Goal: Task Accomplishment & Management: Manage account settings

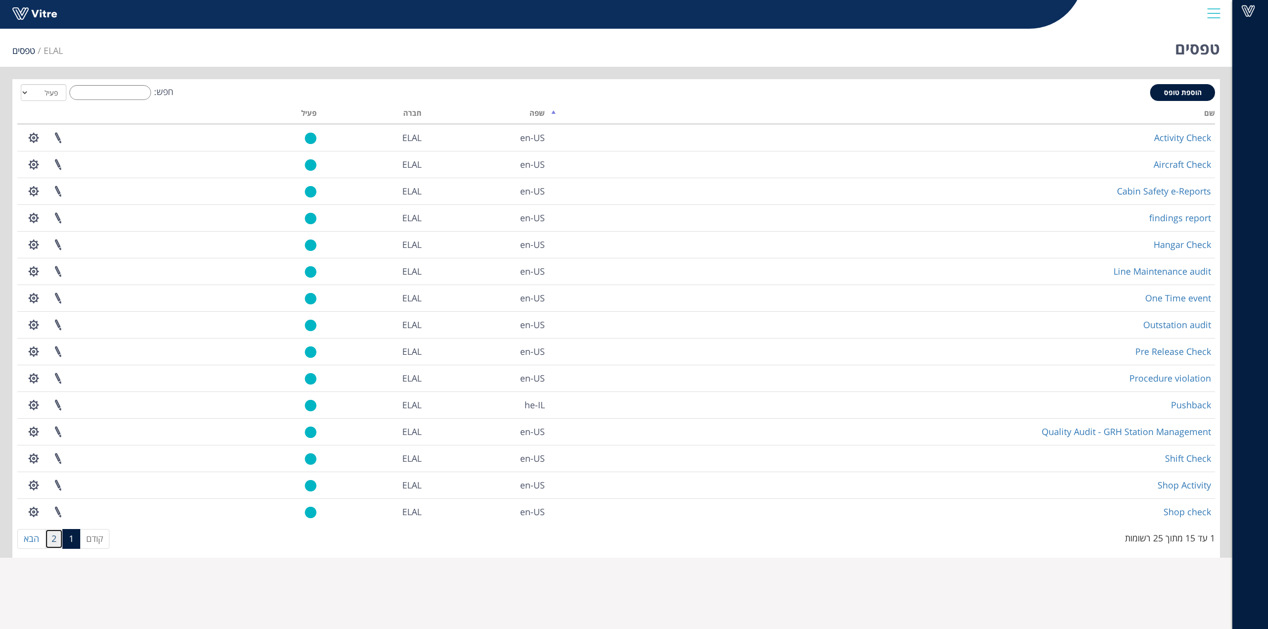
click at [56, 540] on link "2" at bounding box center [54, 539] width 18 height 20
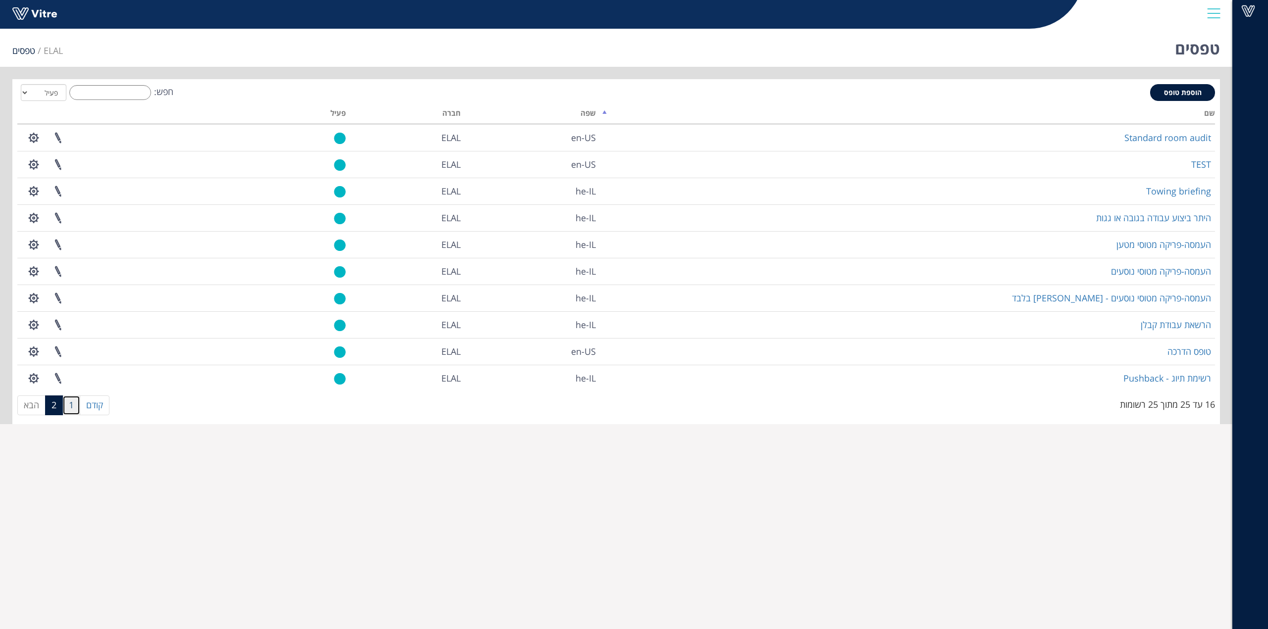
click at [76, 403] on link "1" at bounding box center [71, 406] width 18 height 20
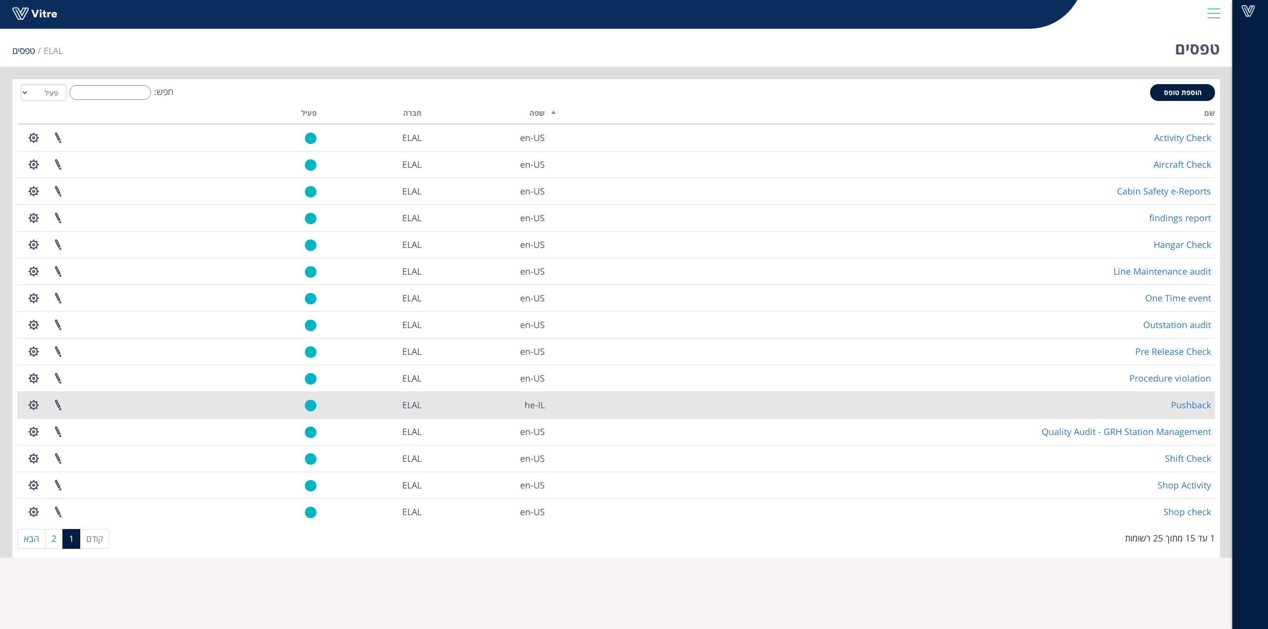
click at [1168, 404] on td "Pushback" at bounding box center [882, 405] width 666 height 27
click at [1178, 406] on link "Pushback" at bounding box center [1191, 405] width 40 height 12
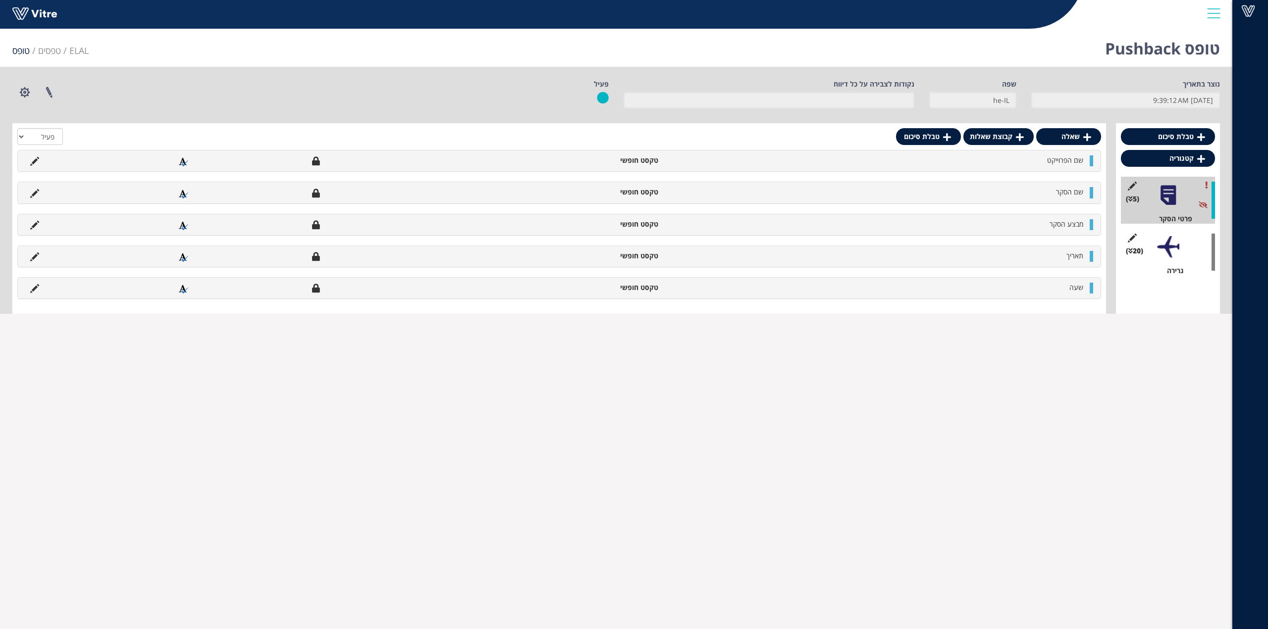
click at [1190, 259] on div "(20 ) גרירה" at bounding box center [1168, 252] width 94 height 47
click at [1158, 249] on div at bounding box center [1168, 247] width 22 height 22
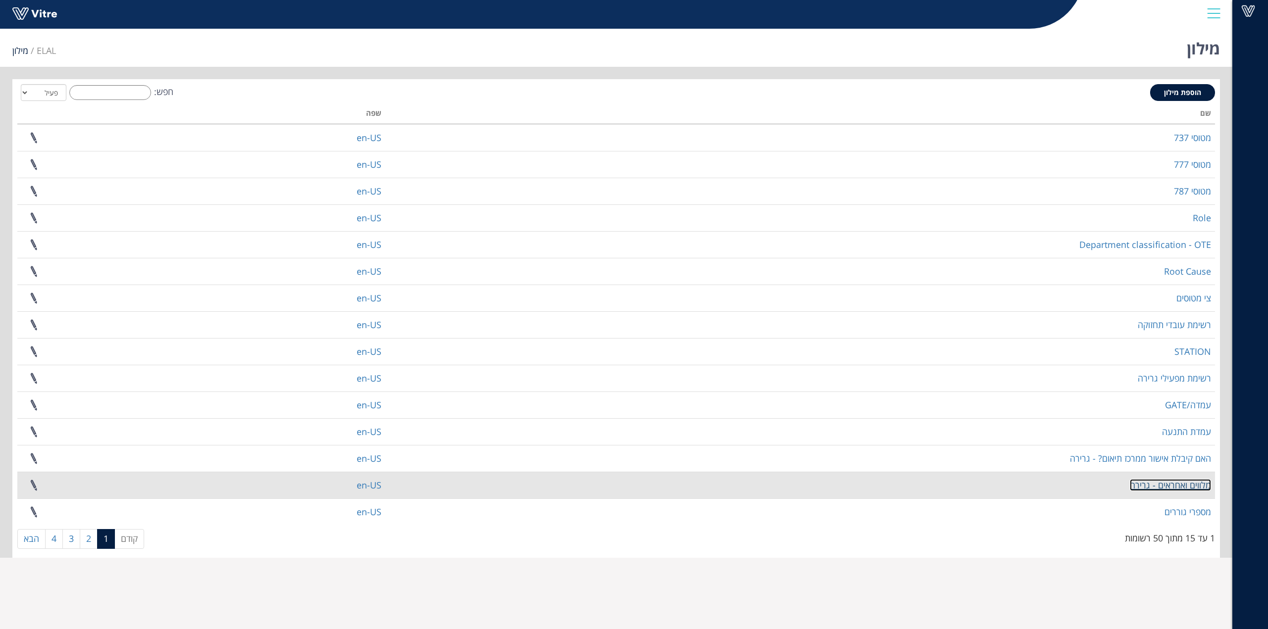
click at [1150, 486] on link "מלווים ואחראים - גרירה" at bounding box center [1170, 485] width 81 height 12
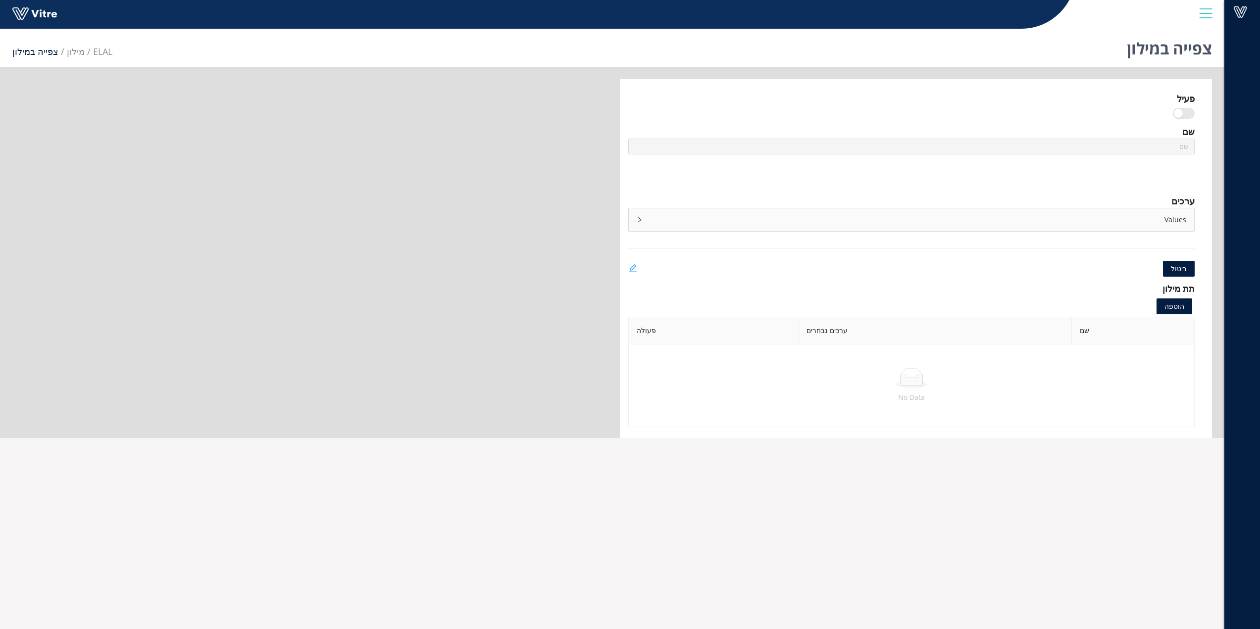
type input "מלווים ואחראים - גרירה"
click at [631, 268] on icon "edit" at bounding box center [633, 268] width 8 height 8
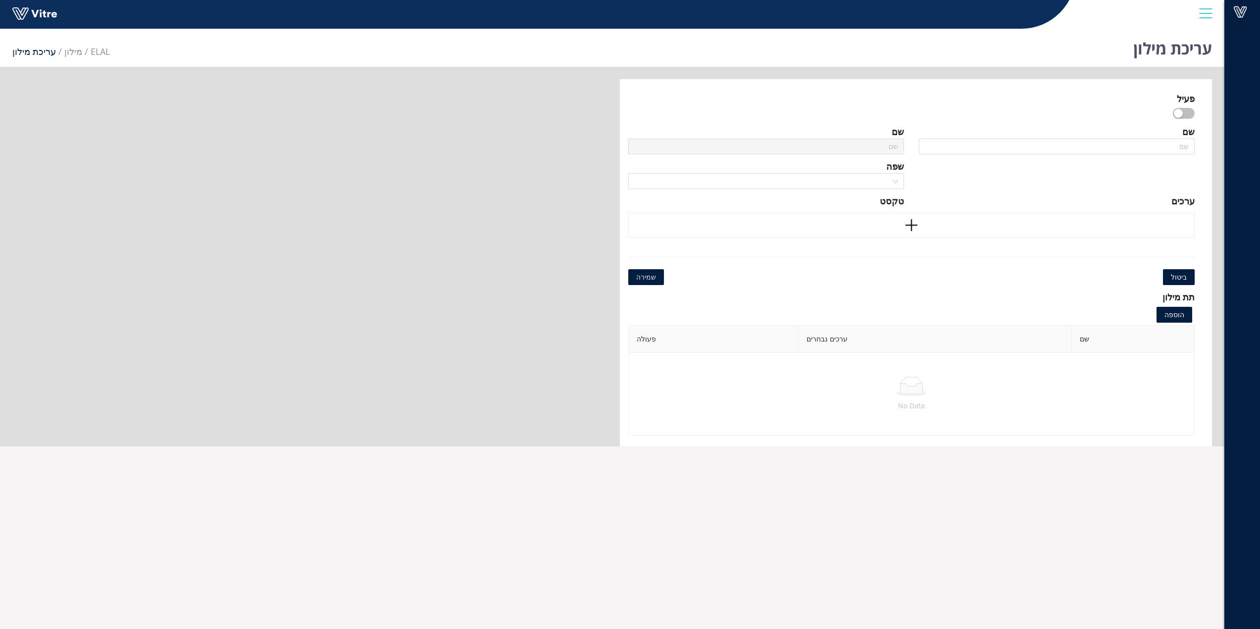
scroll to position [12, 0]
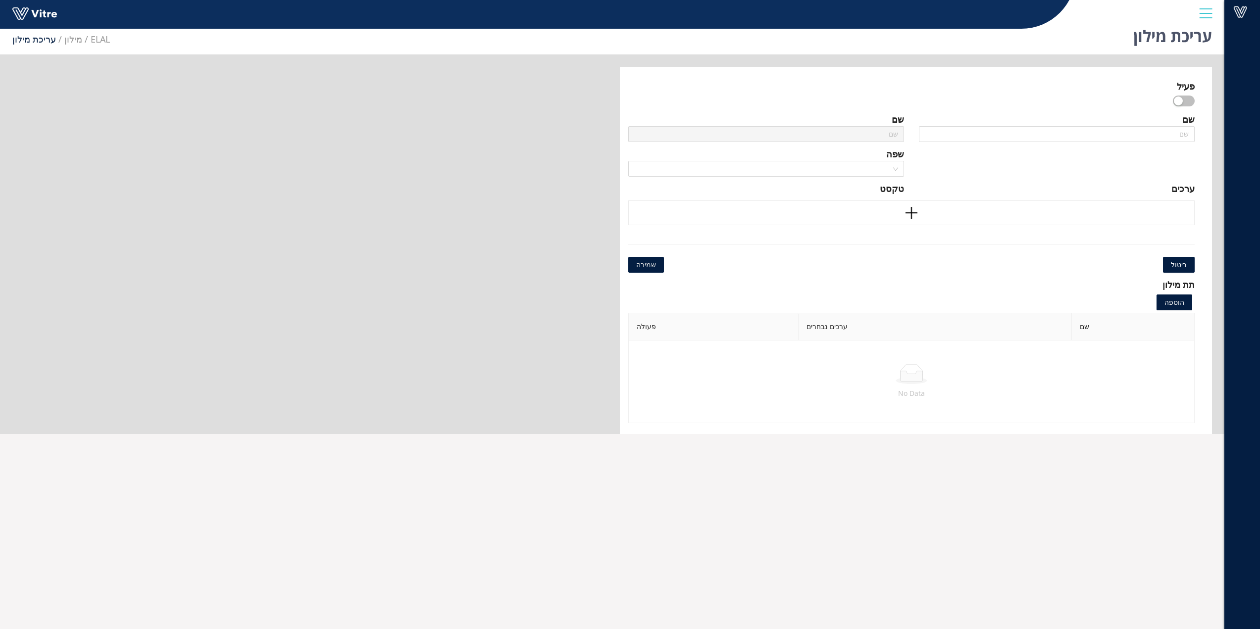
type input "מלווים ואחראים - גרירה"
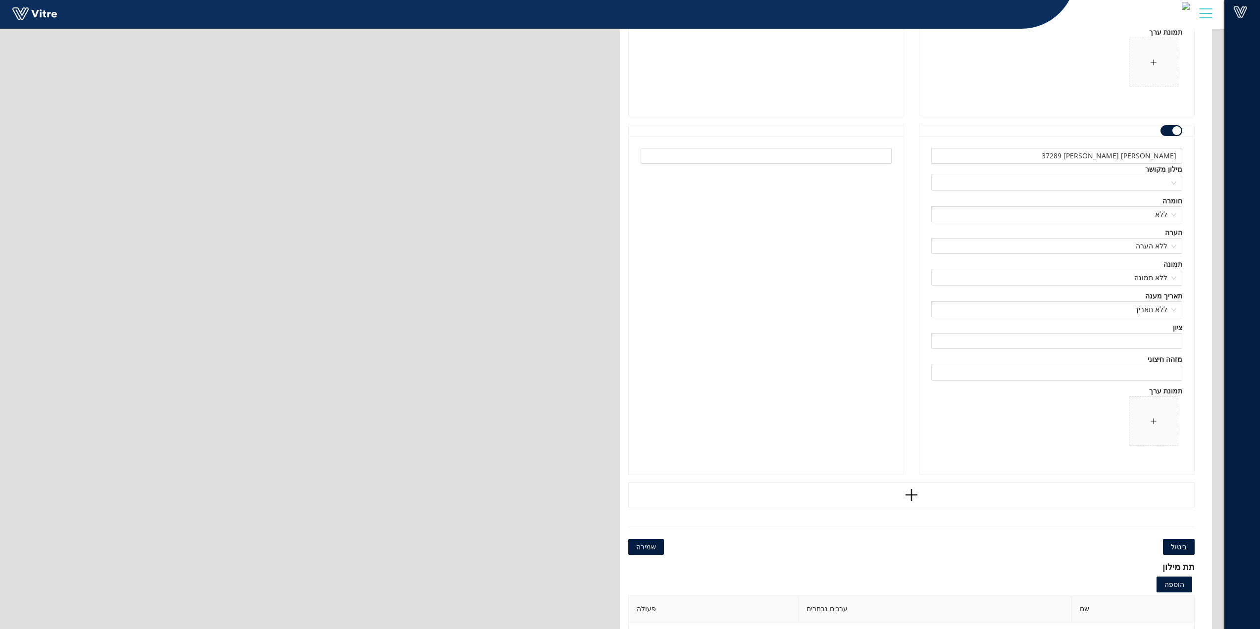
scroll to position [115801, 0]
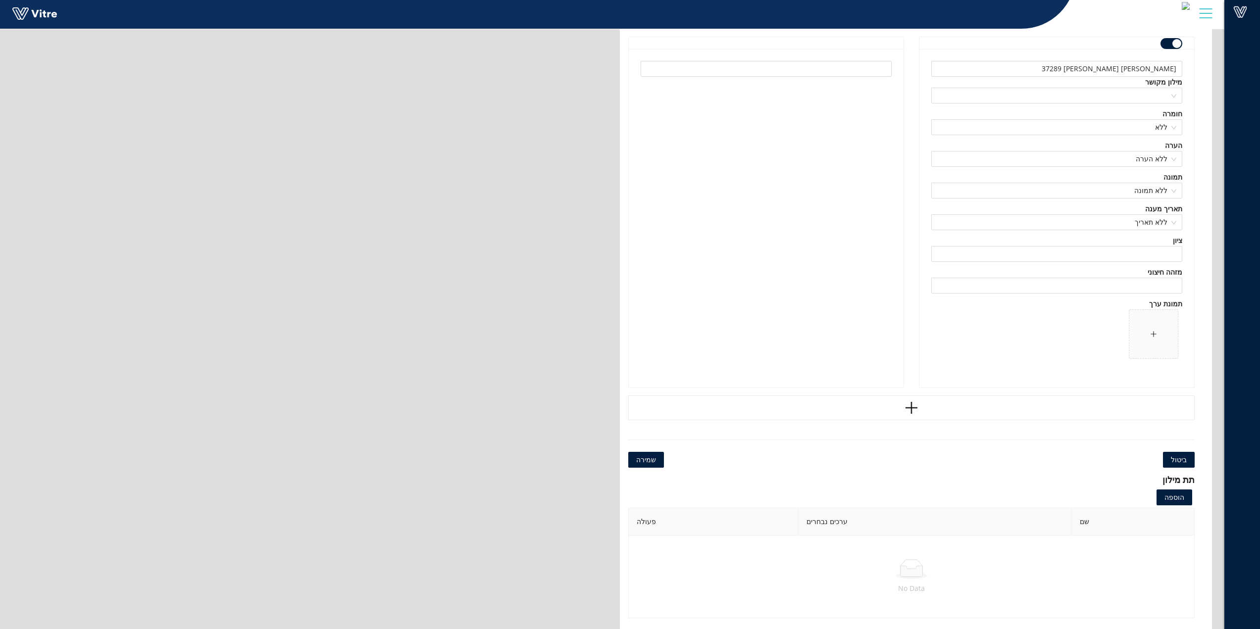
click at [918, 407] on icon "plus" at bounding box center [911, 408] width 15 height 15
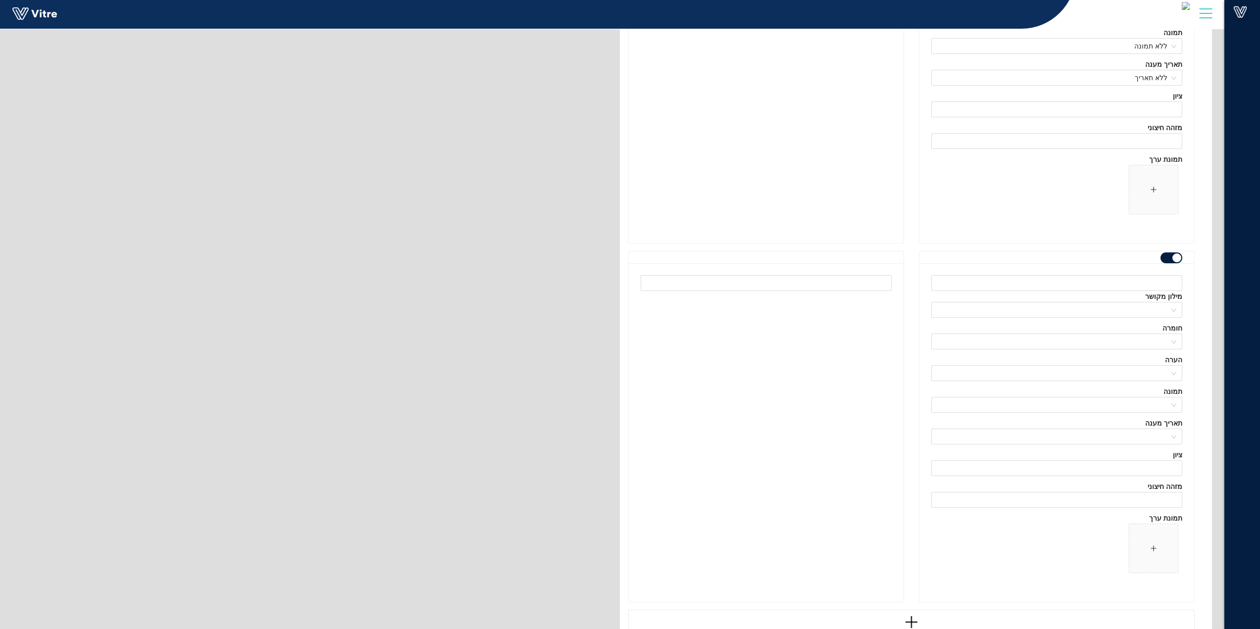
scroll to position [115950, 0]
click at [1125, 280] on input "text" at bounding box center [1057, 279] width 251 height 16
type input "יהונתן שמאייב 37277"
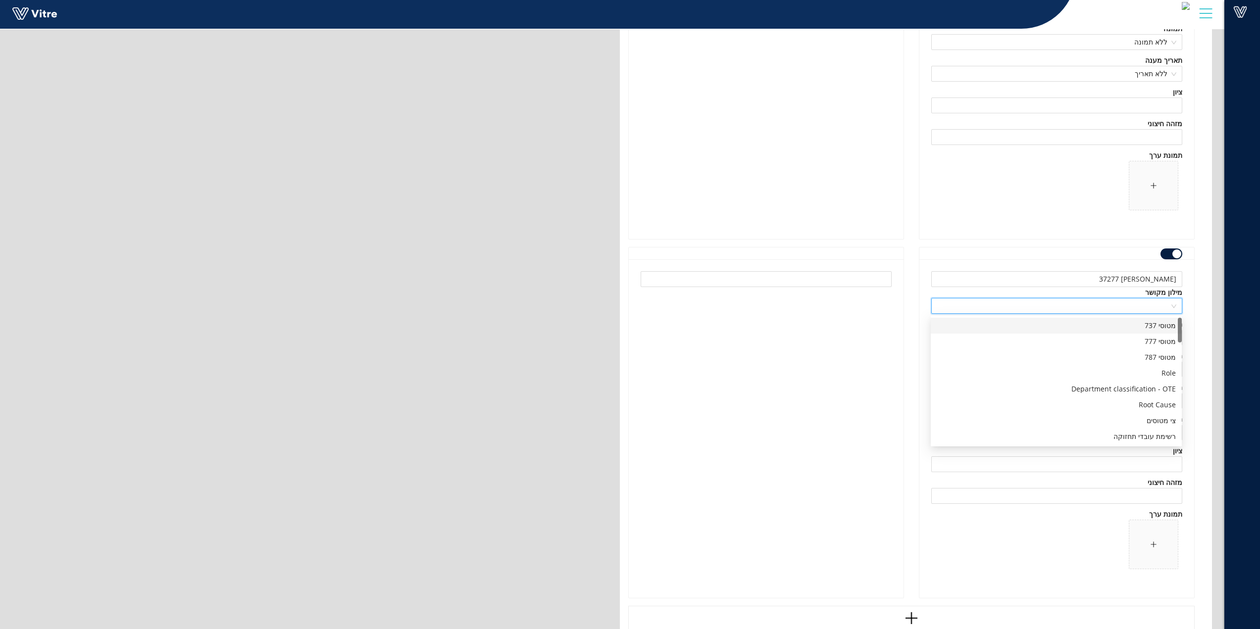
click at [1135, 305] on input "search" at bounding box center [1054, 306] width 232 height 15
click at [1149, 382] on div "מלווים ואחראים - גרירה" at bounding box center [1056, 383] width 239 height 11
click at [1144, 336] on input "search" at bounding box center [1054, 337] width 232 height 15
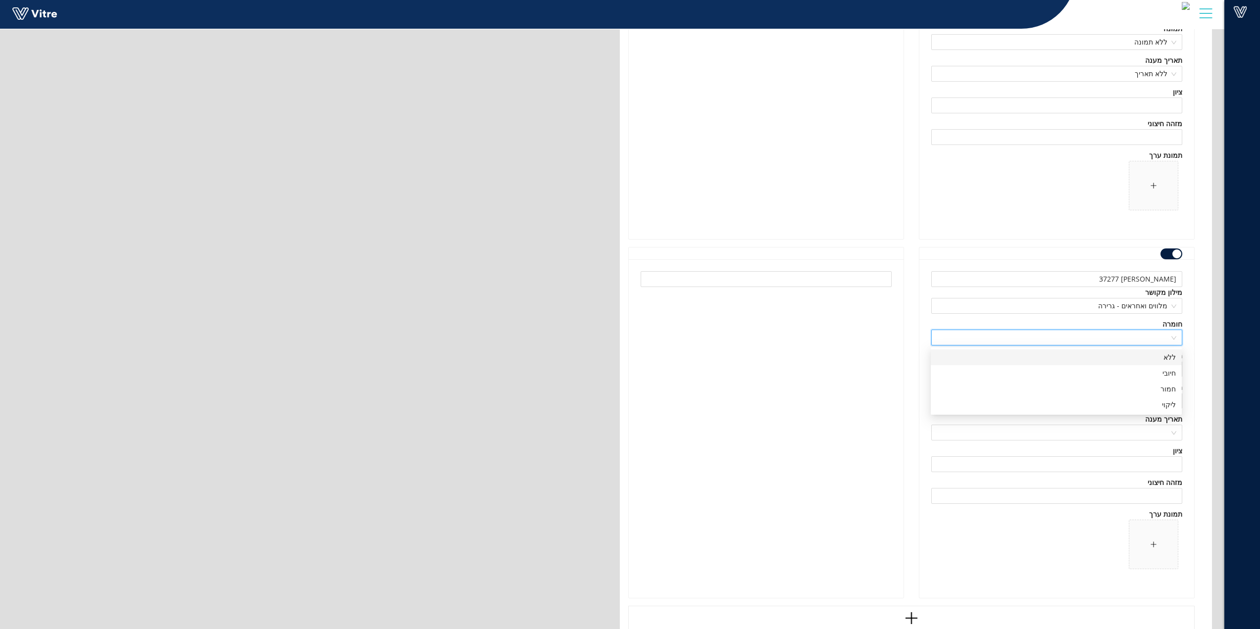
click at [1163, 361] on div "ללא" at bounding box center [1056, 357] width 239 height 11
click at [1164, 371] on input "search" at bounding box center [1054, 369] width 232 height 15
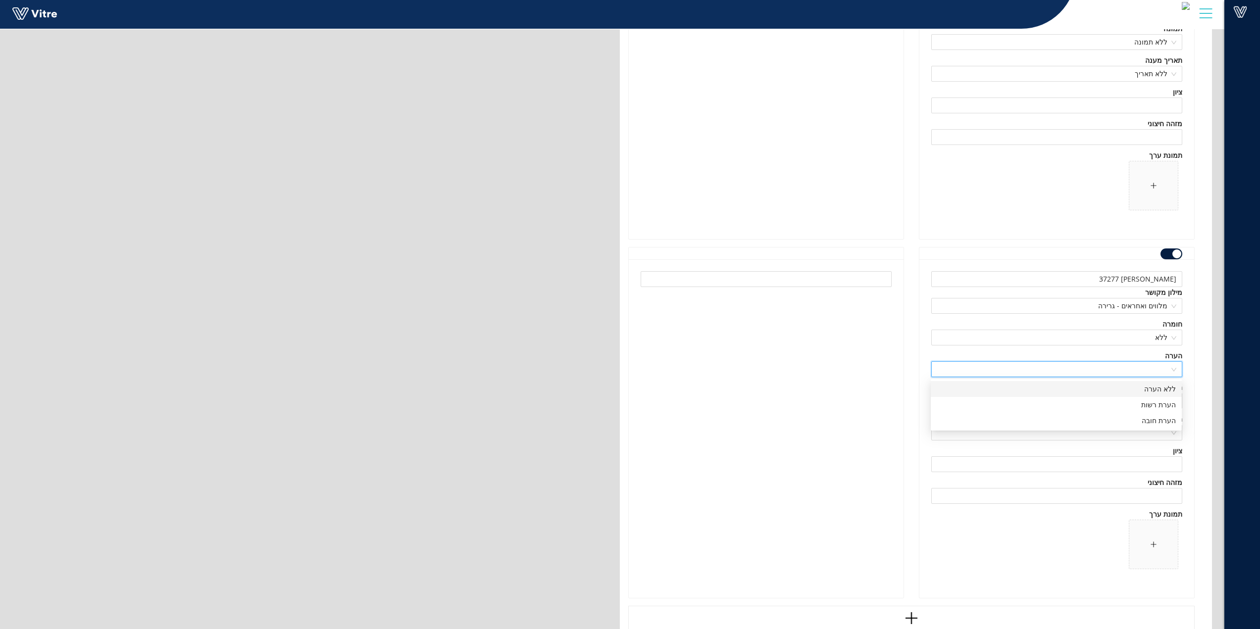
click at [1153, 393] on div "ללא הערה" at bounding box center [1056, 389] width 239 height 11
click at [1152, 403] on input "search" at bounding box center [1054, 401] width 232 height 15
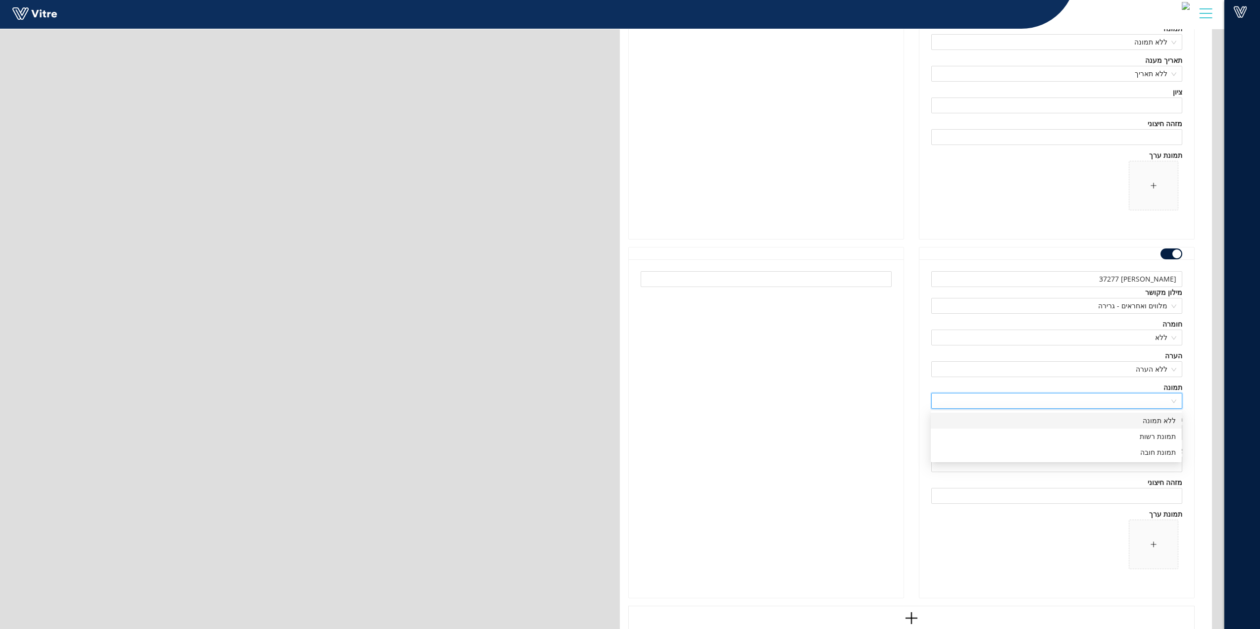
click at [1155, 422] on div "ללא תמונה" at bounding box center [1056, 421] width 239 height 11
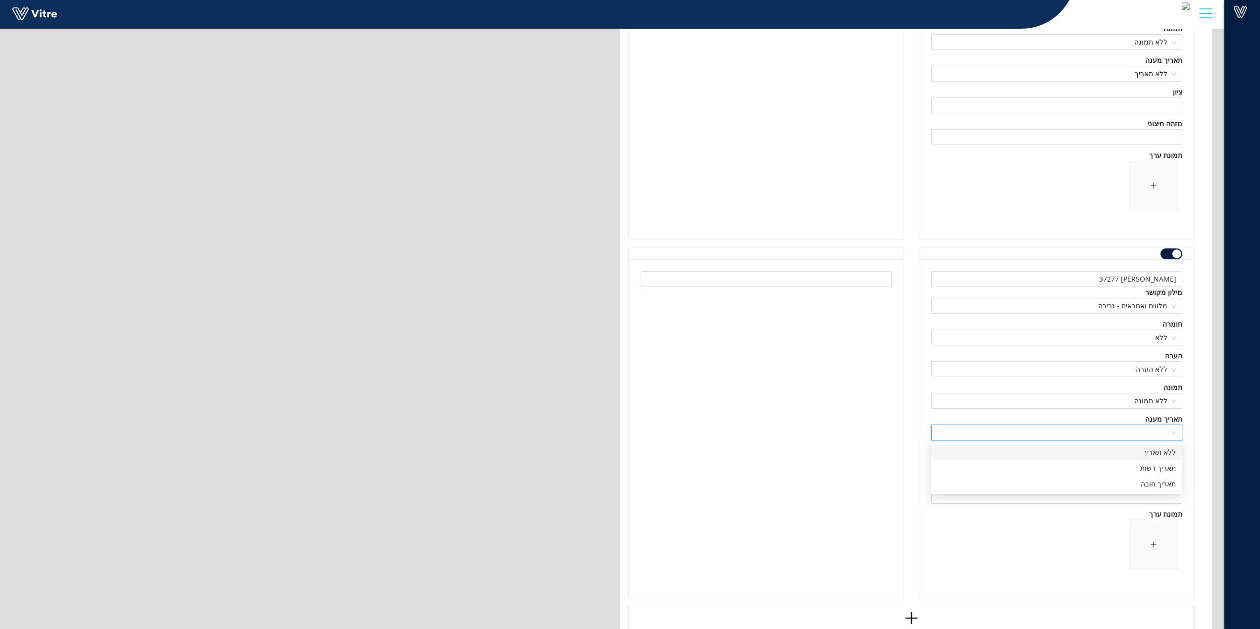
click at [1142, 429] on input "search" at bounding box center [1054, 432] width 232 height 15
click at [1145, 457] on div "ללא תאריך" at bounding box center [1056, 452] width 239 height 11
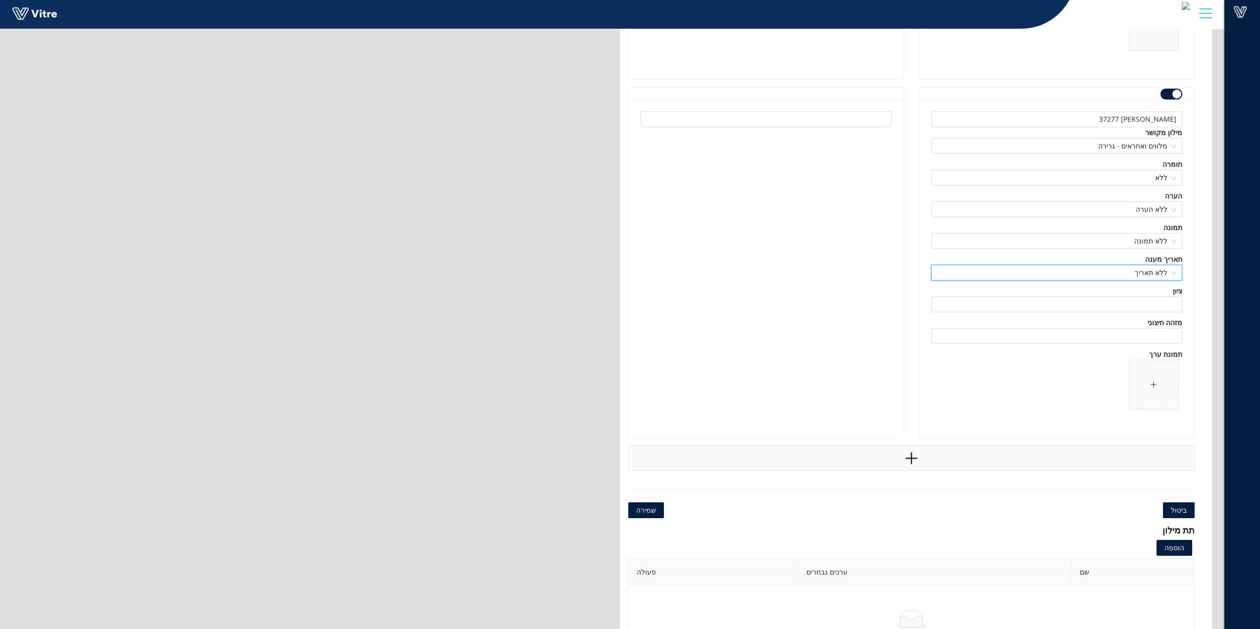
scroll to position [116160, 0]
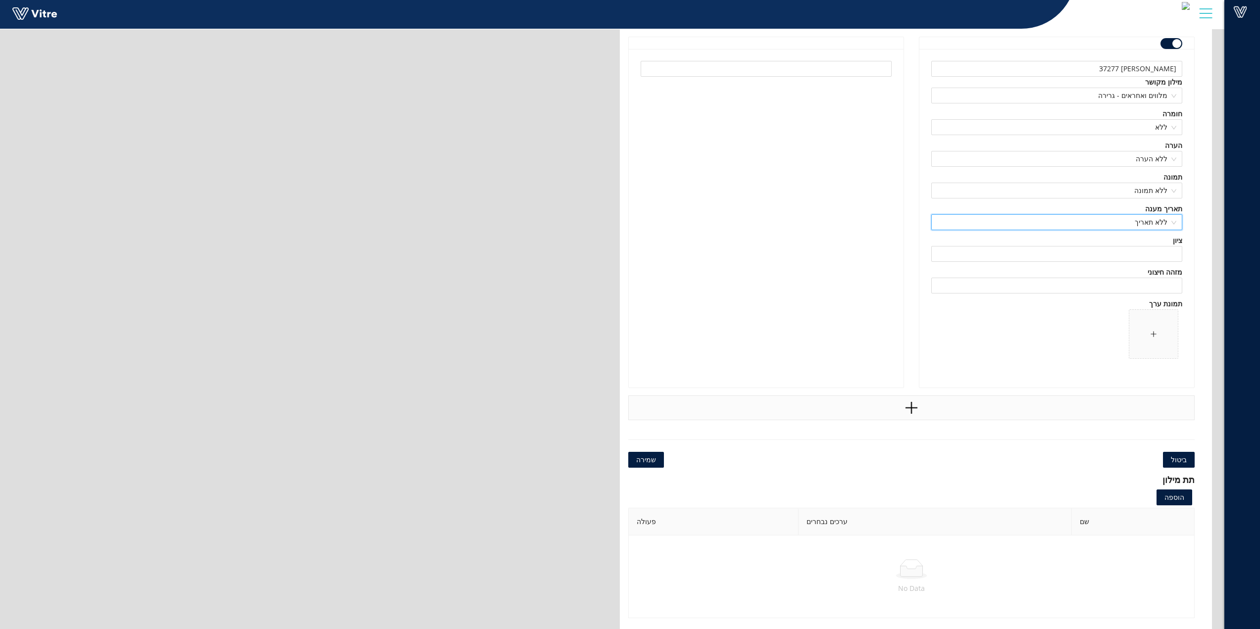
click at [922, 410] on div at bounding box center [912, 408] width 567 height 25
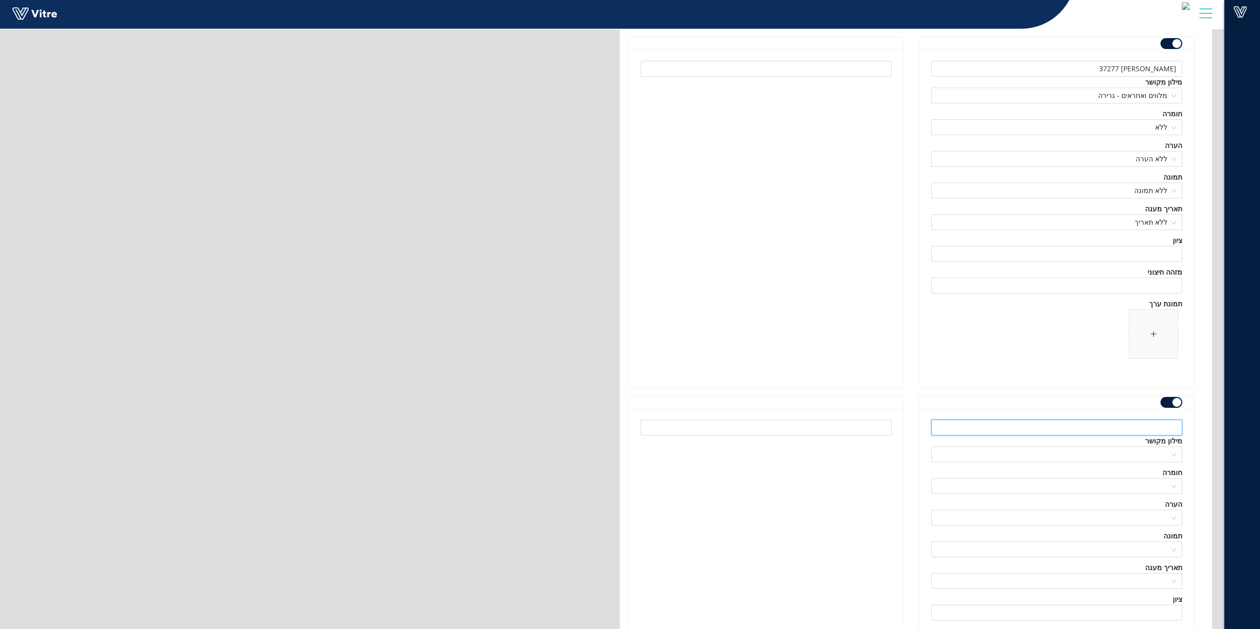
click at [1123, 424] on input "text" at bounding box center [1057, 428] width 251 height 16
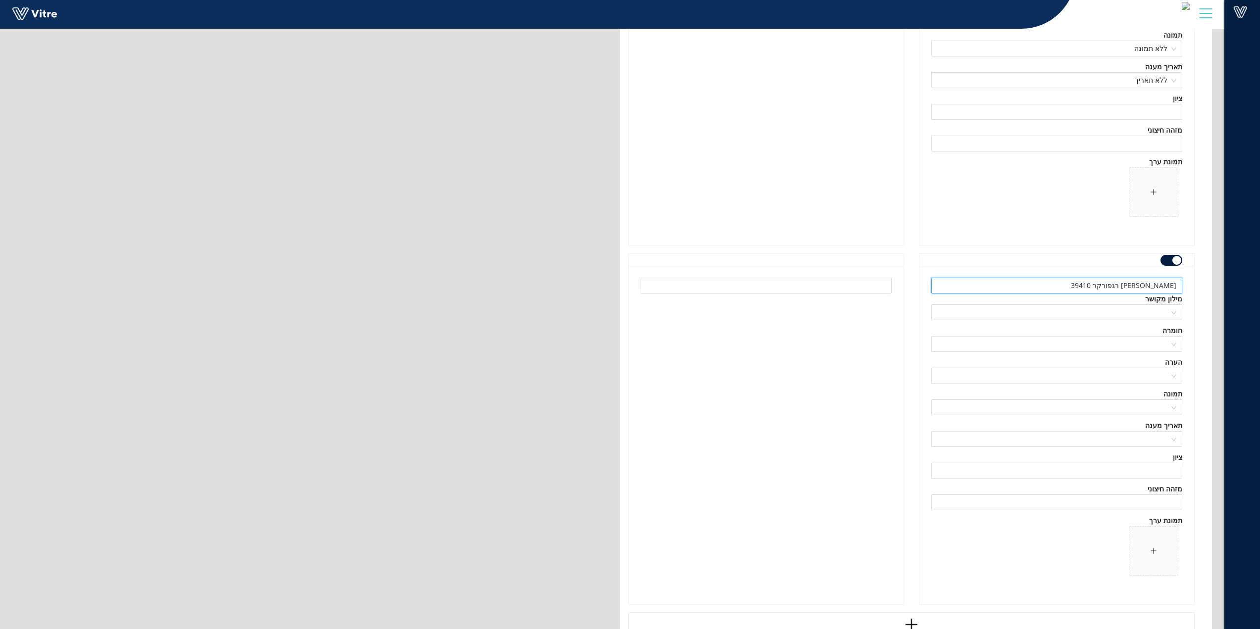
scroll to position [116309, 0]
type input "דקל רגפורקר 39410"
click at [1156, 309] on input "search" at bounding box center [1054, 306] width 232 height 15
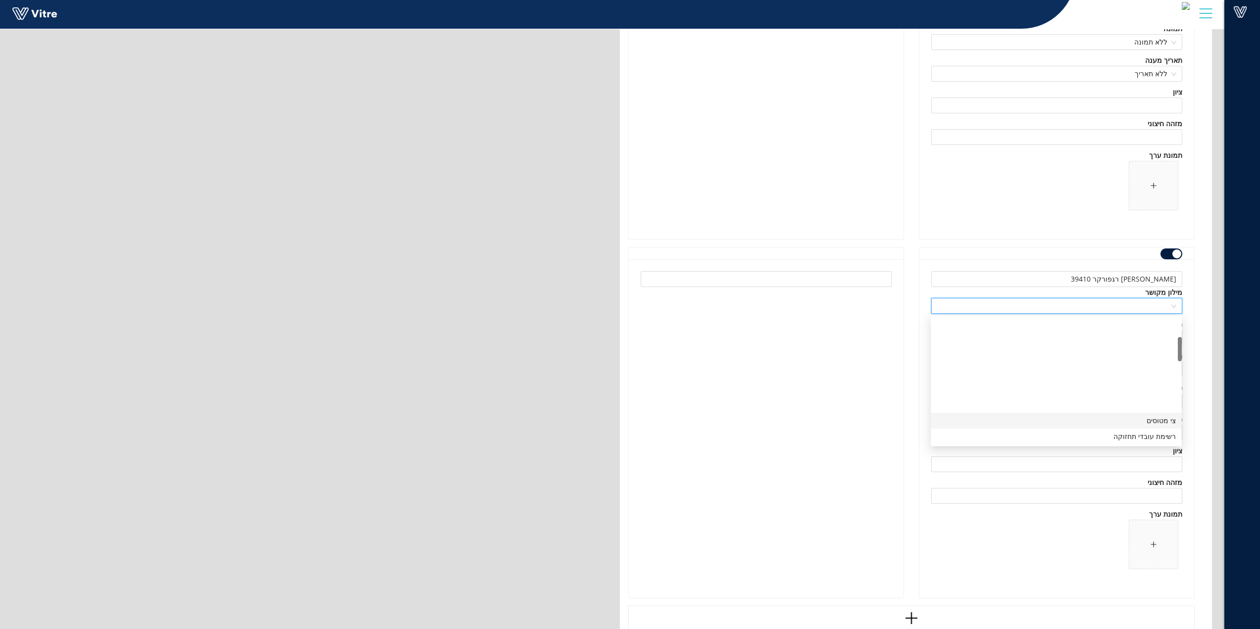
scroll to position [99, 0]
click at [1151, 434] on div "מלווים ואחראים - גרירה" at bounding box center [1056, 432] width 239 height 11
click at [1167, 333] on input "search" at bounding box center [1054, 337] width 232 height 15
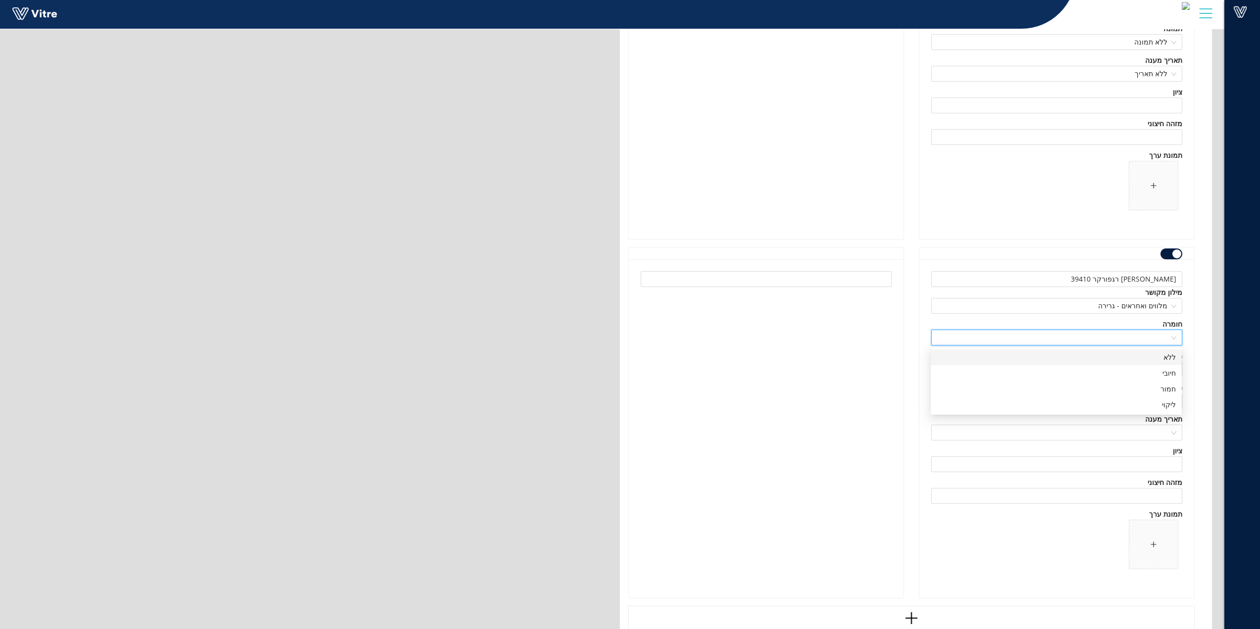
click at [1161, 361] on div "ללא" at bounding box center [1056, 357] width 239 height 11
click at [1162, 368] on input "search" at bounding box center [1054, 369] width 232 height 15
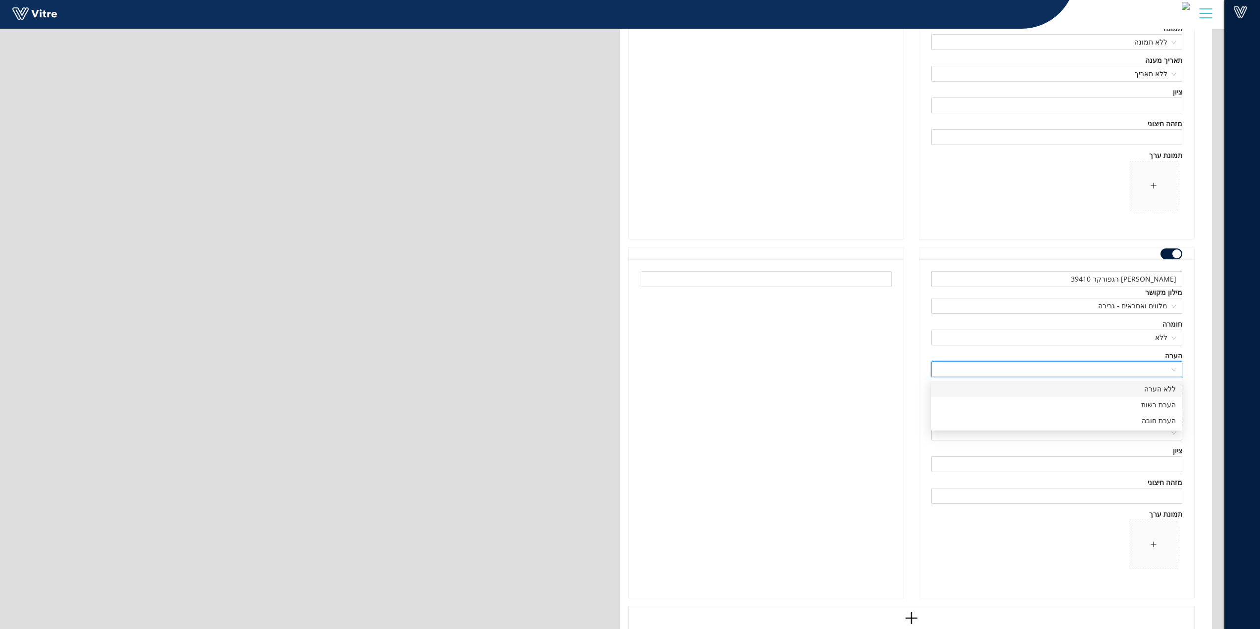
click at [1160, 386] on div "ללא הערה" at bounding box center [1056, 389] width 239 height 11
click at [1165, 398] on input "search" at bounding box center [1054, 401] width 232 height 15
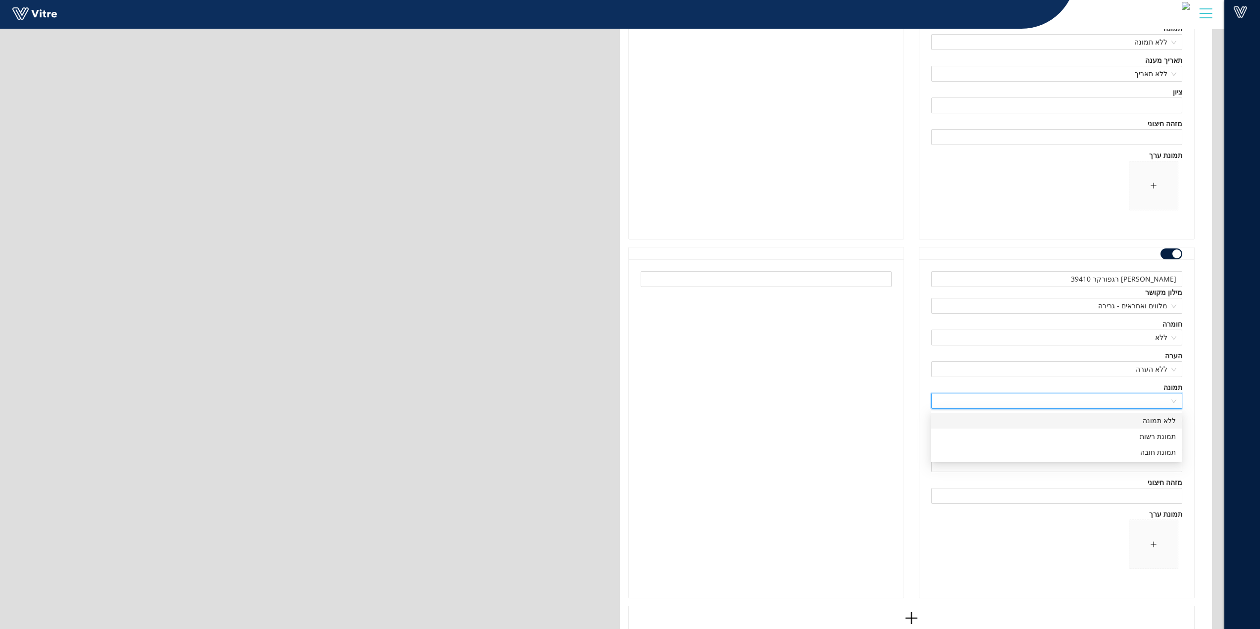
click at [1163, 422] on div "ללא תמונה" at bounding box center [1056, 421] width 239 height 11
click at [1156, 436] on input "search" at bounding box center [1054, 432] width 232 height 15
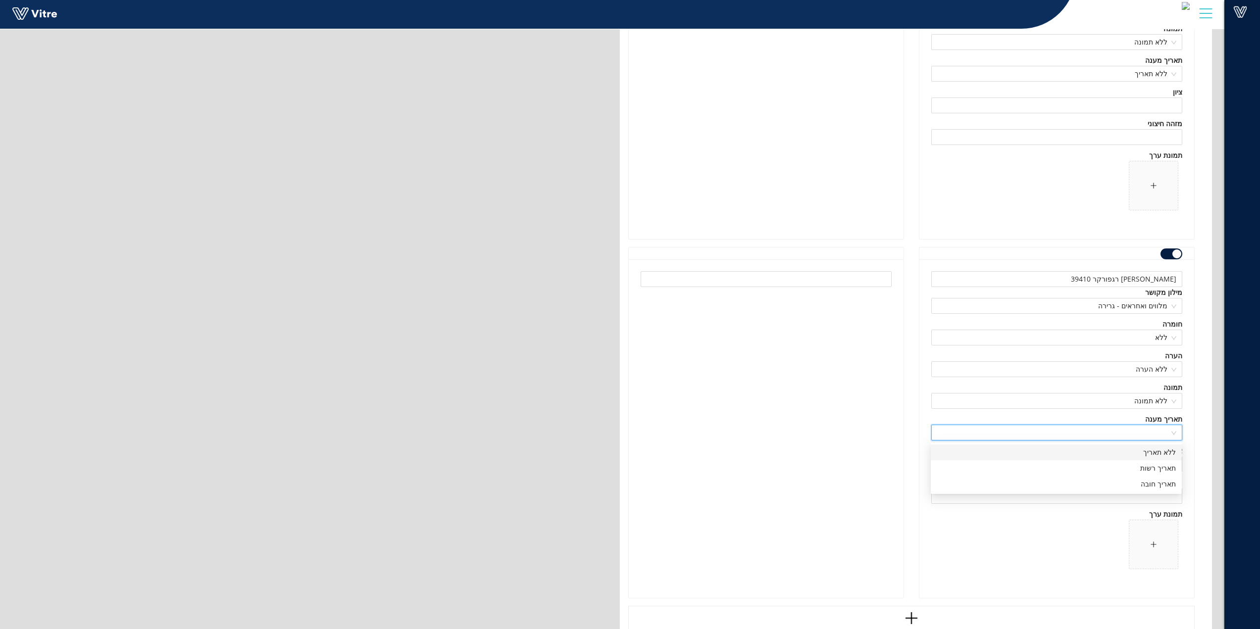
click at [1153, 455] on div "ללא תאריך" at bounding box center [1056, 452] width 239 height 11
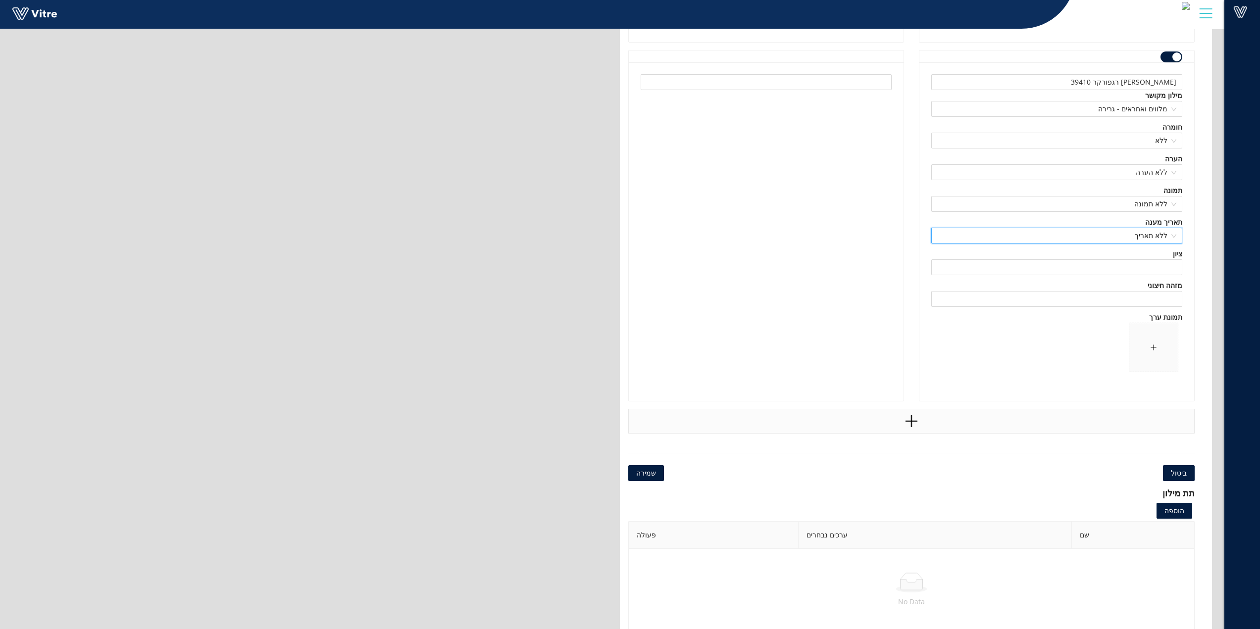
scroll to position [116507, 0]
click at [914, 416] on icon "plus" at bounding box center [911, 420] width 15 height 15
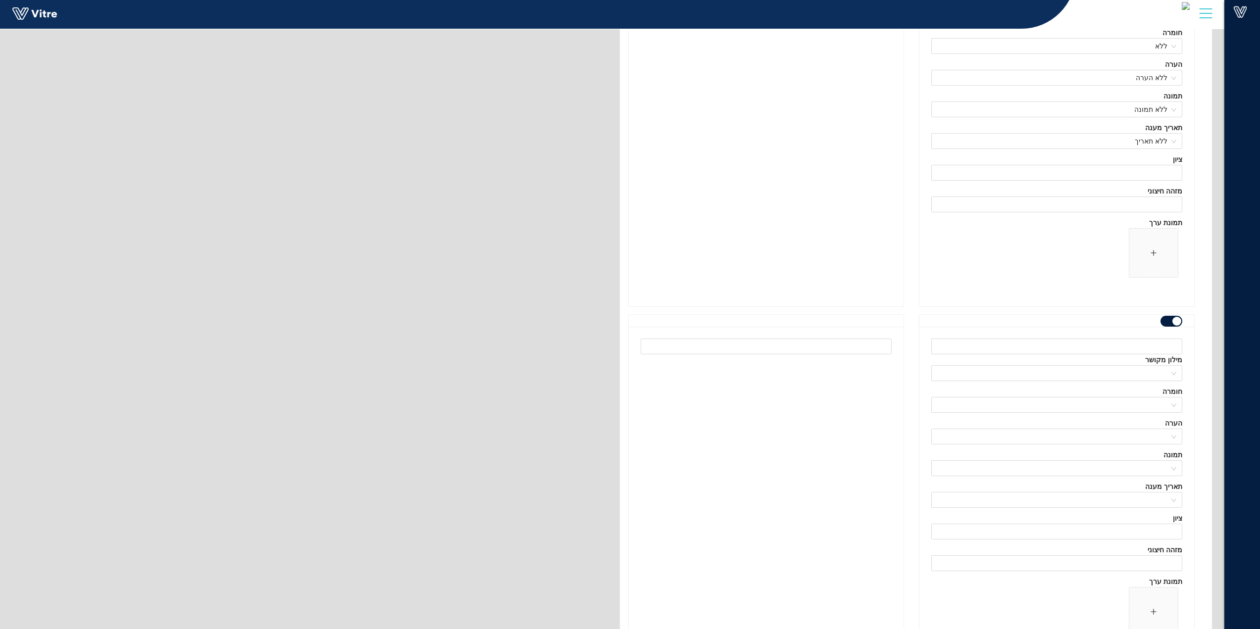
scroll to position [116606, 0]
click at [1038, 347] on input "text" at bounding box center [1057, 341] width 251 height 16
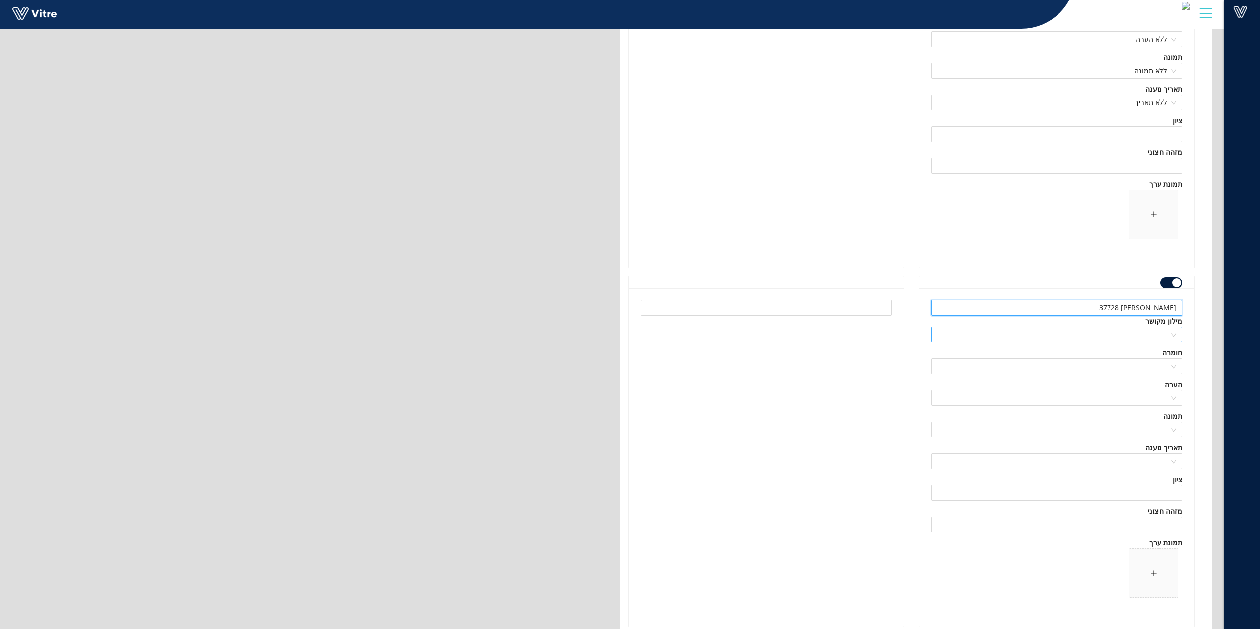
scroll to position [116655, 0]
type input "נתאנל גמברין 37728"
click at [1113, 322] on input "search" at bounding box center [1054, 318] width 232 height 15
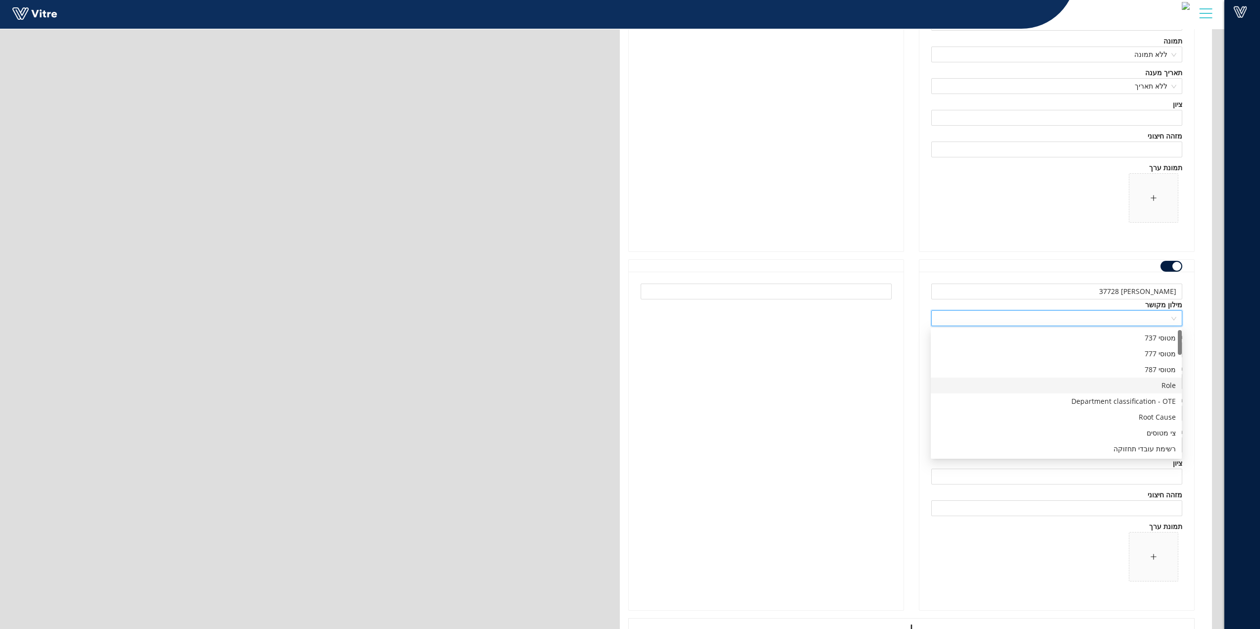
scroll to position [99, 0]
click at [1153, 448] on div "מלווים ואחראים - גרירה" at bounding box center [1056, 445] width 239 height 11
click at [1148, 353] on input "search" at bounding box center [1054, 350] width 232 height 15
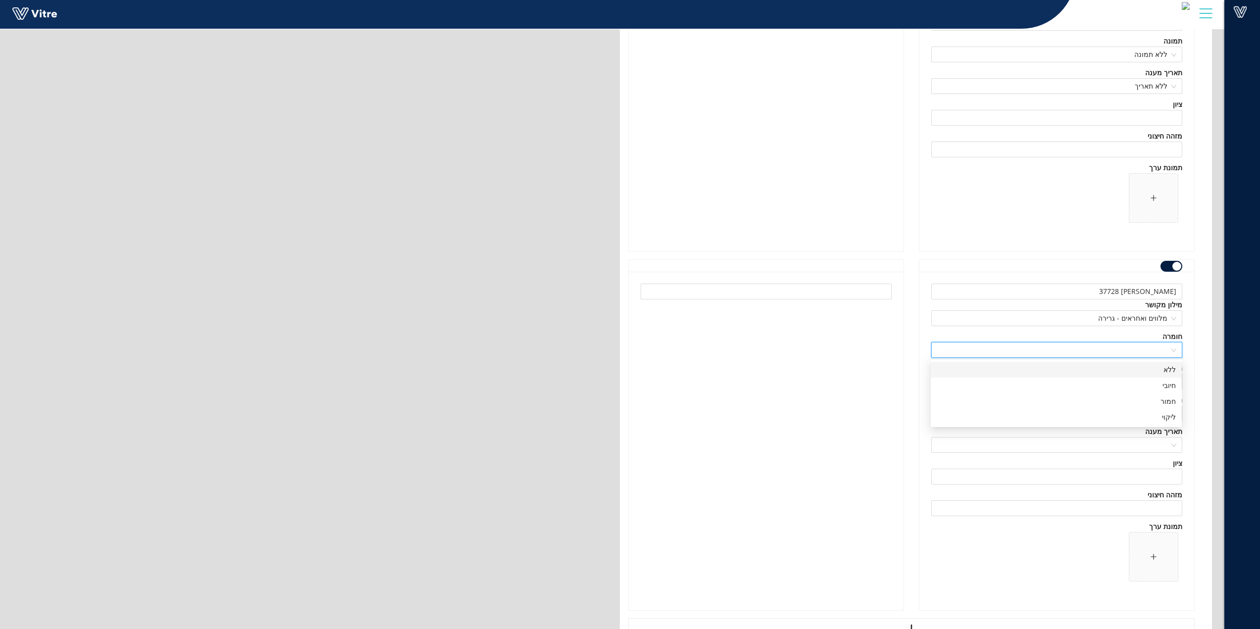
click at [1140, 376] on div "ללא" at bounding box center [1056, 370] width 251 height 16
click at [1148, 381] on input "search" at bounding box center [1054, 381] width 232 height 15
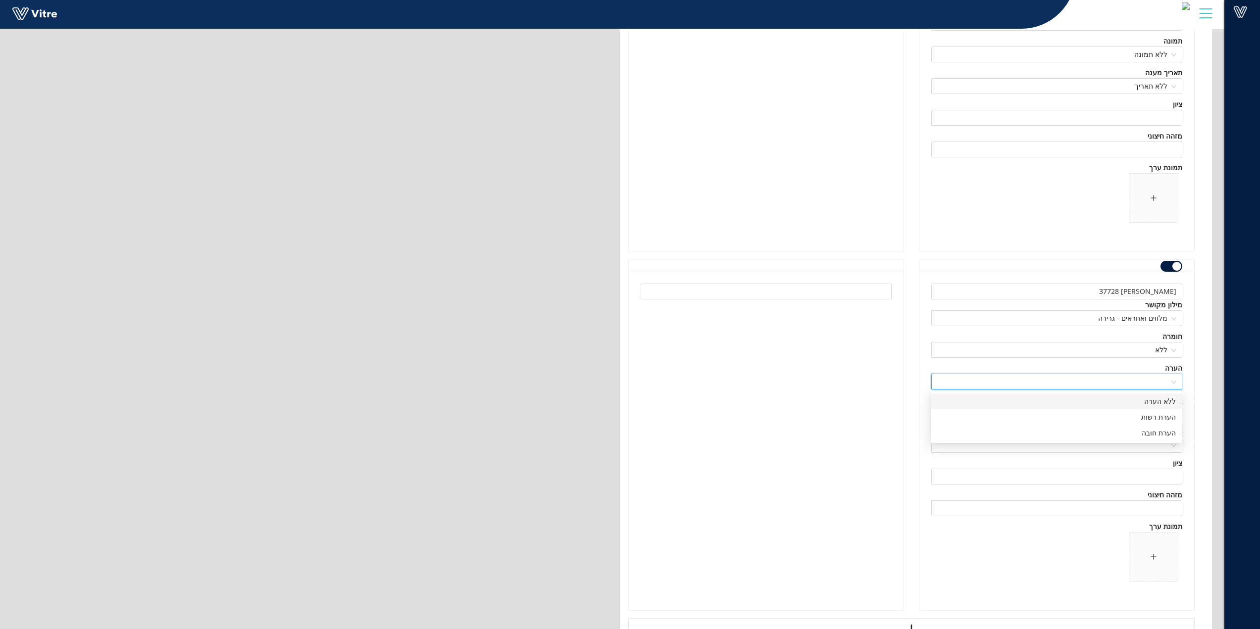
click at [1152, 400] on div "ללא הערה" at bounding box center [1056, 401] width 239 height 11
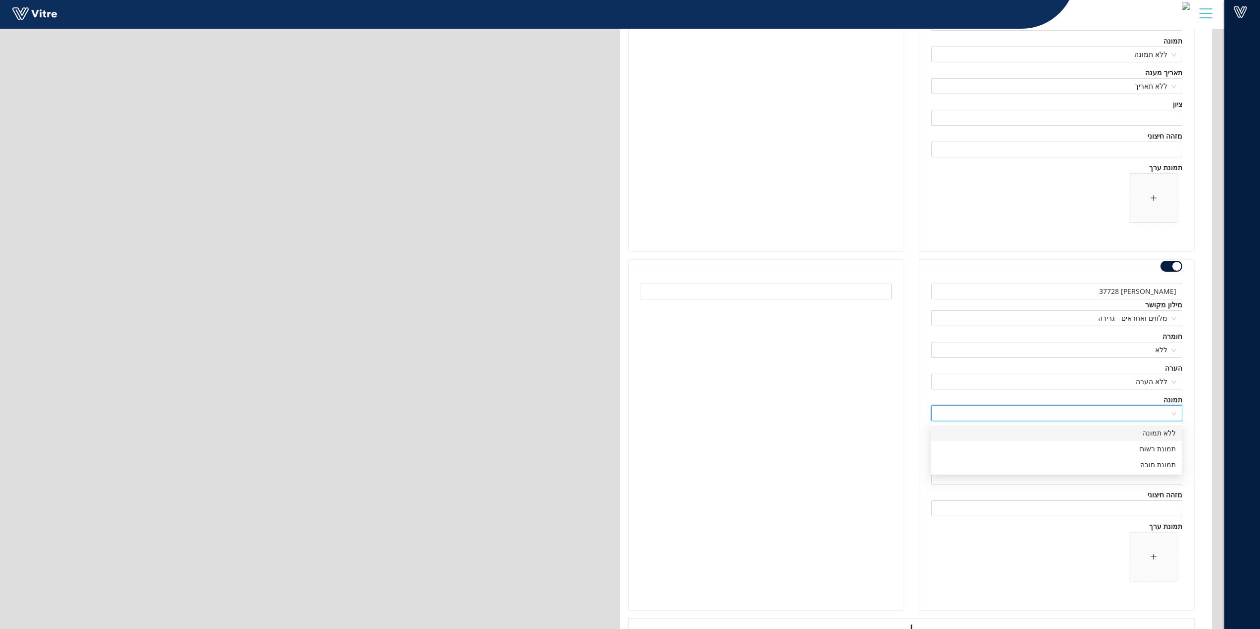
click at [1149, 411] on input "search" at bounding box center [1054, 413] width 232 height 15
click at [1140, 436] on div "ללא תמונה" at bounding box center [1056, 433] width 239 height 11
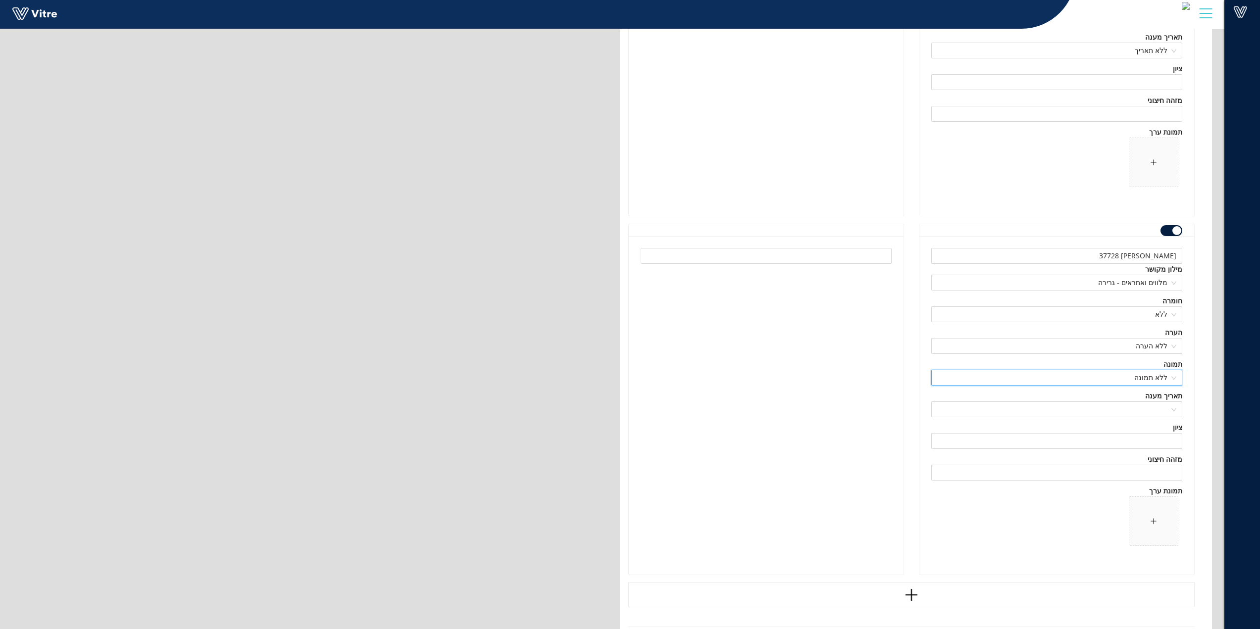
scroll to position [116754, 0]
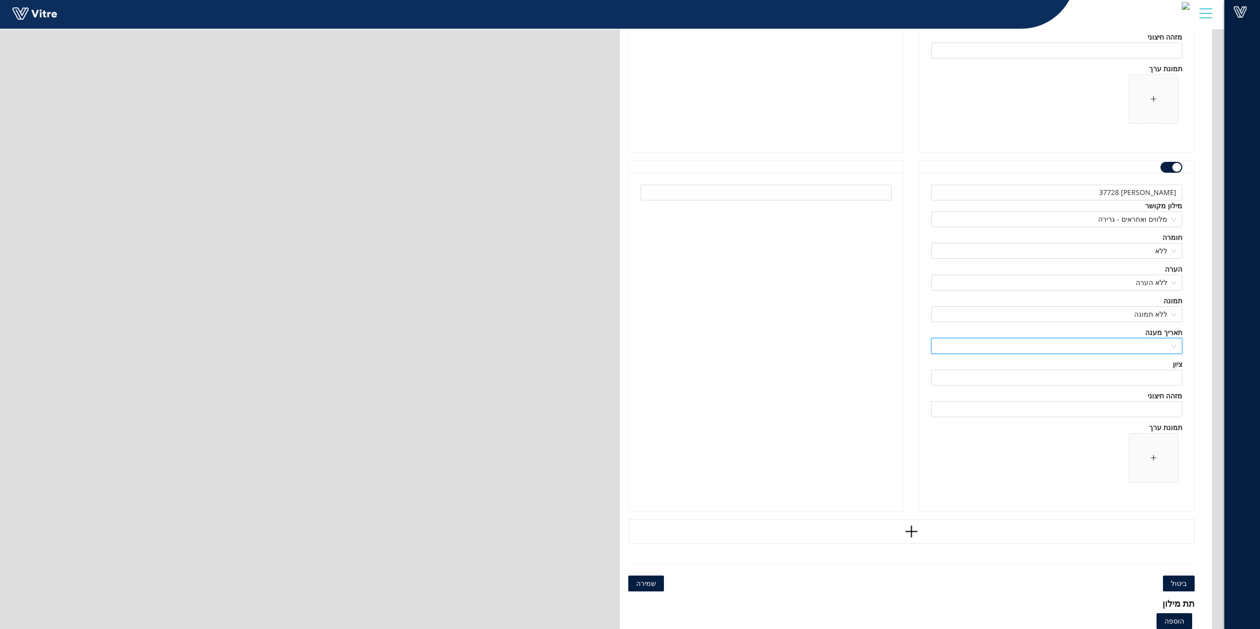
click at [1129, 351] on input "search" at bounding box center [1054, 346] width 232 height 15
drag, startPoint x: 1138, startPoint y: 365, endPoint x: 1135, endPoint y: 368, distance: 5.3
click at [1139, 366] on div "ללא תאריך" at bounding box center [1056, 366] width 239 height 11
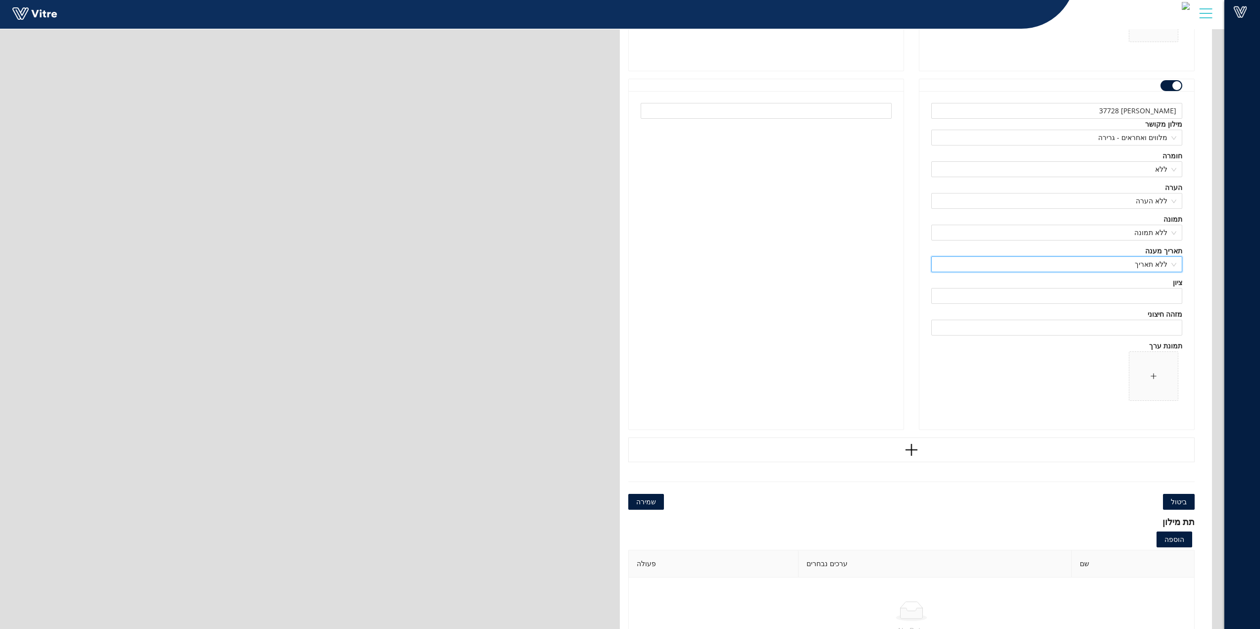
scroll to position [116853, 0]
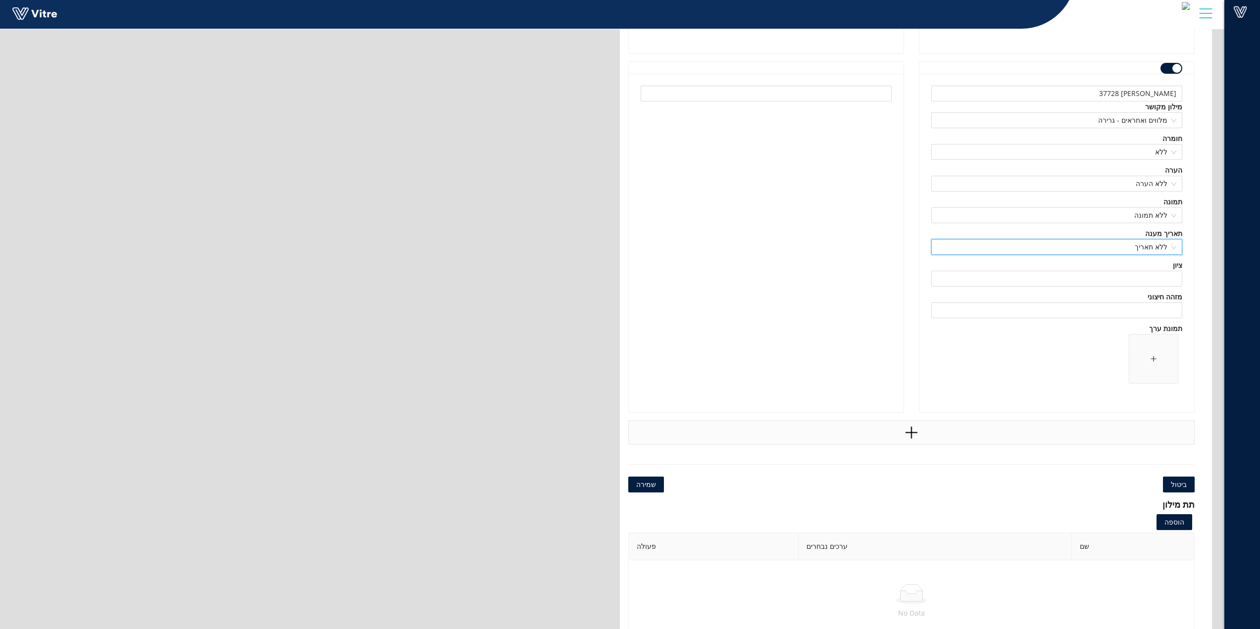
click at [915, 428] on icon "plus" at bounding box center [911, 432] width 15 height 15
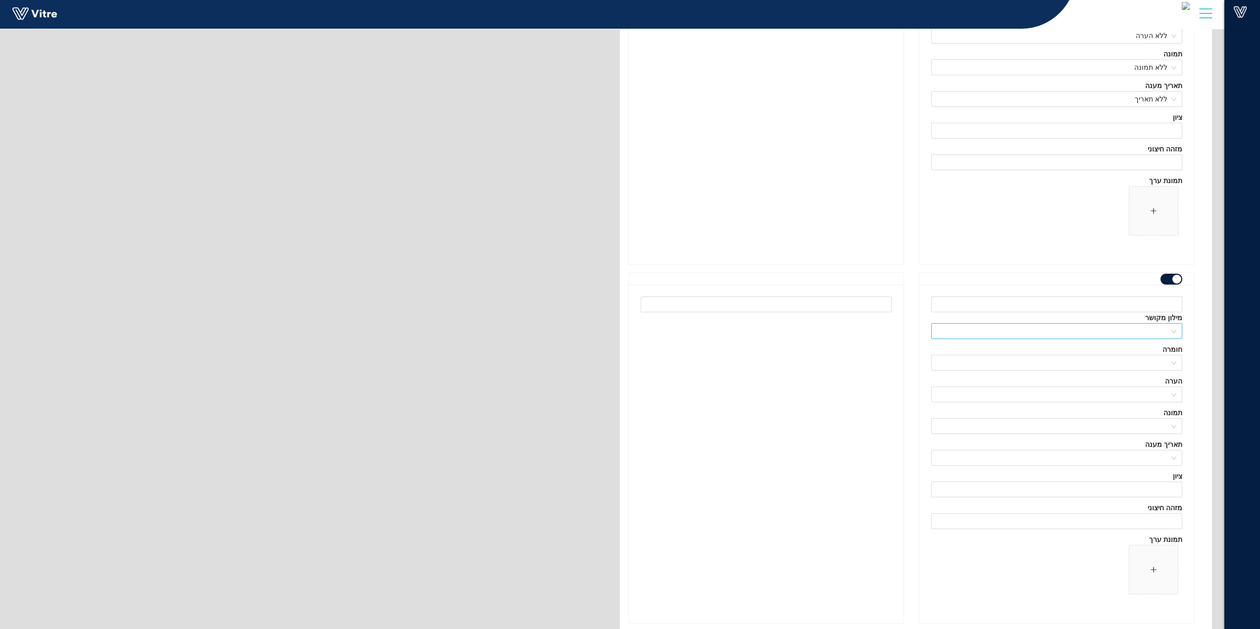
scroll to position [117002, 0]
click at [1092, 307] on input "text" at bounding box center [1057, 304] width 251 height 16
type input "אור פרץ 37289"
click at [1112, 328] on input "search" at bounding box center [1054, 330] width 232 height 15
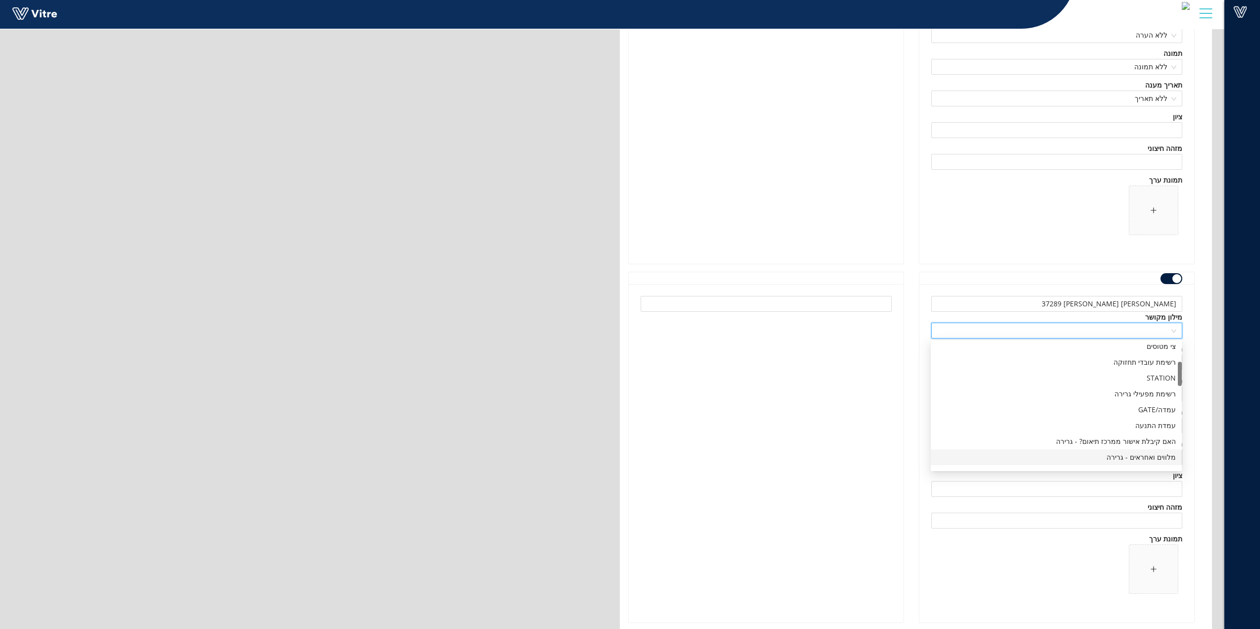
click at [1139, 457] on div "מלווים ואחראים - גרירה" at bounding box center [1056, 457] width 239 height 11
click at [1121, 353] on div "חומרה" at bounding box center [1057, 349] width 251 height 11
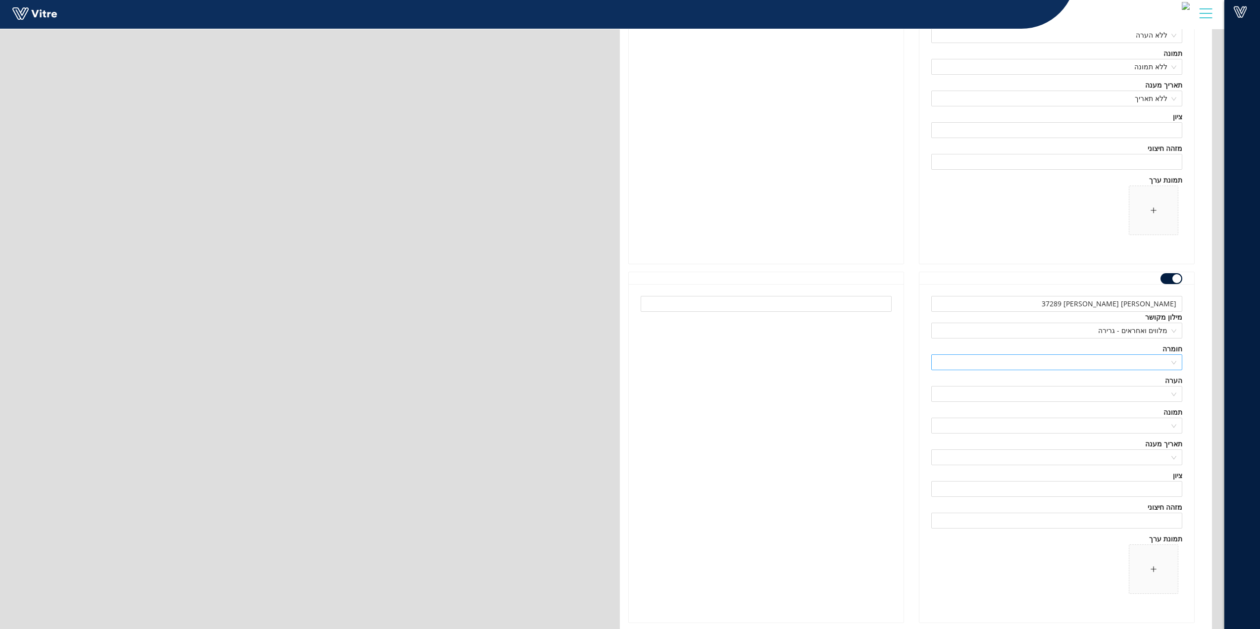
click at [1122, 360] on input "search" at bounding box center [1054, 362] width 232 height 15
click at [1137, 385] on div "ללא" at bounding box center [1056, 382] width 239 height 11
click at [1138, 394] on input "search" at bounding box center [1054, 394] width 232 height 15
click at [1144, 410] on div "ללא הערה" at bounding box center [1056, 414] width 239 height 11
click at [1146, 425] on input "search" at bounding box center [1054, 426] width 232 height 15
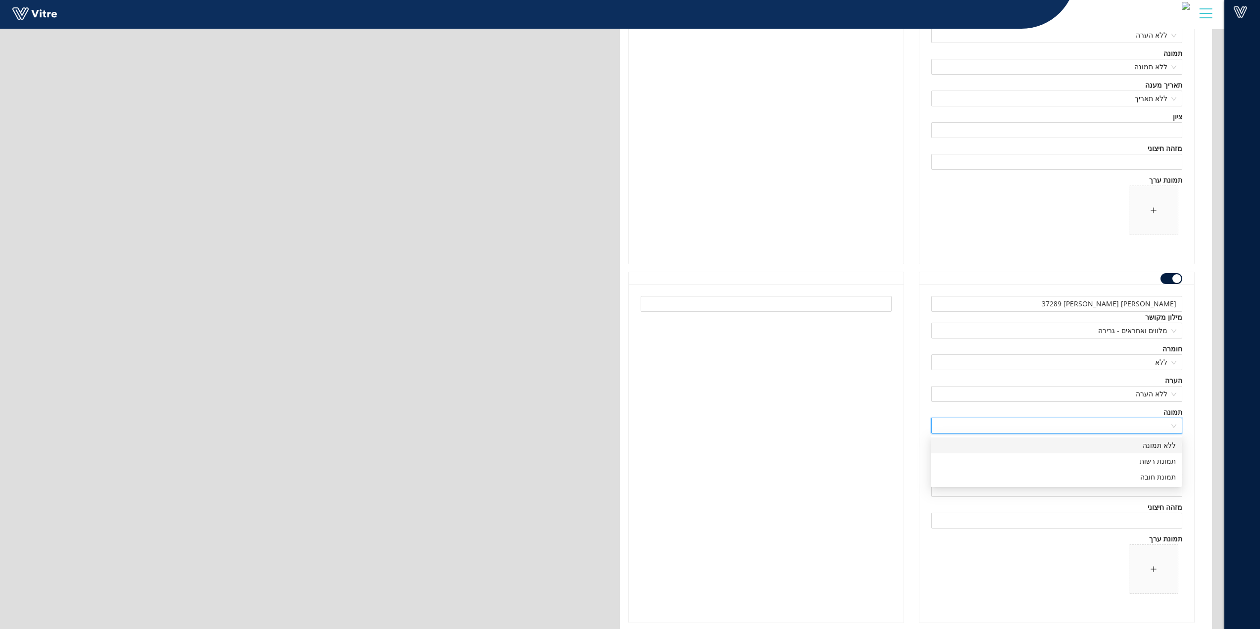
click at [1151, 446] on div "ללא תמונה" at bounding box center [1056, 445] width 239 height 11
click at [1152, 461] on input "search" at bounding box center [1054, 457] width 232 height 15
click at [1155, 478] on div "ללא תאריך" at bounding box center [1056, 477] width 239 height 11
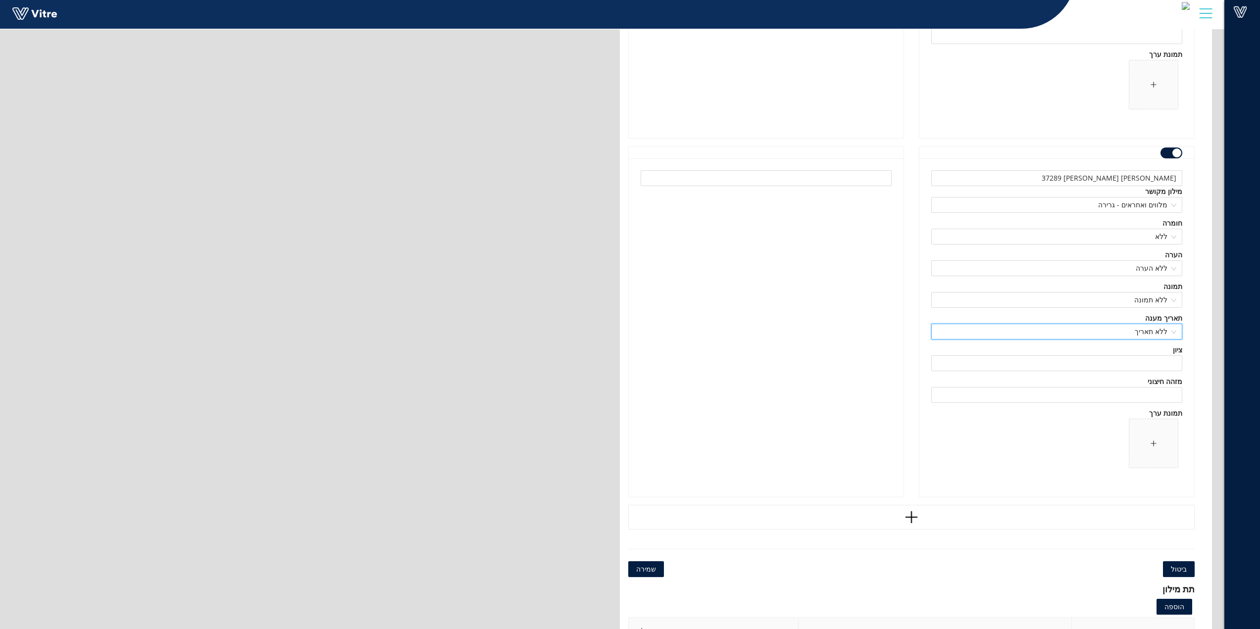
scroll to position [117237, 0]
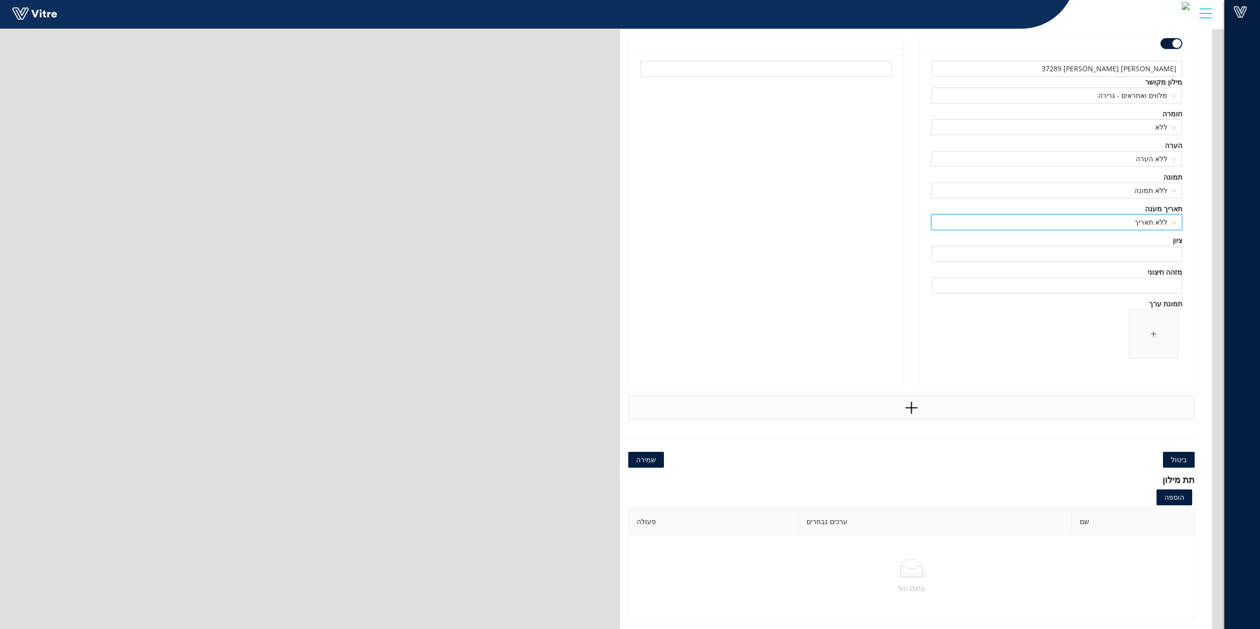
click at [931, 413] on div at bounding box center [912, 408] width 567 height 25
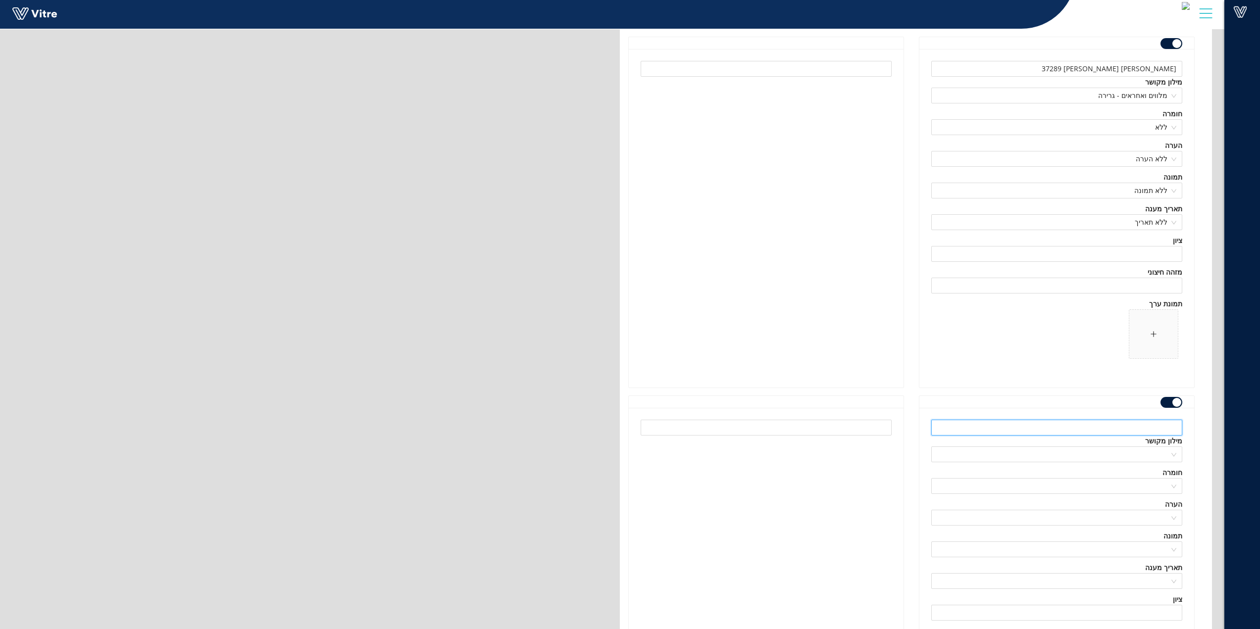
click at [1100, 430] on input "text" at bounding box center [1057, 428] width 251 height 16
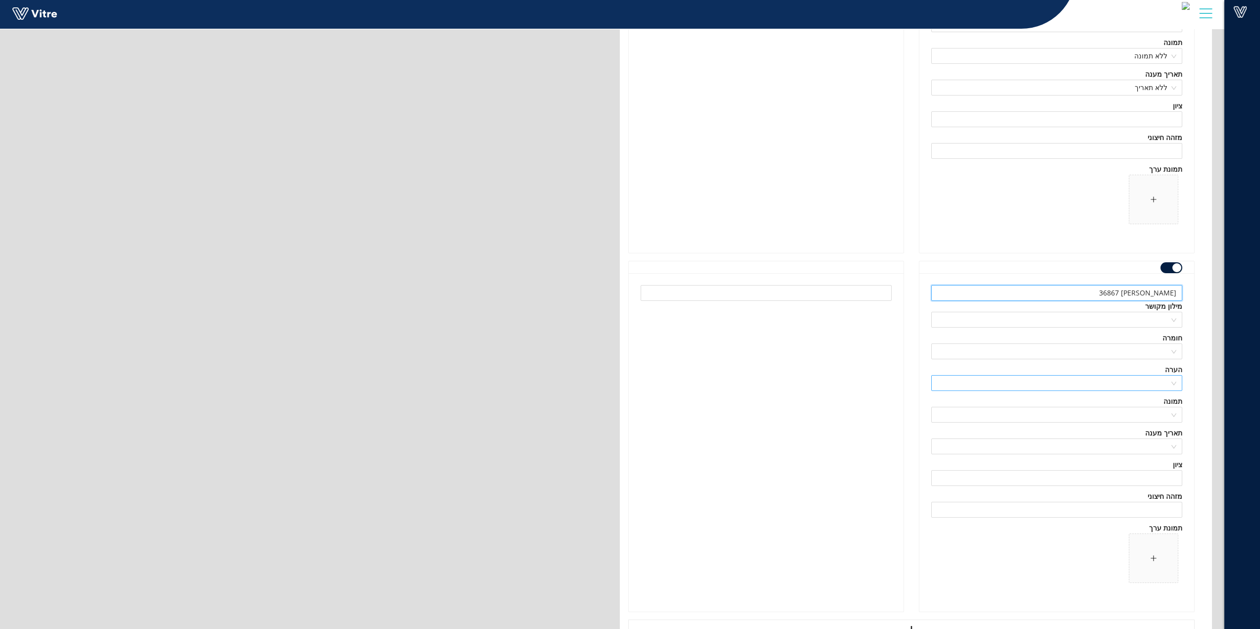
scroll to position [117386, 0]
type input "ארתור ויניק 36867"
click at [1153, 303] on input "search" at bounding box center [1054, 306] width 232 height 15
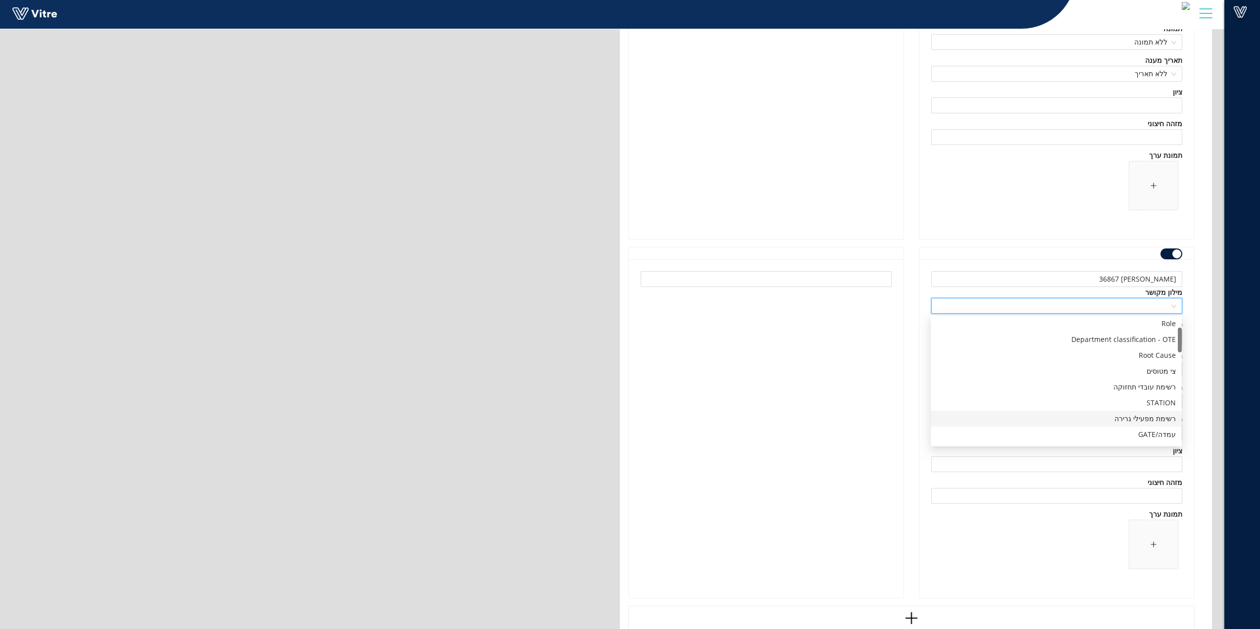
scroll to position [99, 0]
click at [1148, 435] on div "מלווים ואחראים - גרירה" at bounding box center [1056, 432] width 239 height 11
click at [1097, 328] on div "חומרה" at bounding box center [1057, 324] width 251 height 11
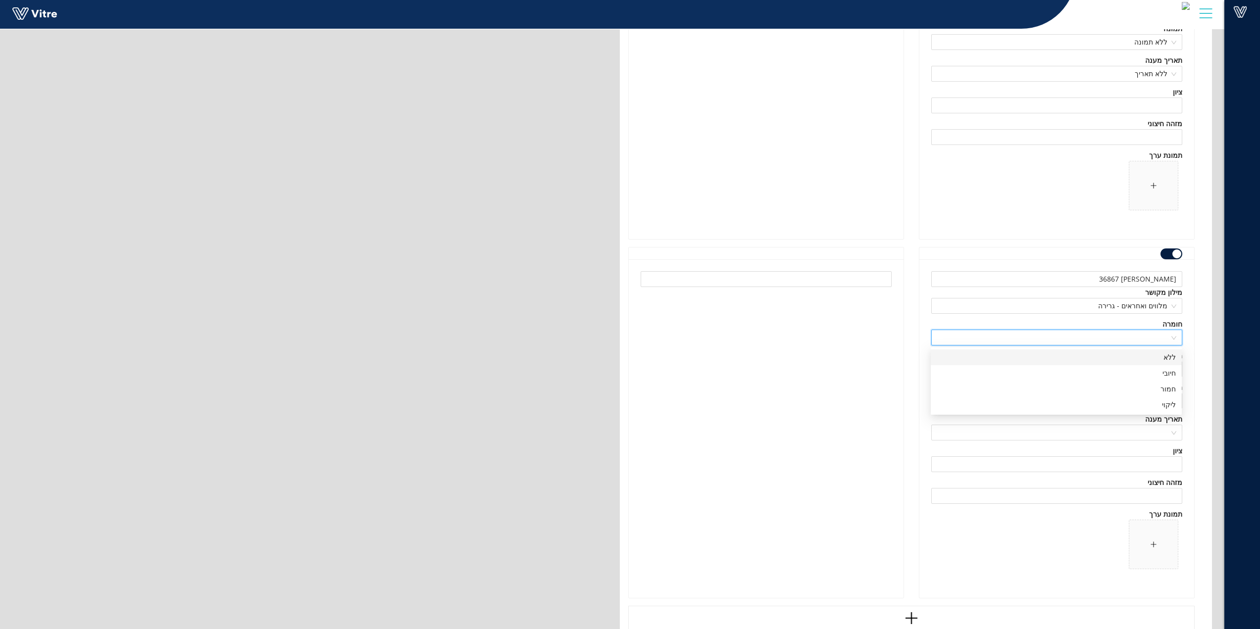
click at [1101, 339] on input "search" at bounding box center [1054, 337] width 232 height 15
click at [1135, 359] on div "ללא" at bounding box center [1056, 357] width 239 height 11
click at [1141, 374] on input "search" at bounding box center [1054, 369] width 232 height 15
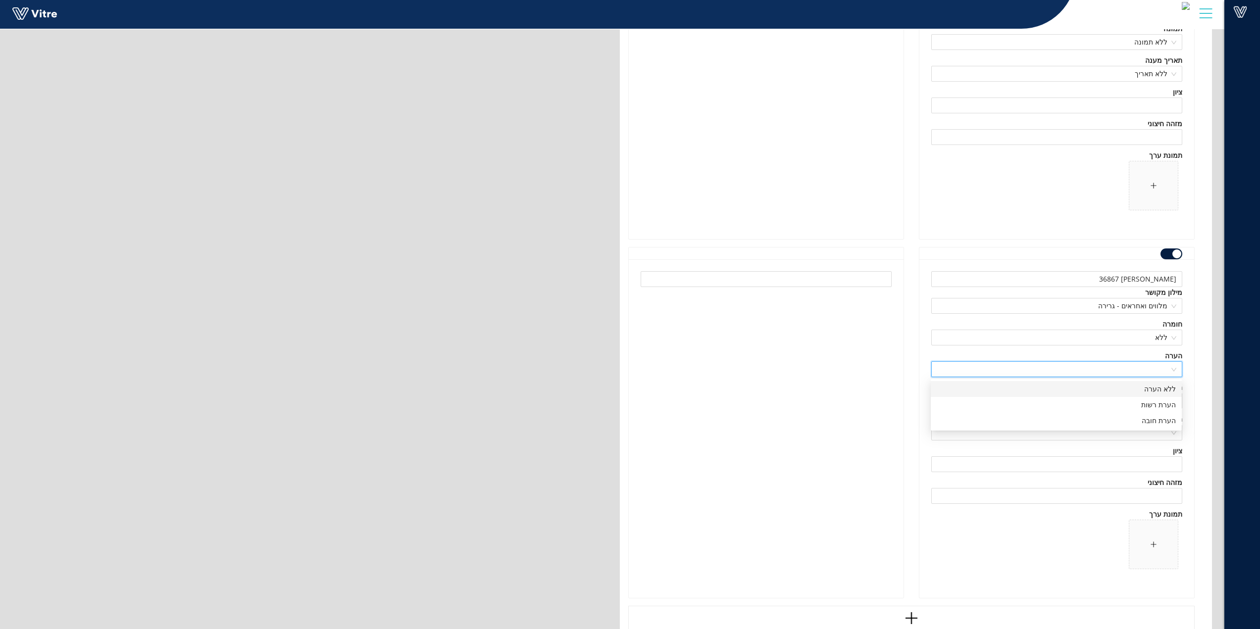
click at [1140, 388] on div "ללא הערה" at bounding box center [1056, 389] width 239 height 11
click at [1137, 393] on div "תמונה" at bounding box center [1057, 387] width 251 height 11
click at [1134, 404] on input "search" at bounding box center [1054, 401] width 232 height 15
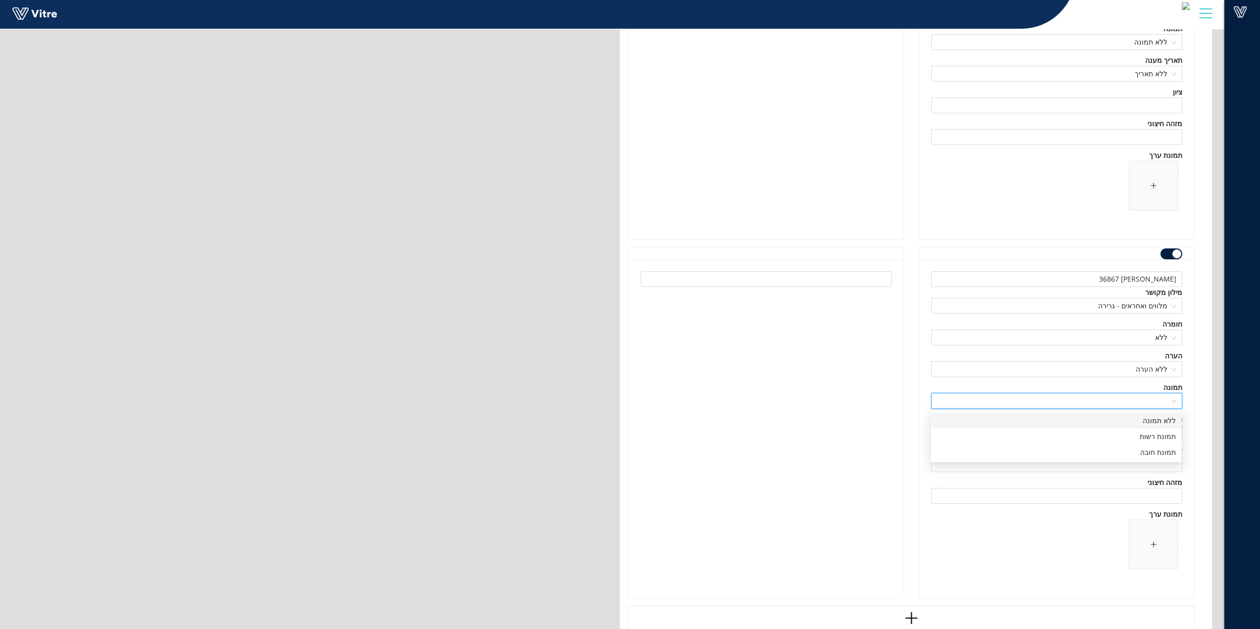
click at [1145, 422] on div "ללא תמונה" at bounding box center [1056, 421] width 239 height 11
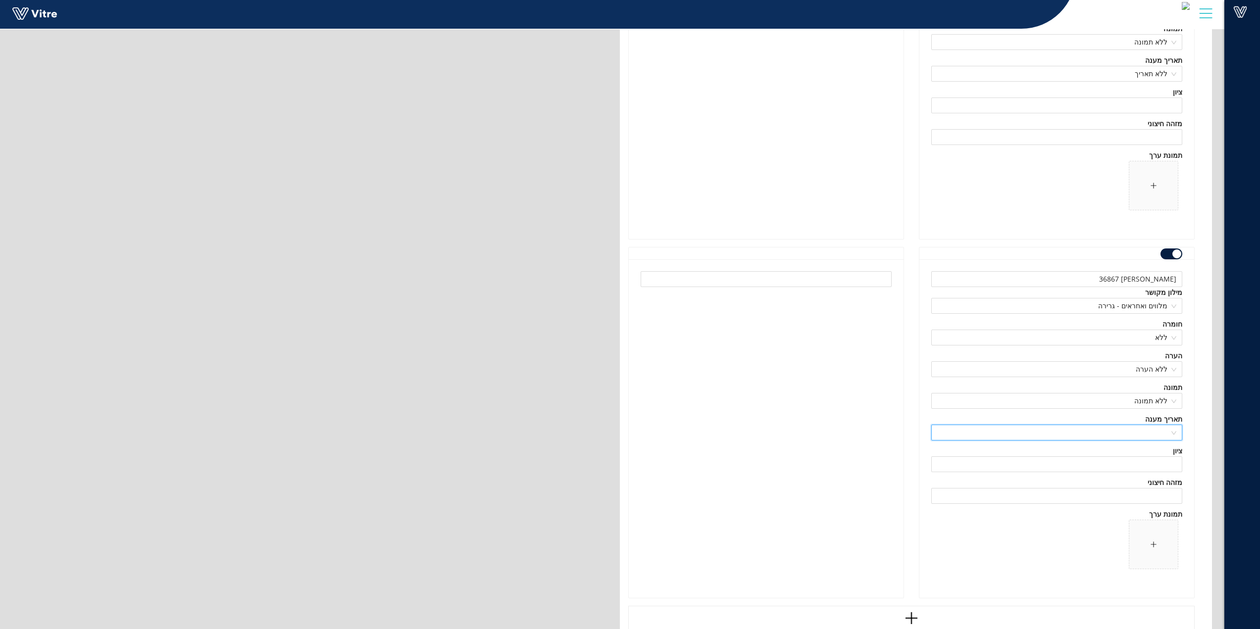
click at [1142, 426] on input "search" at bounding box center [1054, 432] width 232 height 15
click at [1144, 451] on div "ללא תאריך" at bounding box center [1056, 452] width 239 height 11
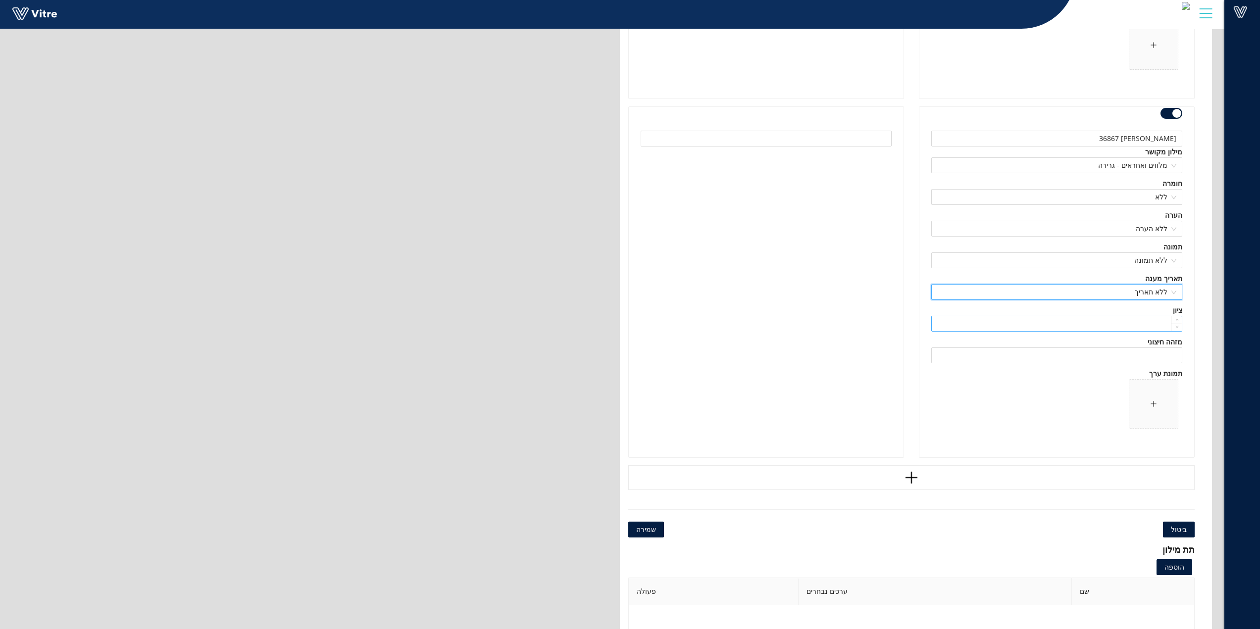
scroll to position [117584, 0]
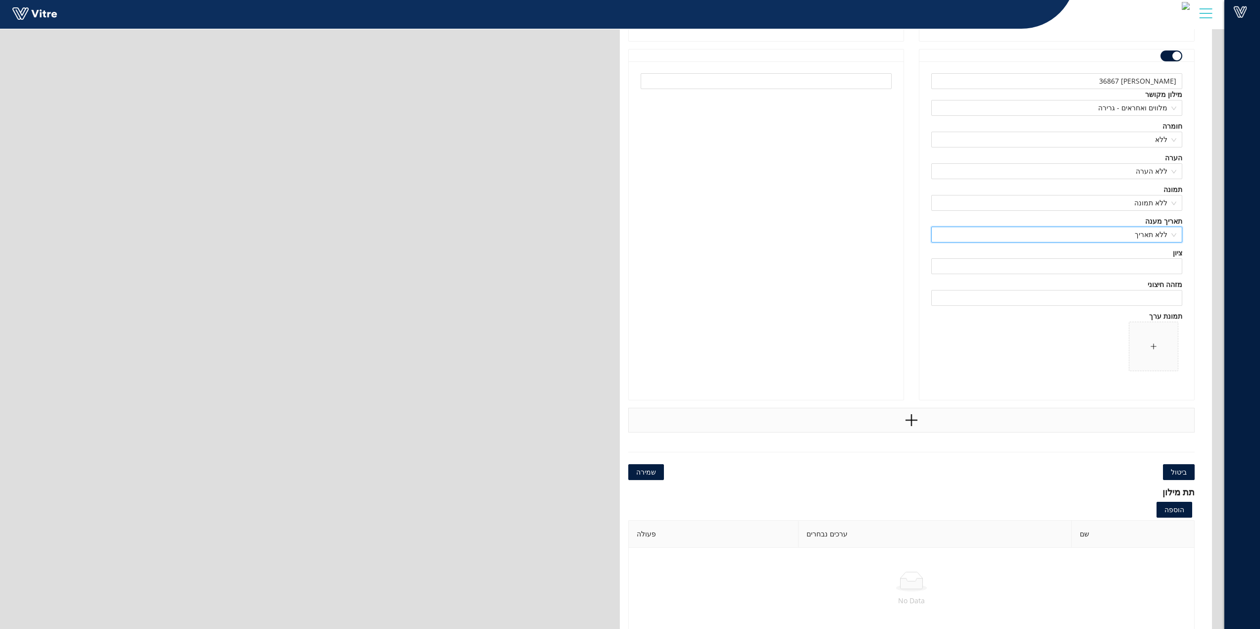
click at [913, 421] on icon "plus" at bounding box center [912, 420] width 12 height 1
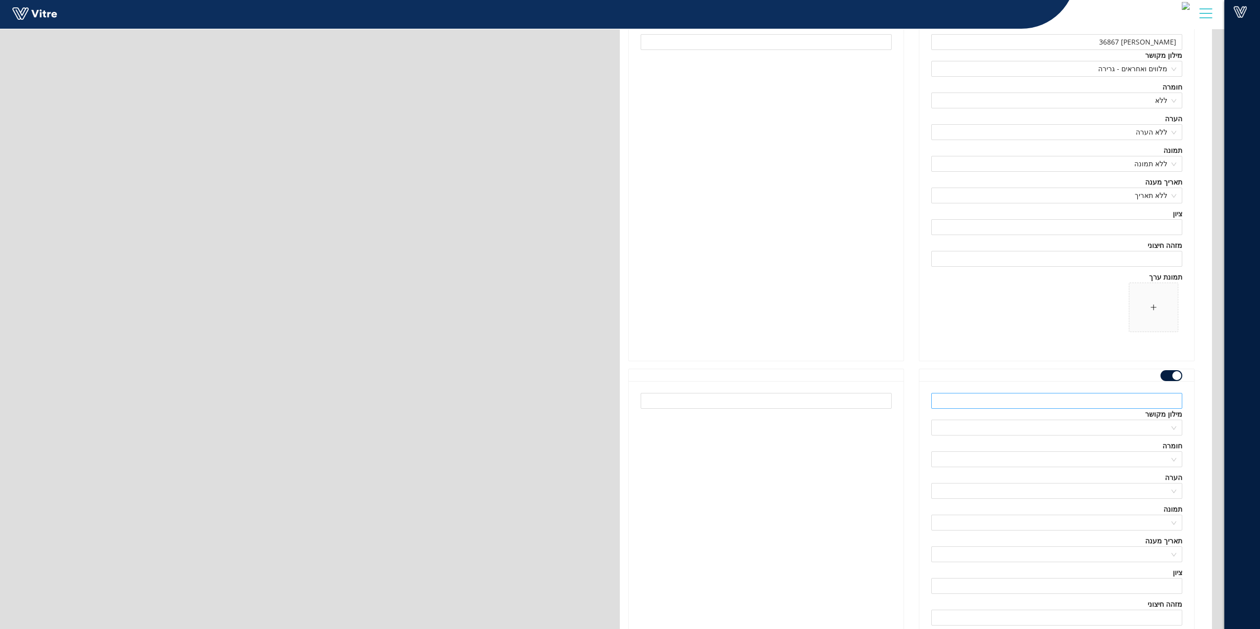
scroll to position [117683, 0]
click at [1072, 344] on input "text" at bounding box center [1057, 341] width 251 height 16
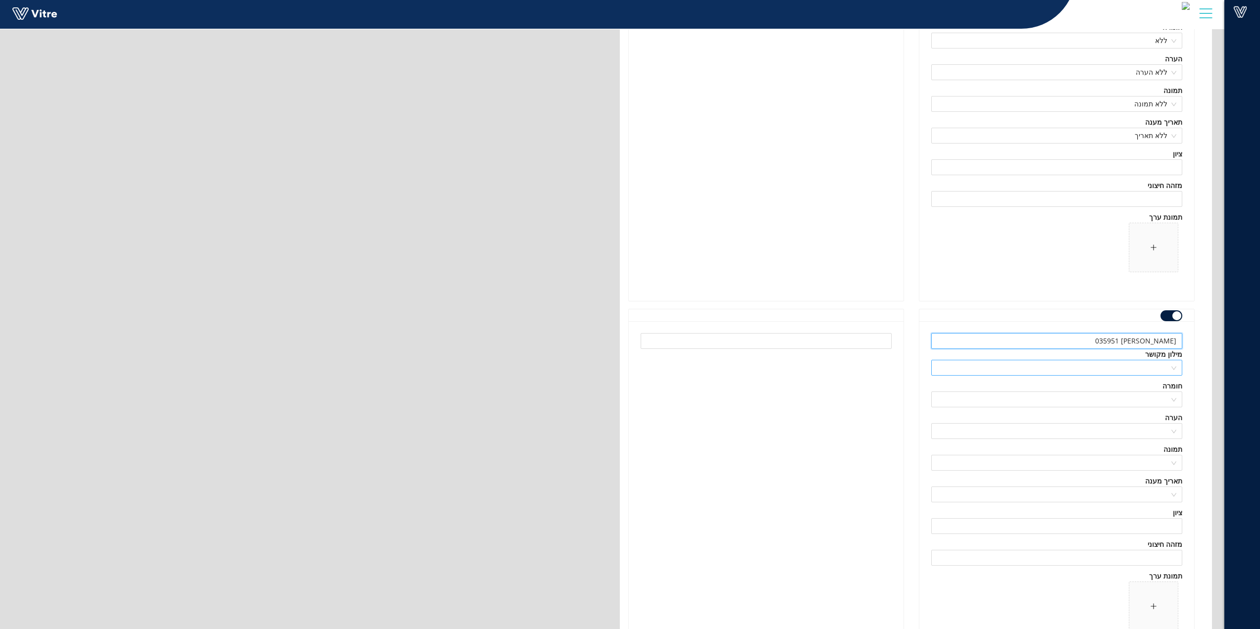
type input "מקסים גולובצנקו 035951"
click at [1078, 367] on input "search" at bounding box center [1054, 368] width 232 height 15
drag, startPoint x: 1150, startPoint y: 497, endPoint x: 1142, endPoint y: 487, distance: 13.1
click at [1150, 498] on div "מלווים ואחראים - גרירה" at bounding box center [1056, 494] width 239 height 11
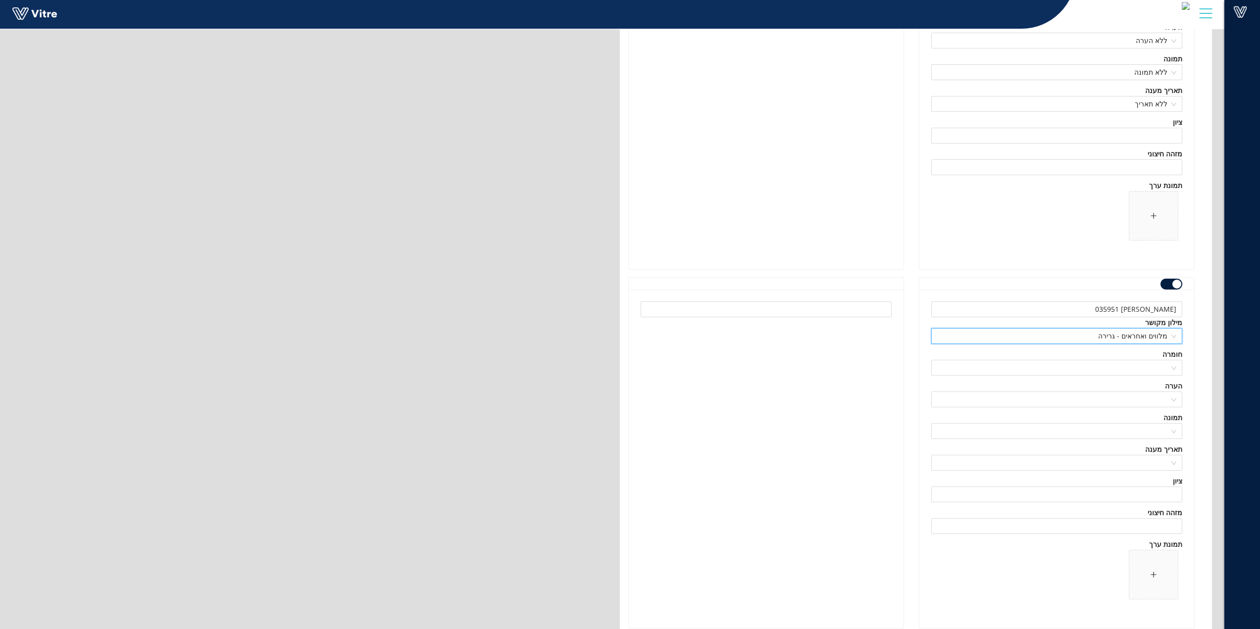
scroll to position [117733, 0]
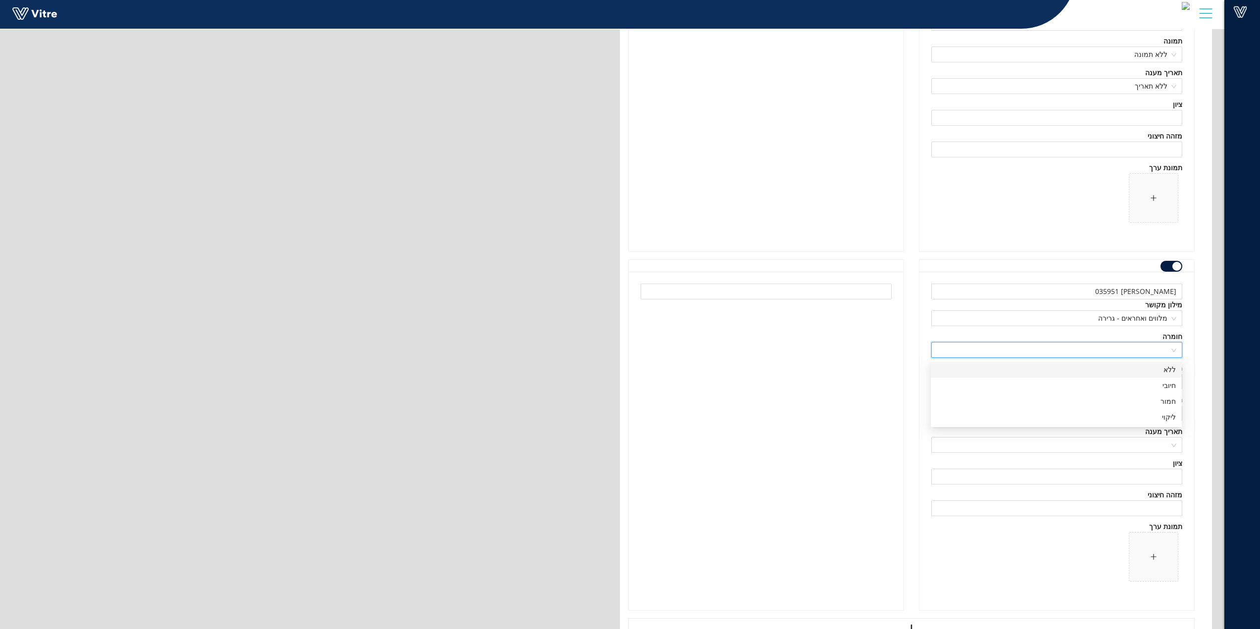
click at [1135, 355] on input "search" at bounding box center [1054, 350] width 232 height 15
click at [1136, 368] on div "ללא" at bounding box center [1056, 370] width 239 height 11
click at [1143, 384] on input "search" at bounding box center [1054, 381] width 232 height 15
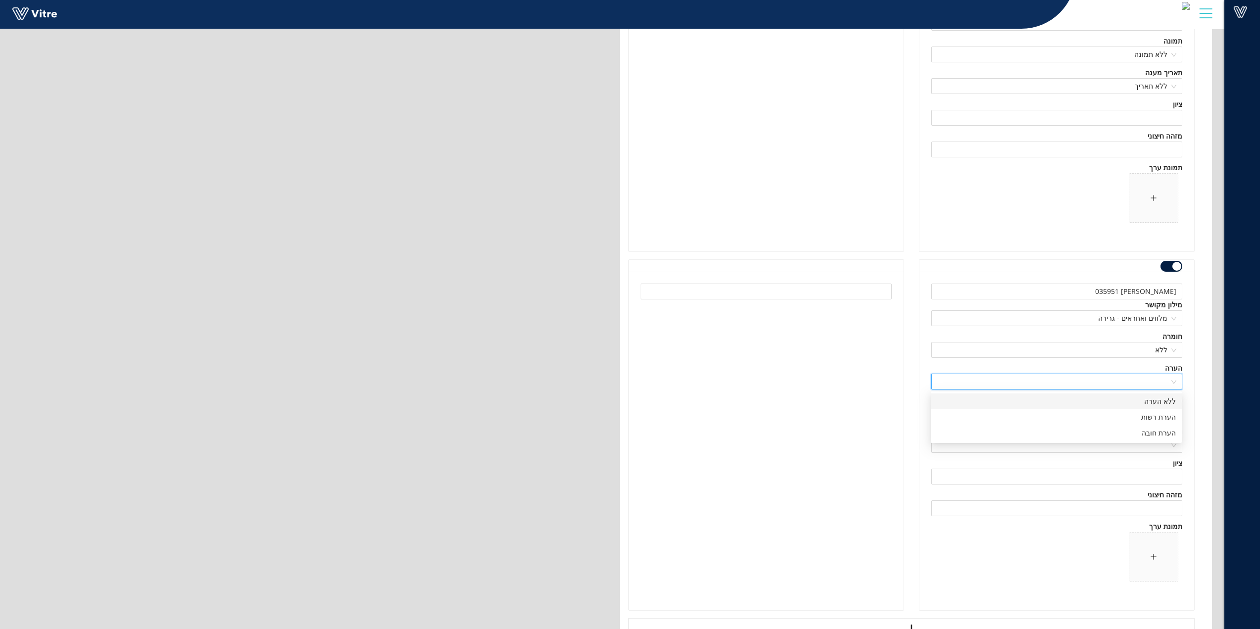
drag, startPoint x: 1149, startPoint y: 404, endPoint x: 1151, endPoint y: 410, distance: 6.3
click at [1149, 404] on div "ללא הערה" at bounding box center [1056, 401] width 239 height 11
click at [1151, 410] on input "search" at bounding box center [1054, 413] width 232 height 15
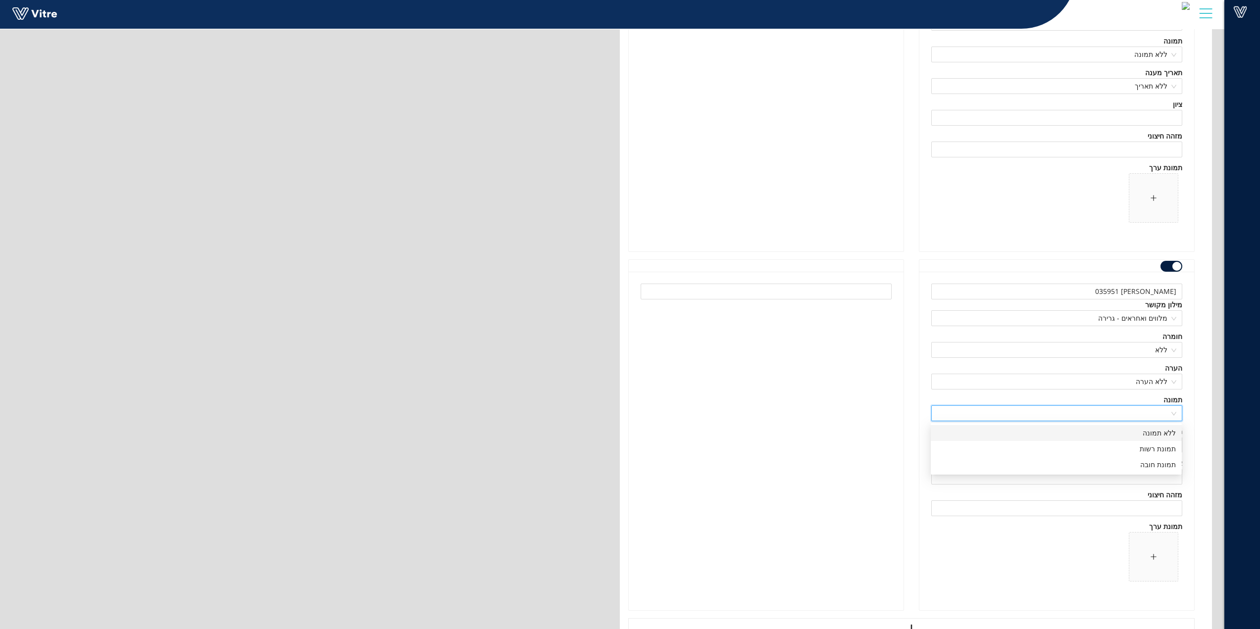
click at [1150, 436] on div "ללא תמונה" at bounding box center [1056, 433] width 239 height 11
click at [1153, 447] on input "search" at bounding box center [1054, 445] width 232 height 15
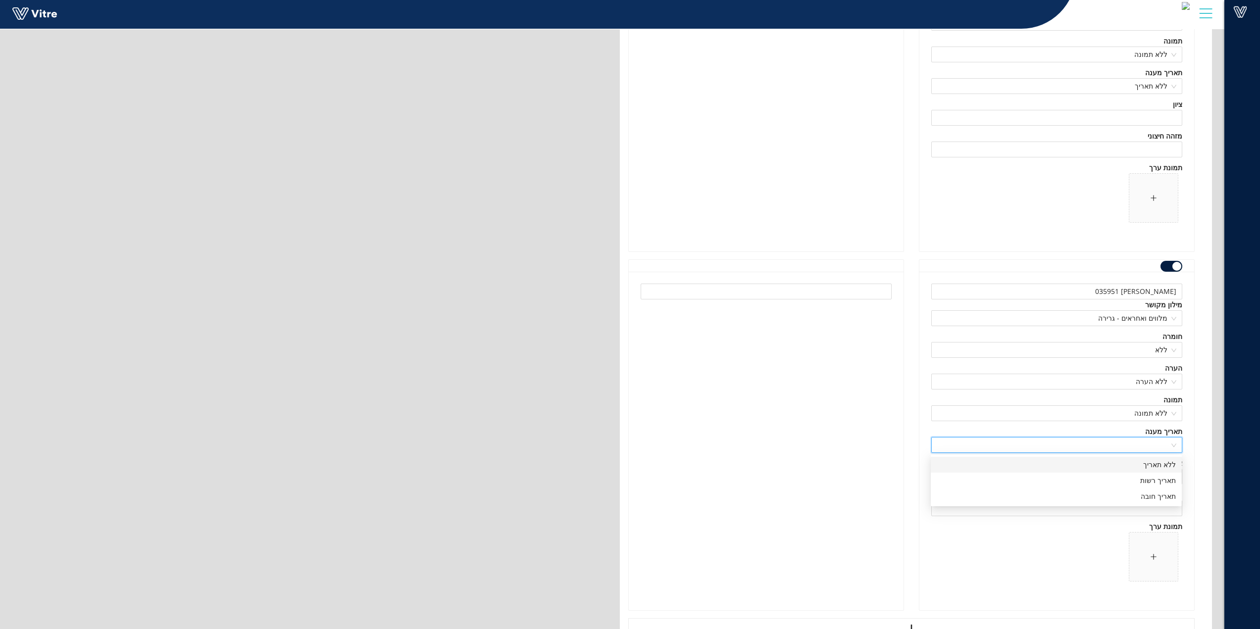
click at [1159, 465] on div "ללא תאריך" at bounding box center [1056, 465] width 239 height 11
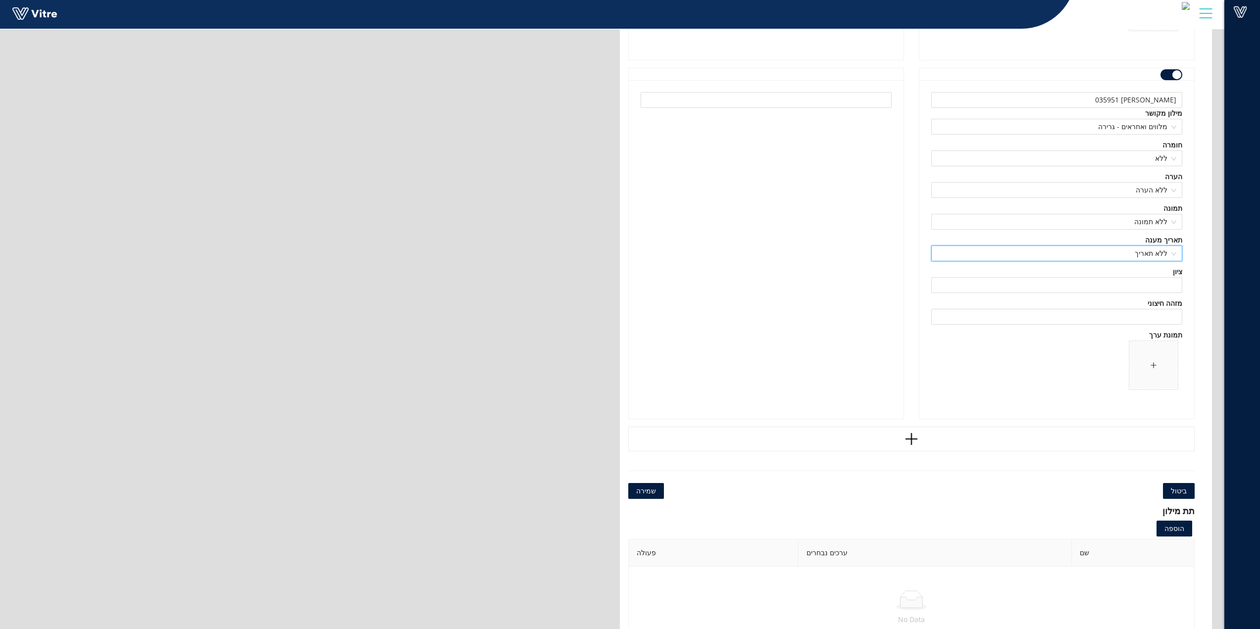
scroll to position [117955, 0]
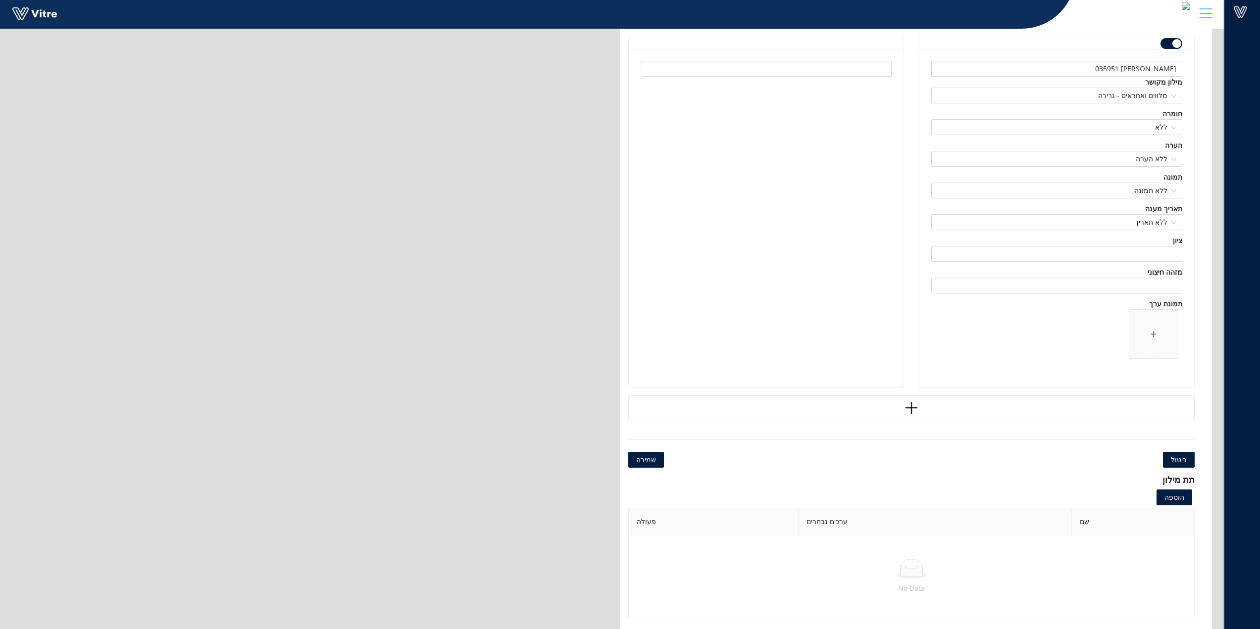
click at [640, 459] on span "שמירה" at bounding box center [646, 460] width 20 height 11
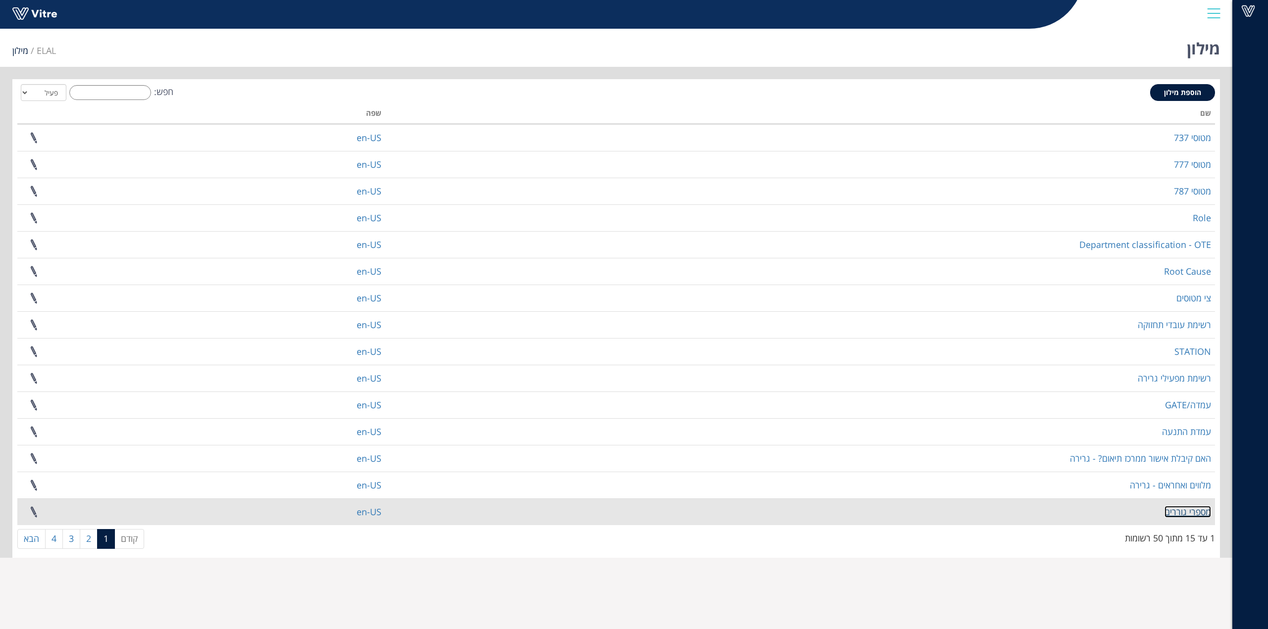
click at [1181, 513] on link "מספרי גוררים" at bounding box center [1187, 512] width 47 height 12
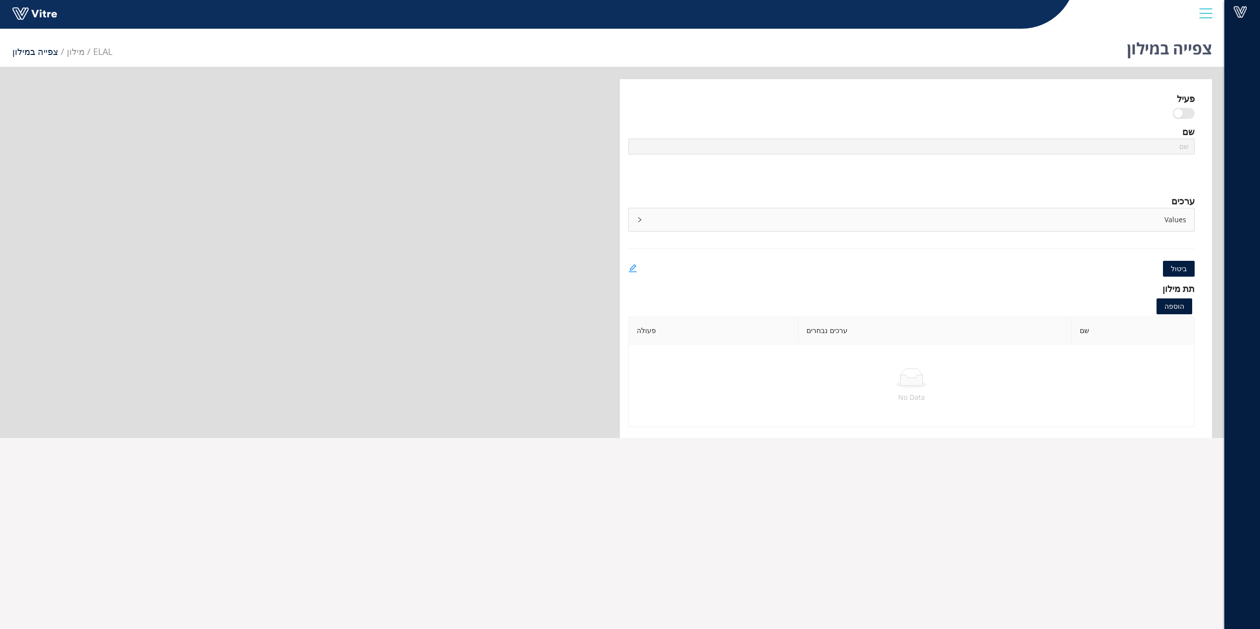
type input "מספרי גוררים"
click at [631, 269] on icon "edit" at bounding box center [633, 268] width 9 height 9
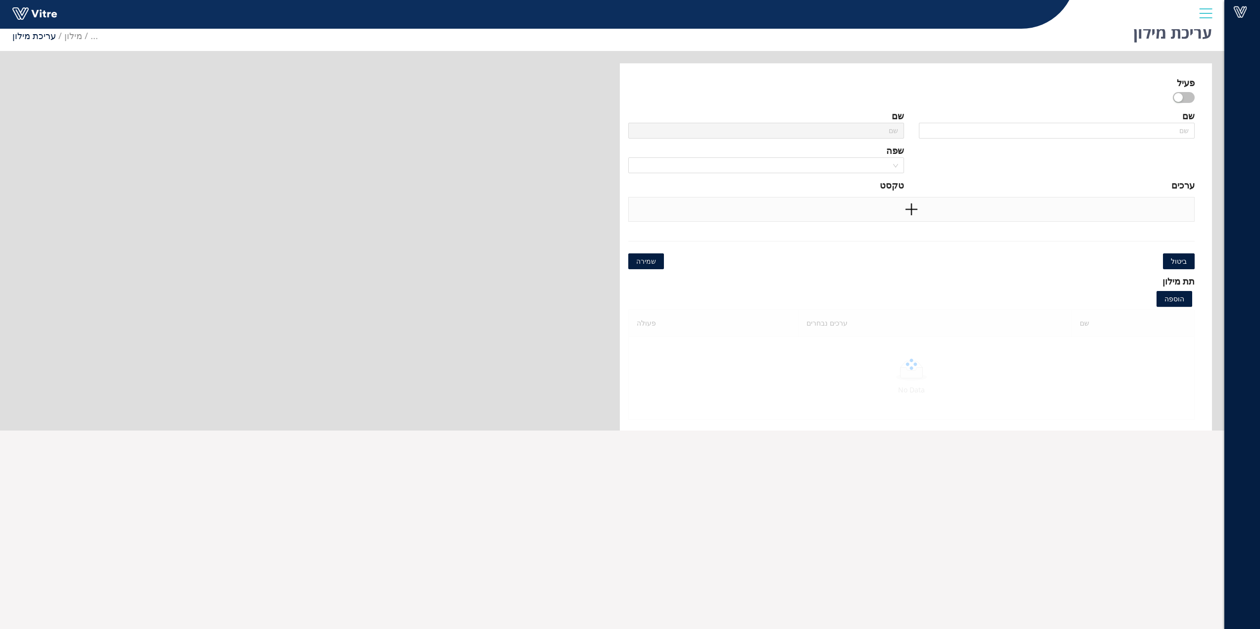
scroll to position [25, 0]
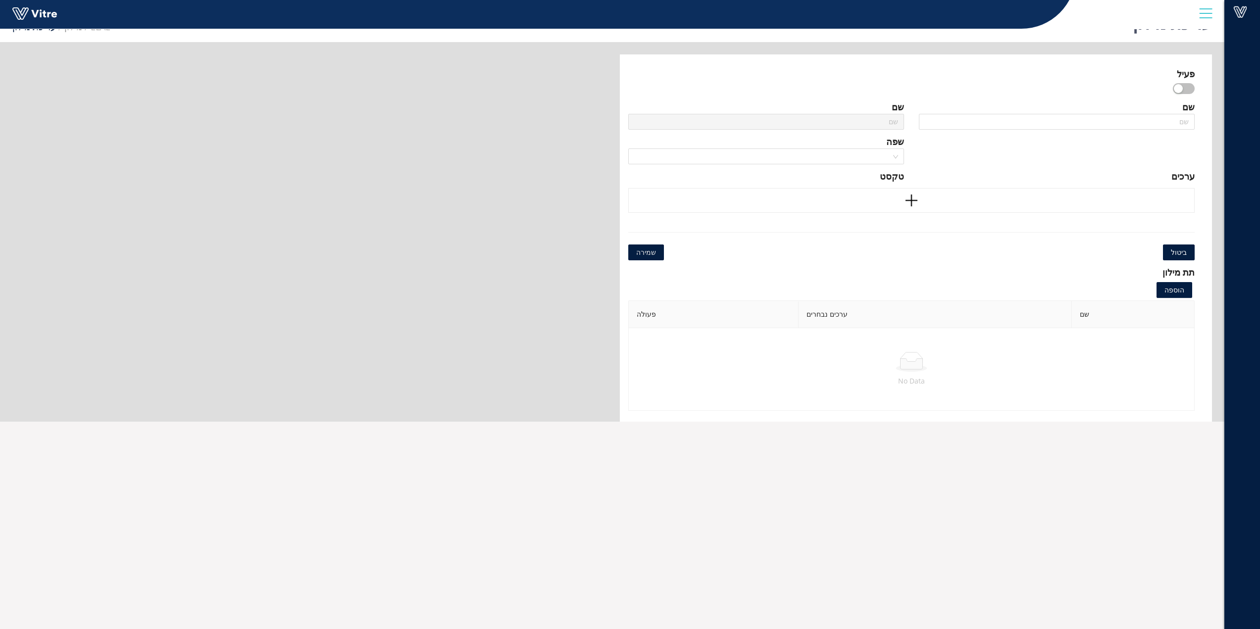
type input "מספרי גוררים"
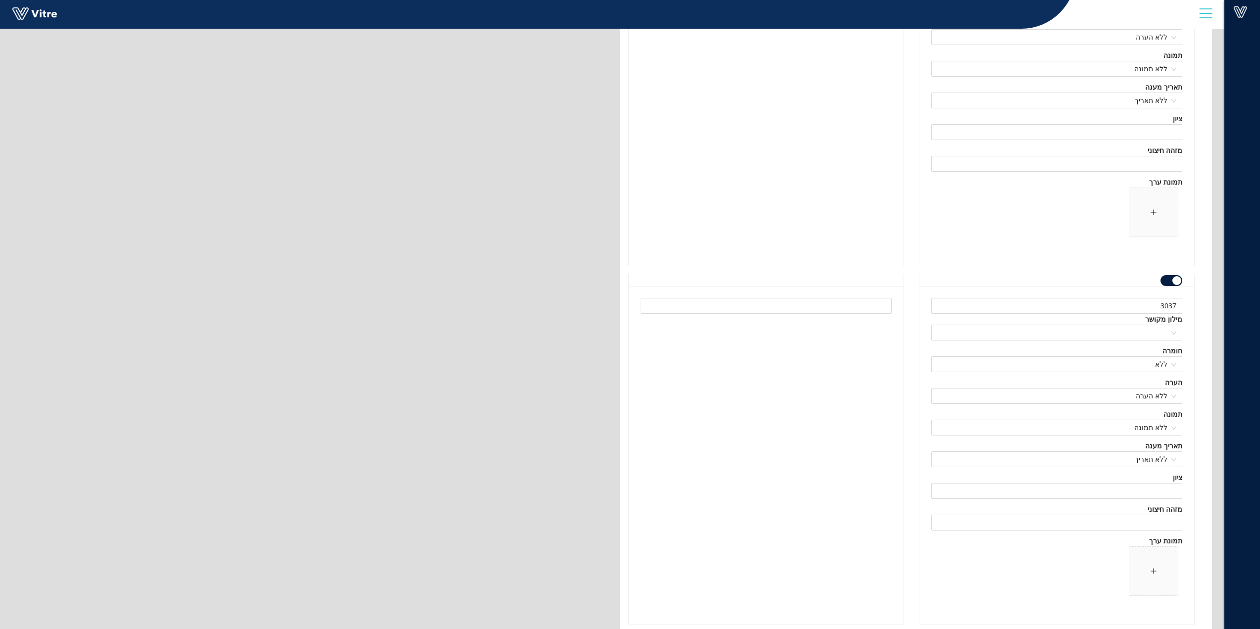
scroll to position [6283, 0]
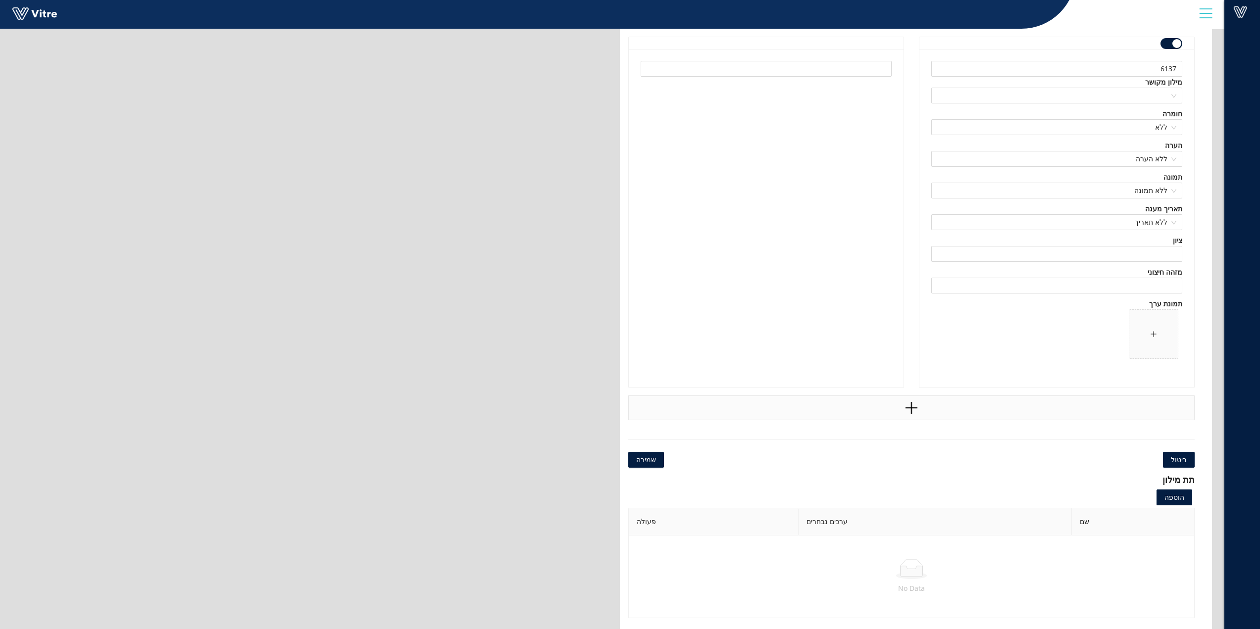
click at [915, 407] on icon "plus" at bounding box center [911, 408] width 15 height 15
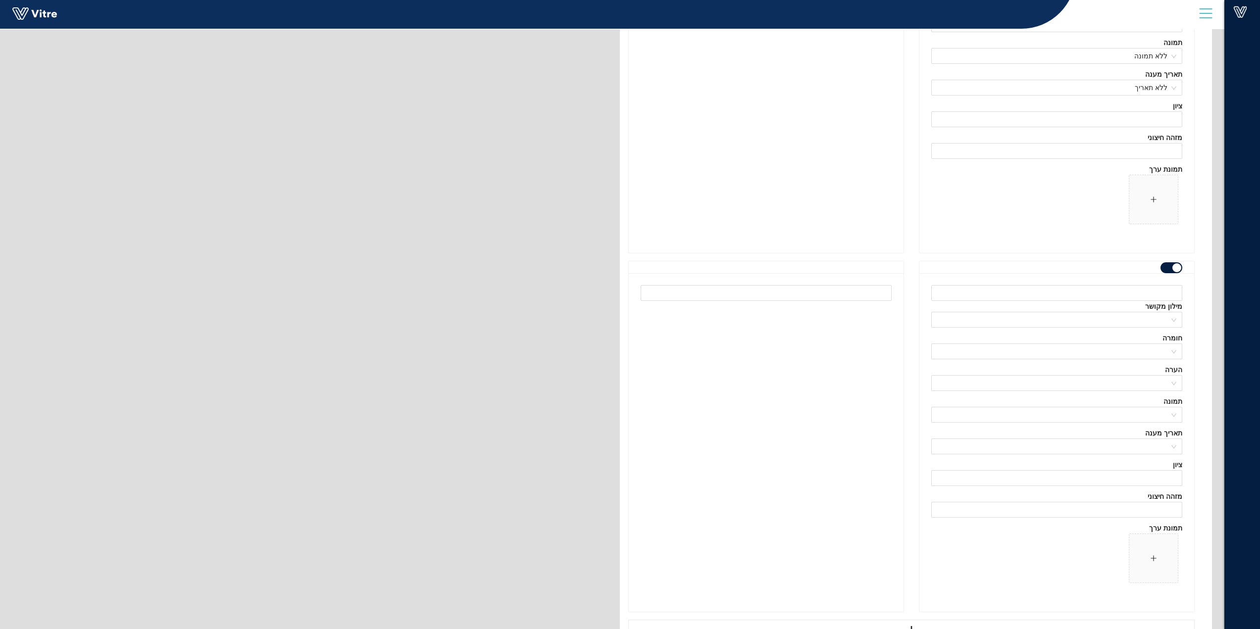
scroll to position [6432, 0]
click at [1089, 283] on input "text" at bounding box center [1057, 279] width 251 height 16
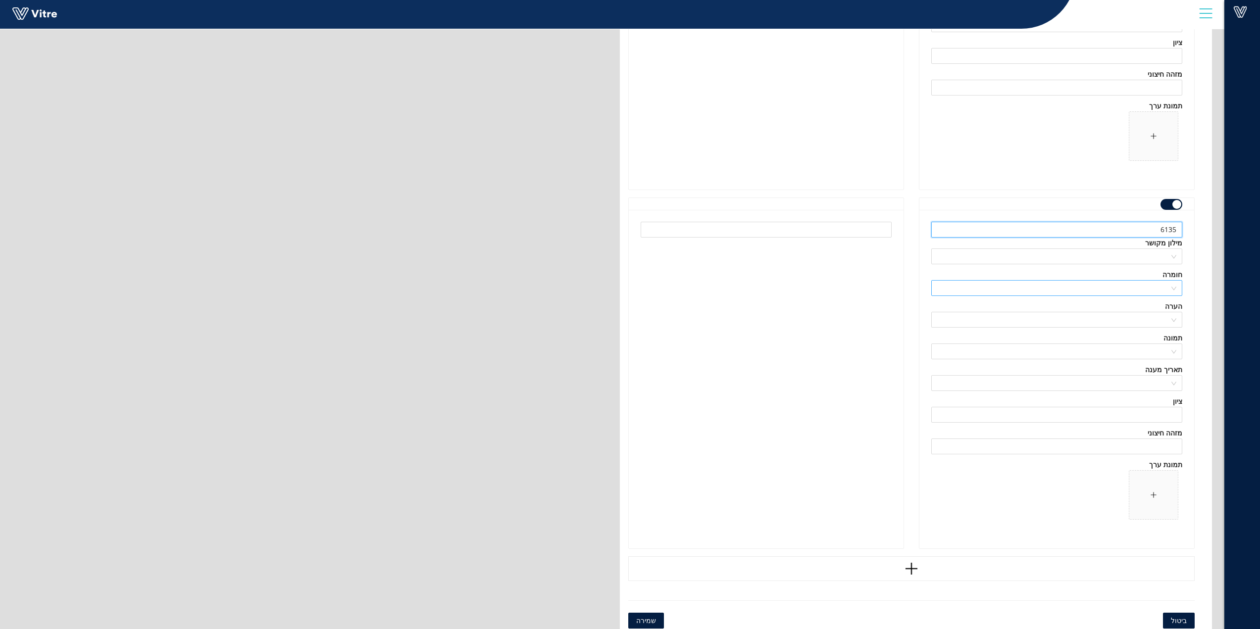
type input "6135"
click at [1150, 289] on input "search" at bounding box center [1054, 288] width 232 height 15
click at [1155, 314] on div "ללא" at bounding box center [1056, 308] width 251 height 16
click at [1157, 318] on input "search" at bounding box center [1054, 320] width 232 height 15
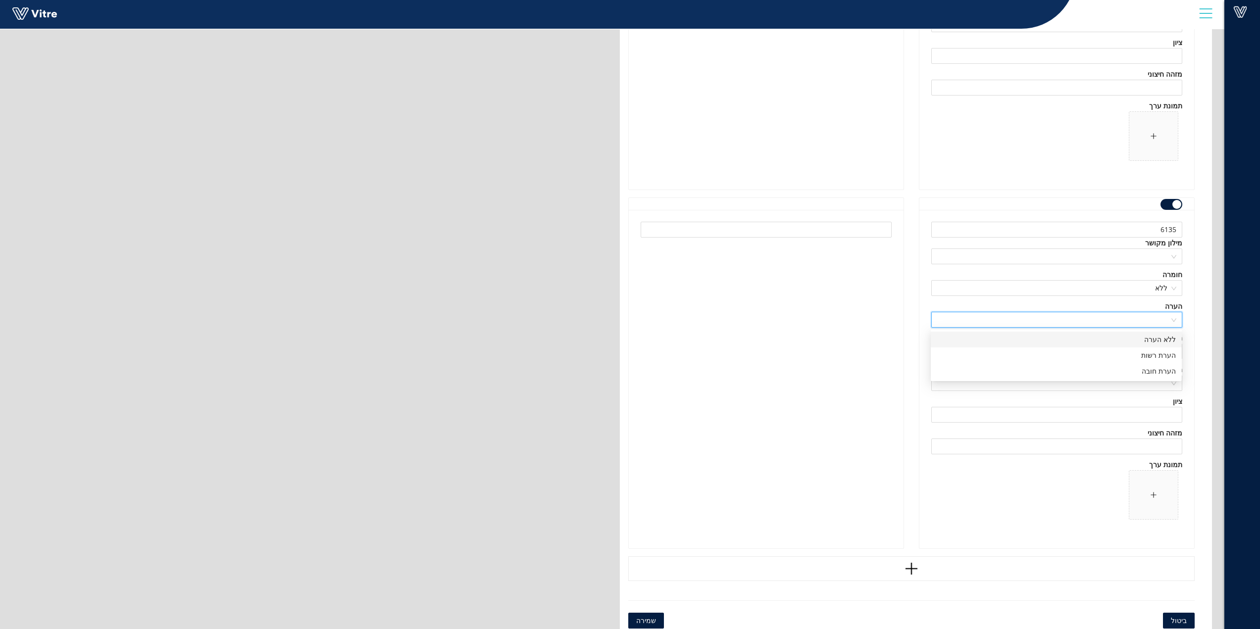
click at [1156, 338] on div "ללא הערה" at bounding box center [1056, 339] width 239 height 11
click at [1159, 351] on input "search" at bounding box center [1054, 351] width 232 height 15
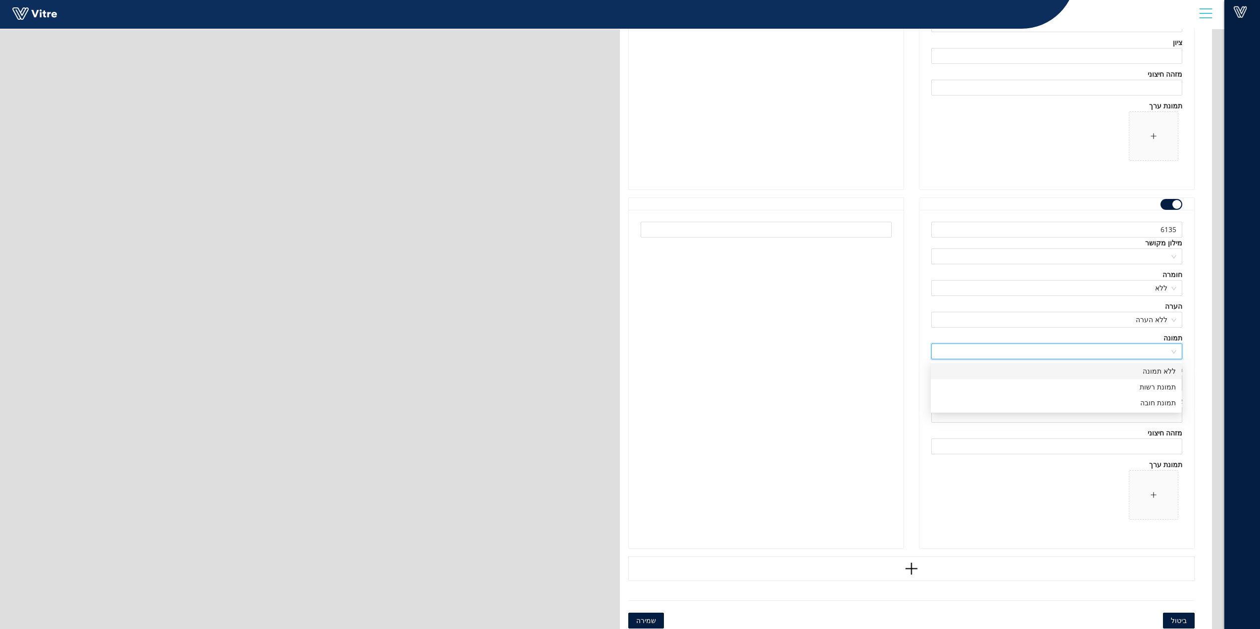
click at [1157, 373] on div "ללא תמונה" at bounding box center [1056, 371] width 239 height 11
click at [1156, 382] on input "search" at bounding box center [1054, 383] width 232 height 15
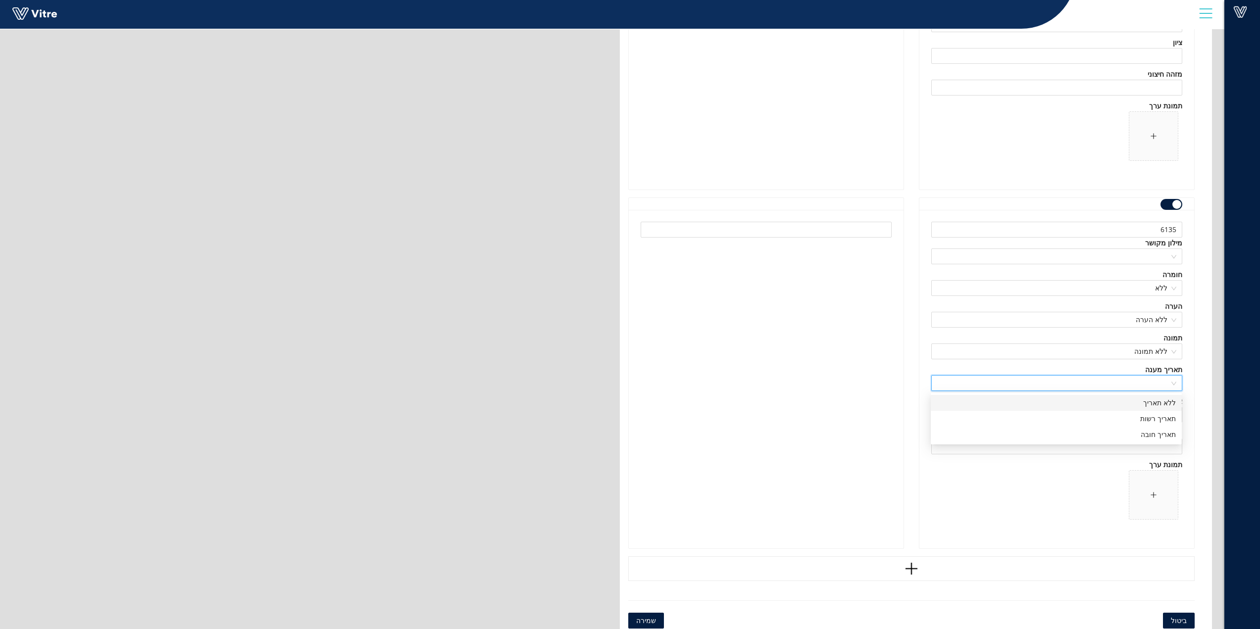
click at [1162, 400] on div "ללא תאריך" at bounding box center [1056, 403] width 239 height 11
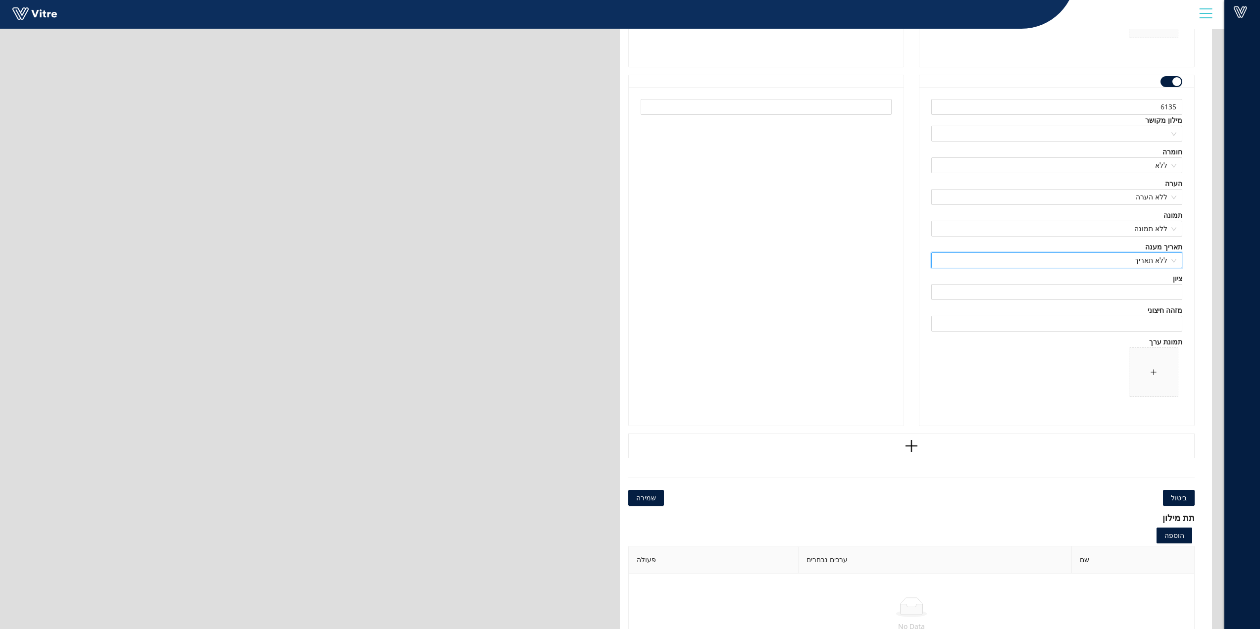
scroll to position [6630, 0]
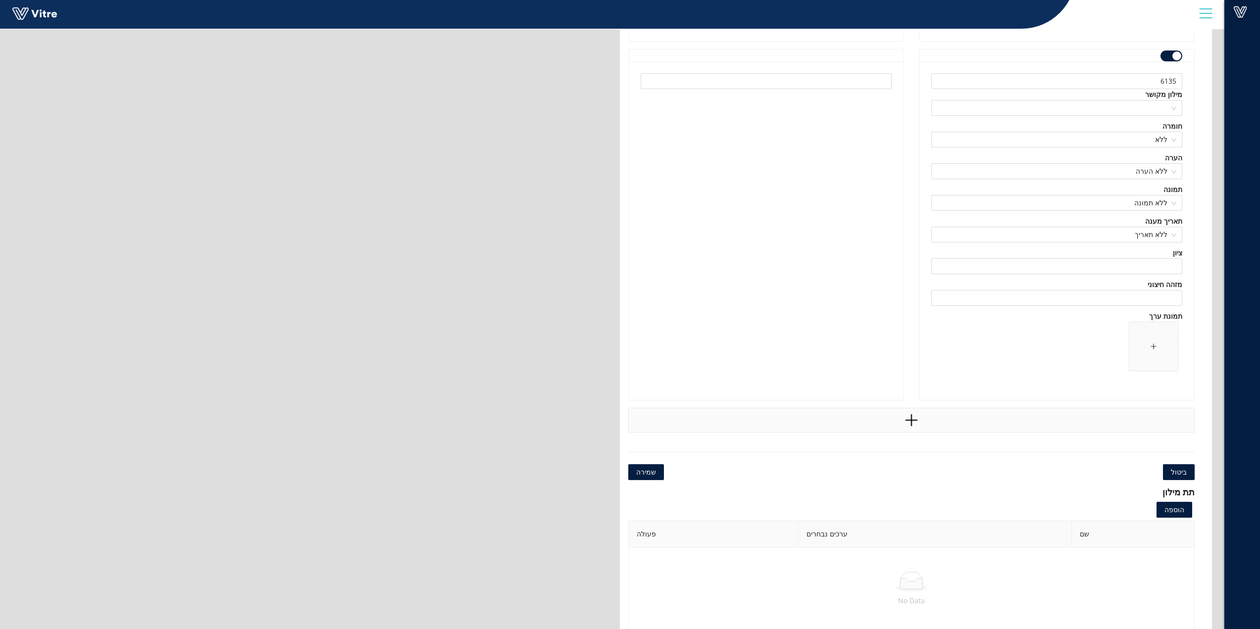
click at [936, 419] on div at bounding box center [912, 420] width 567 height 25
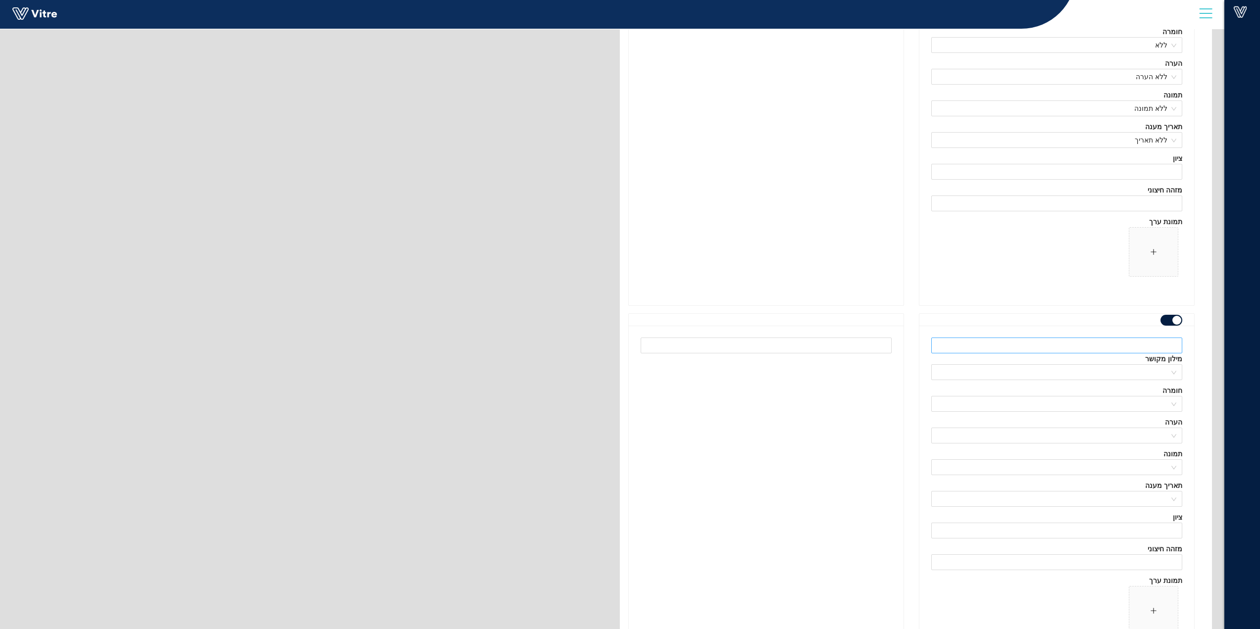
scroll to position [6729, 0]
click at [1141, 342] on input "text" at bounding box center [1057, 341] width 251 height 16
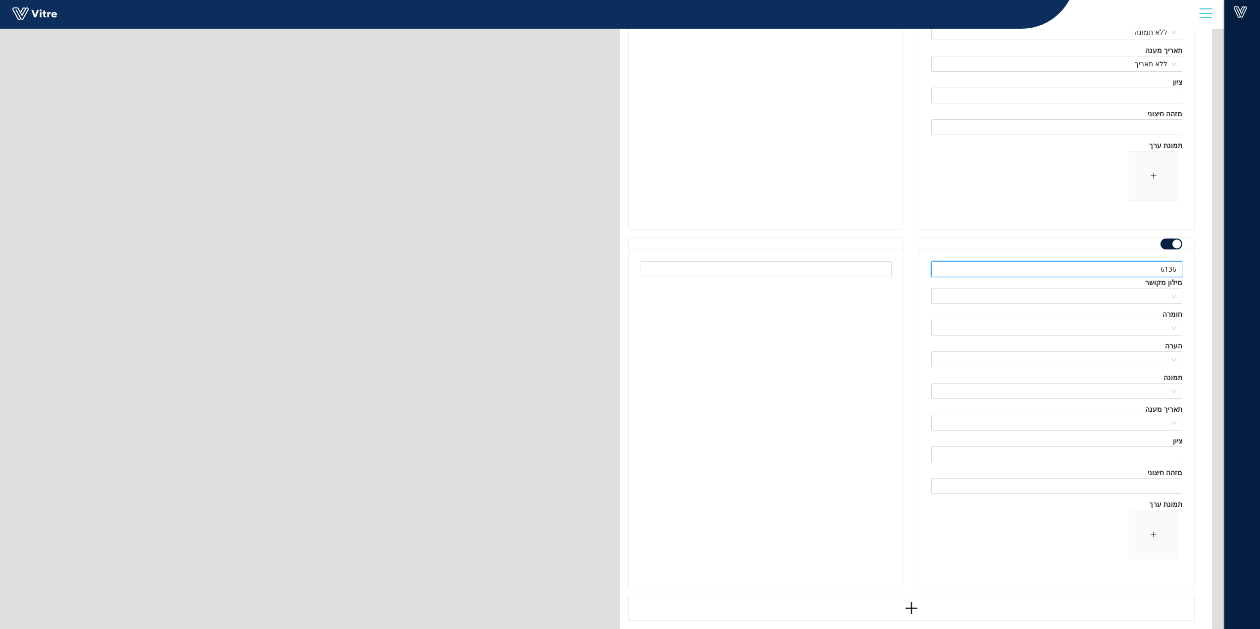
scroll to position [6828, 0]
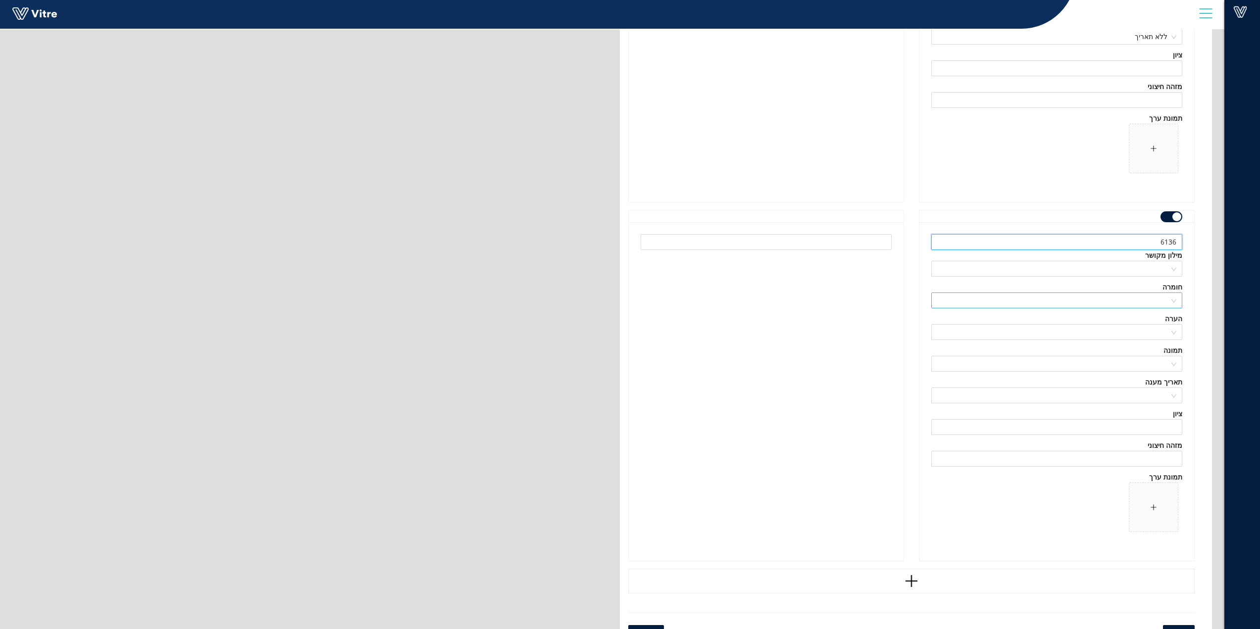
type input "6136"
click at [1152, 298] on input "search" at bounding box center [1054, 300] width 232 height 15
click at [1145, 316] on div "ללא" at bounding box center [1056, 320] width 239 height 11
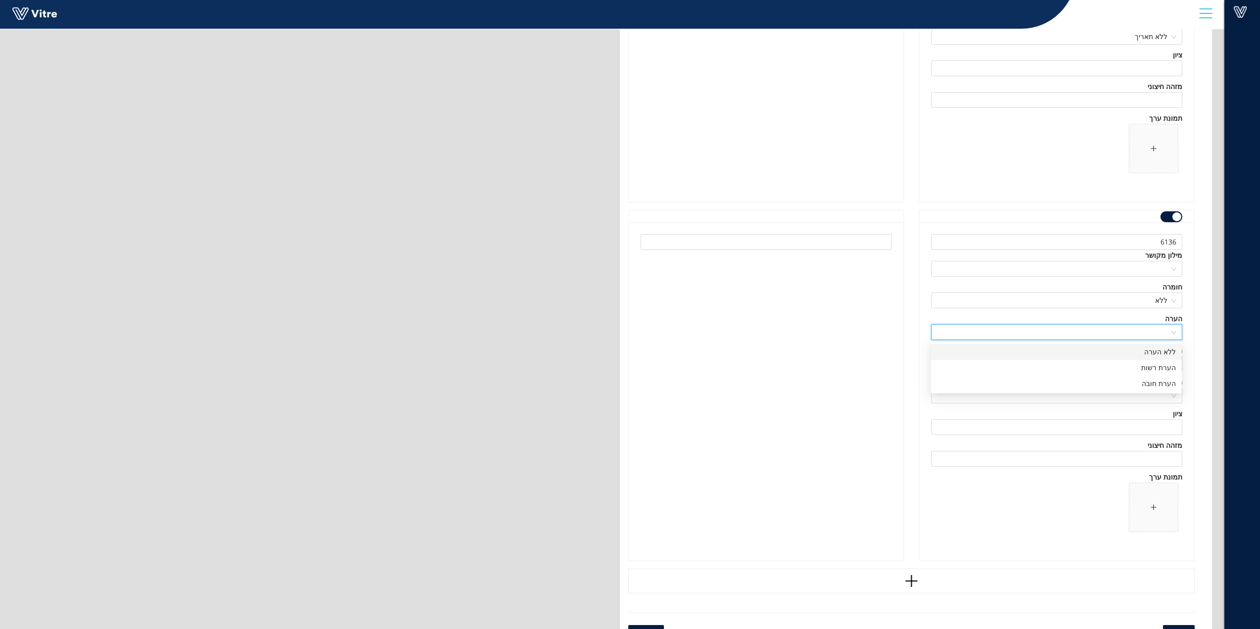
click at [1147, 334] on input "search" at bounding box center [1054, 332] width 232 height 15
click at [1153, 350] on div "ללא הערה" at bounding box center [1056, 352] width 239 height 11
click at [1154, 362] on input "search" at bounding box center [1054, 364] width 232 height 15
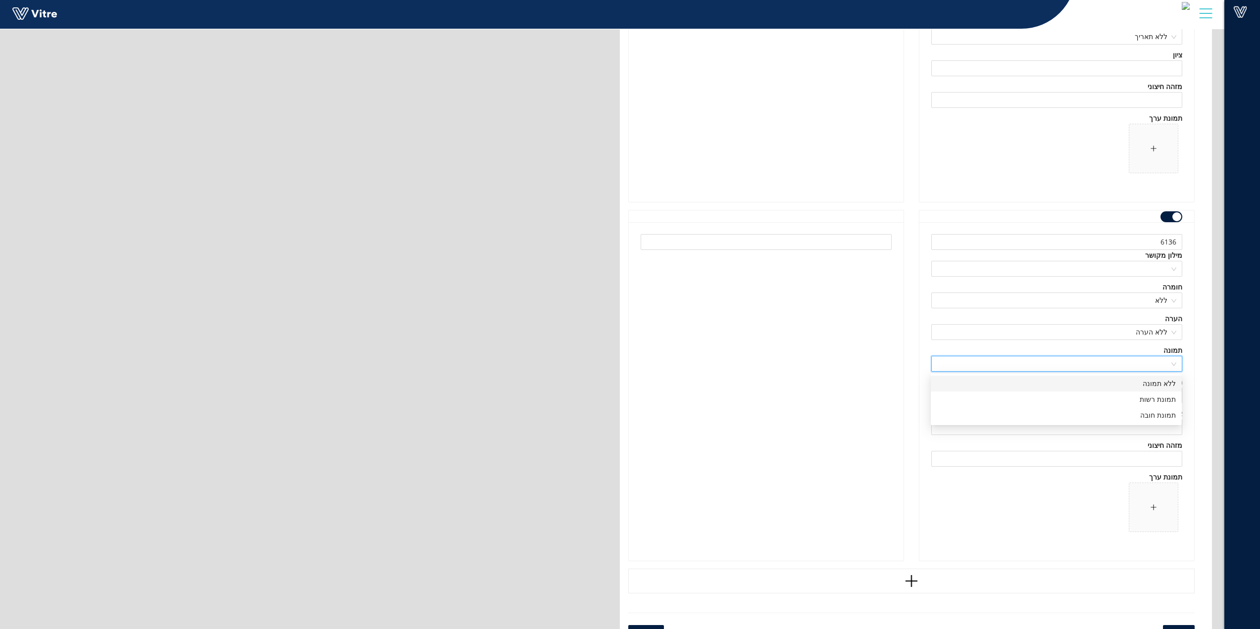
click at [1156, 384] on div "ללא תמונה" at bounding box center [1056, 383] width 239 height 11
drag, startPoint x: 1159, startPoint y: 393, endPoint x: 1156, endPoint y: 405, distance: 11.8
click at [1159, 394] on input "search" at bounding box center [1054, 395] width 232 height 15
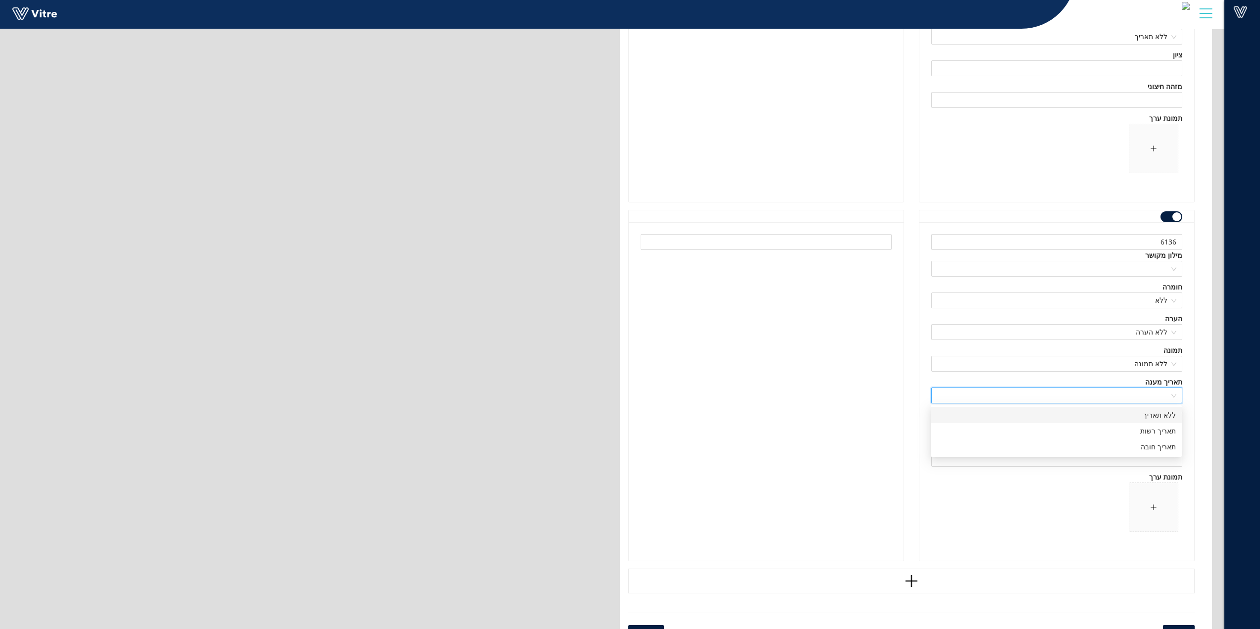
click at [1157, 416] on div "ללא תאריך" at bounding box center [1056, 415] width 239 height 11
click at [787, 435] on div at bounding box center [766, 391] width 275 height 339
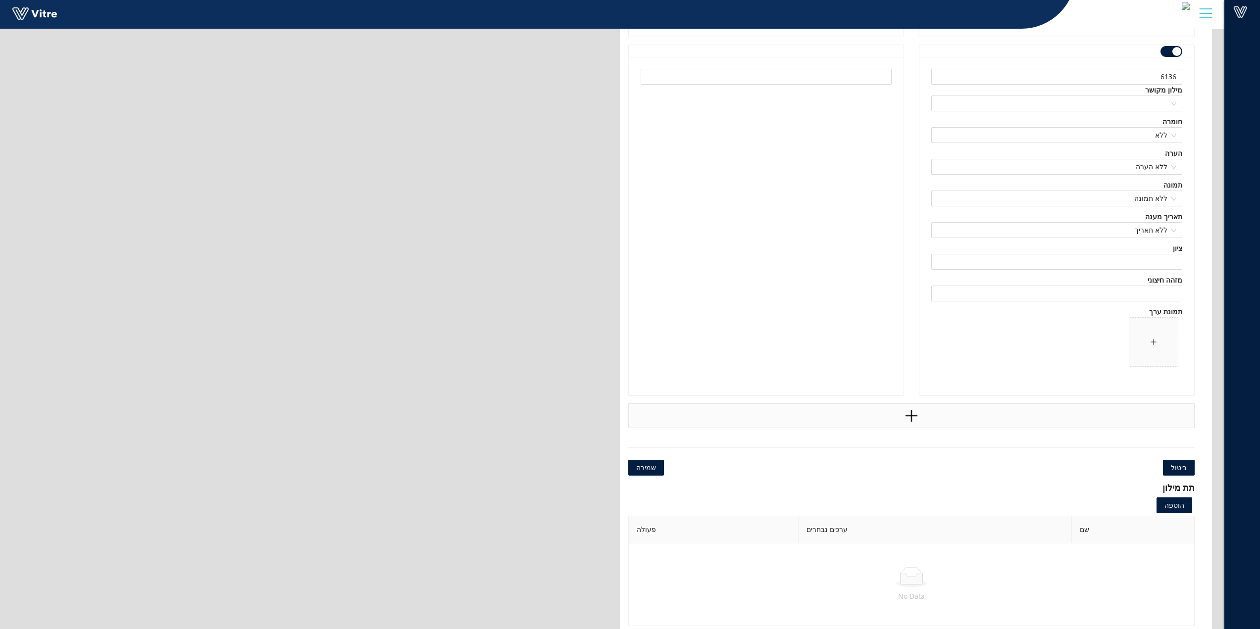
scroll to position [7001, 0]
click at [647, 461] on span "שמירה" at bounding box center [646, 460] width 20 height 11
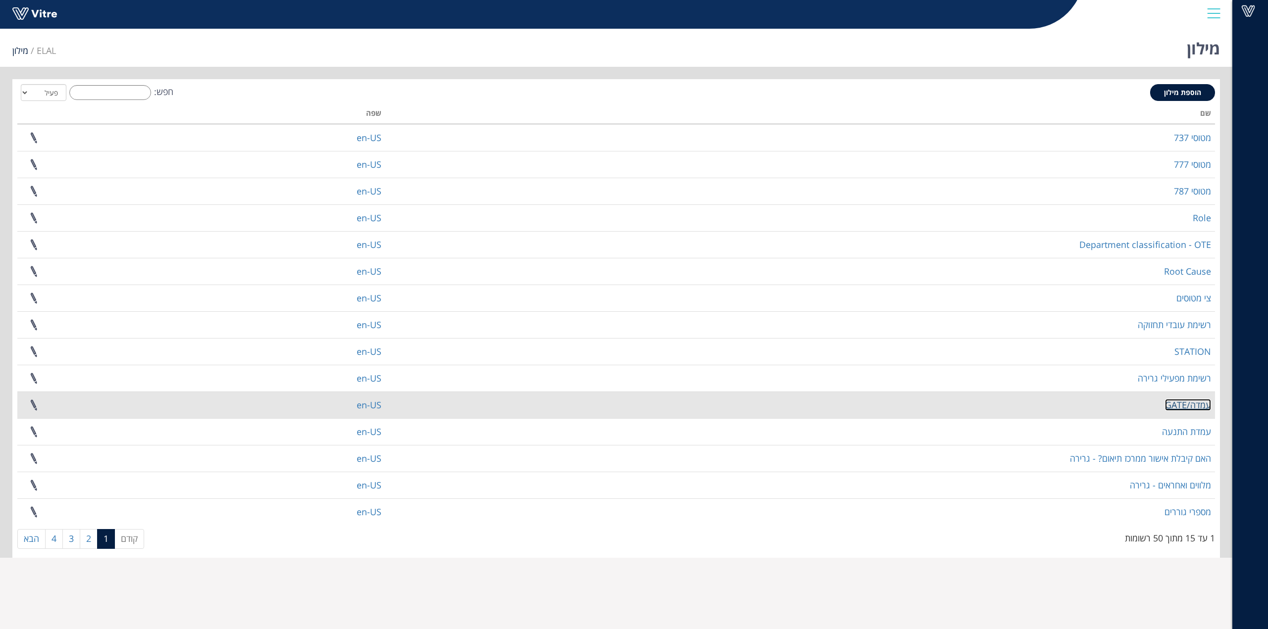
click at [1198, 405] on link "עמדה/GATE" at bounding box center [1188, 405] width 46 height 12
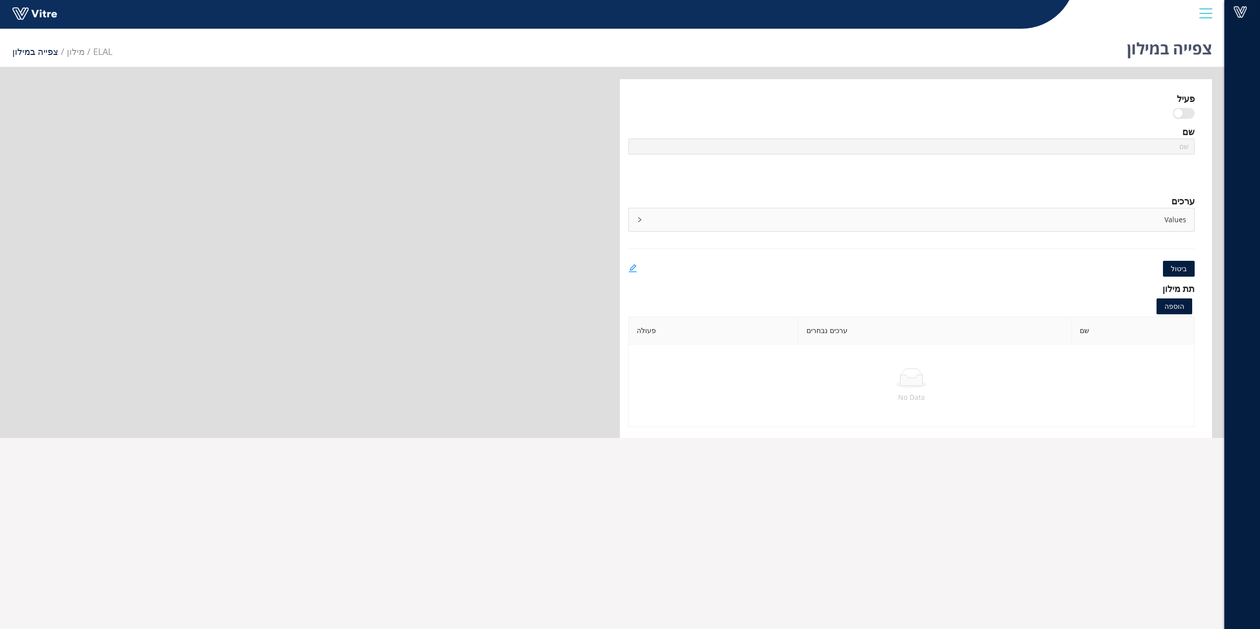
type input "עמדה/GATE"
click at [633, 266] on icon "edit" at bounding box center [633, 268] width 8 height 8
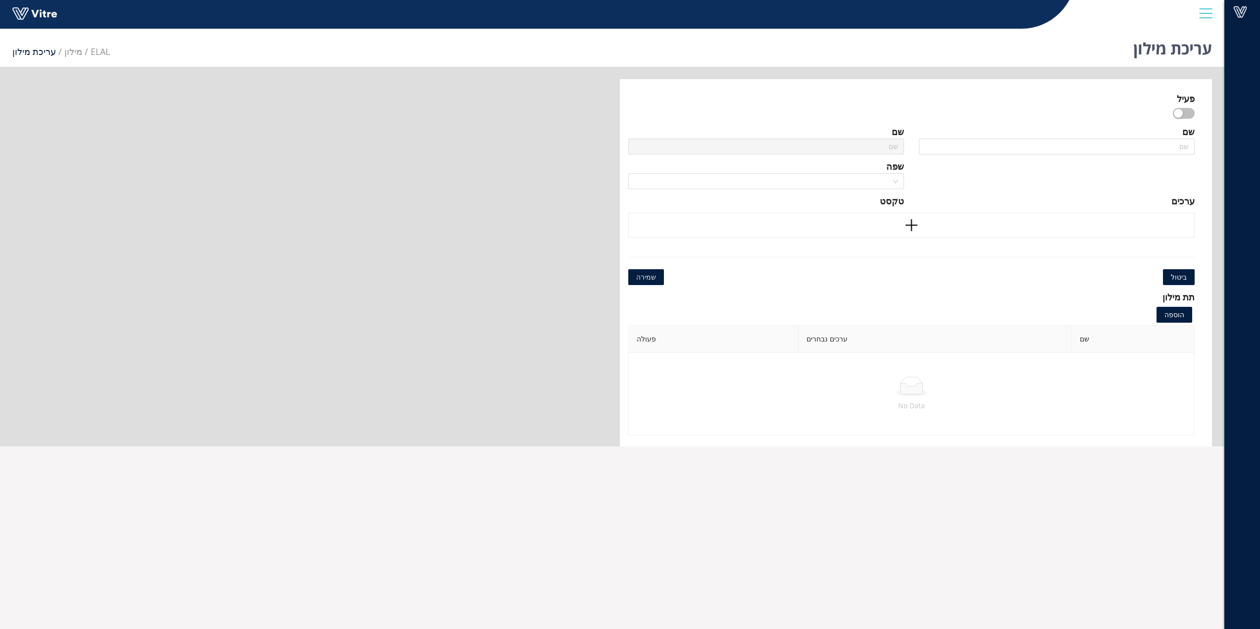
type input "עמדה/GATE"
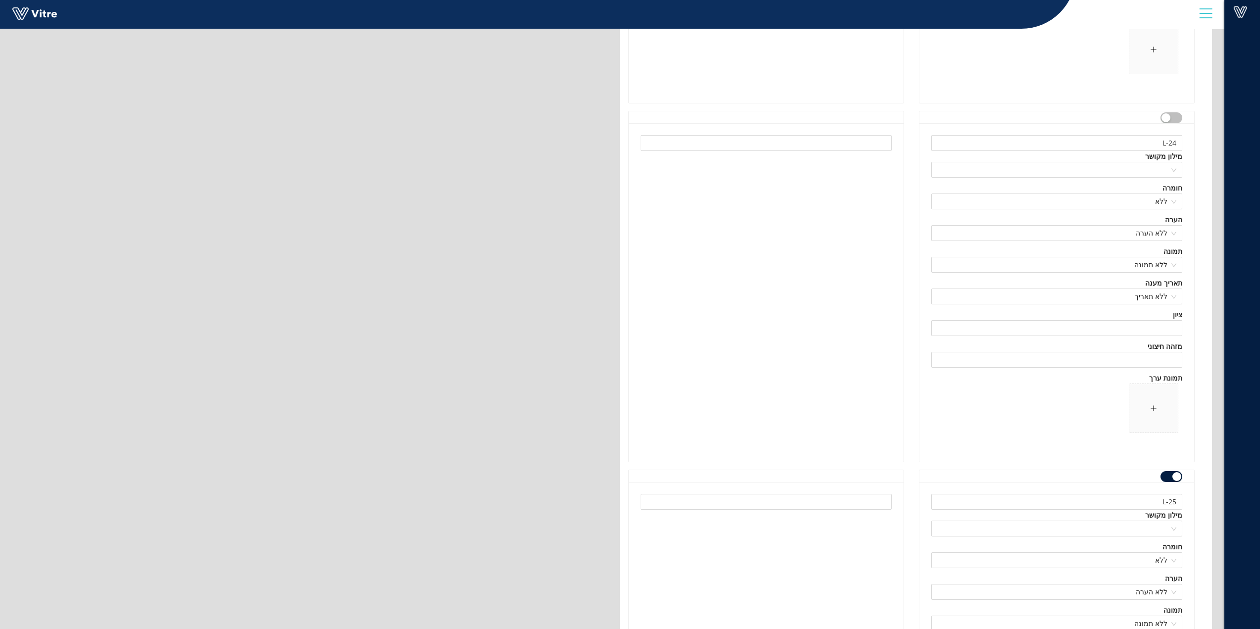
scroll to position [32490, 0]
click at [1166, 50] on div "button" at bounding box center [1166, 49] width 9 height 9
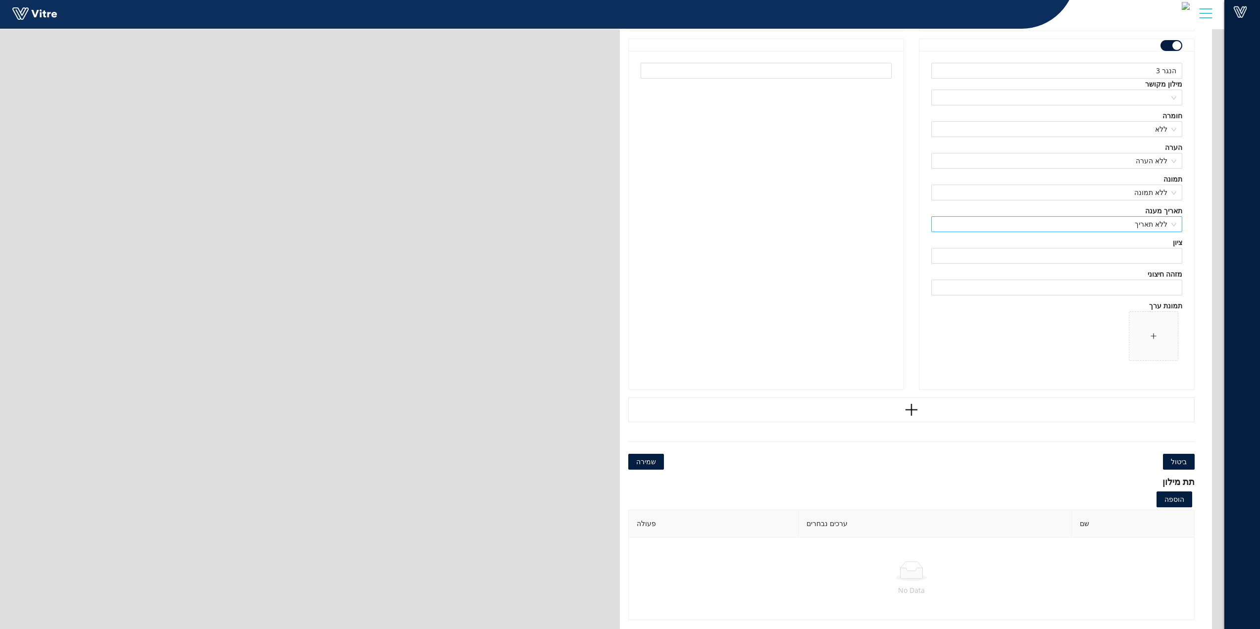
scroll to position [57272, 0]
click at [651, 460] on span "שמירה" at bounding box center [646, 460] width 20 height 11
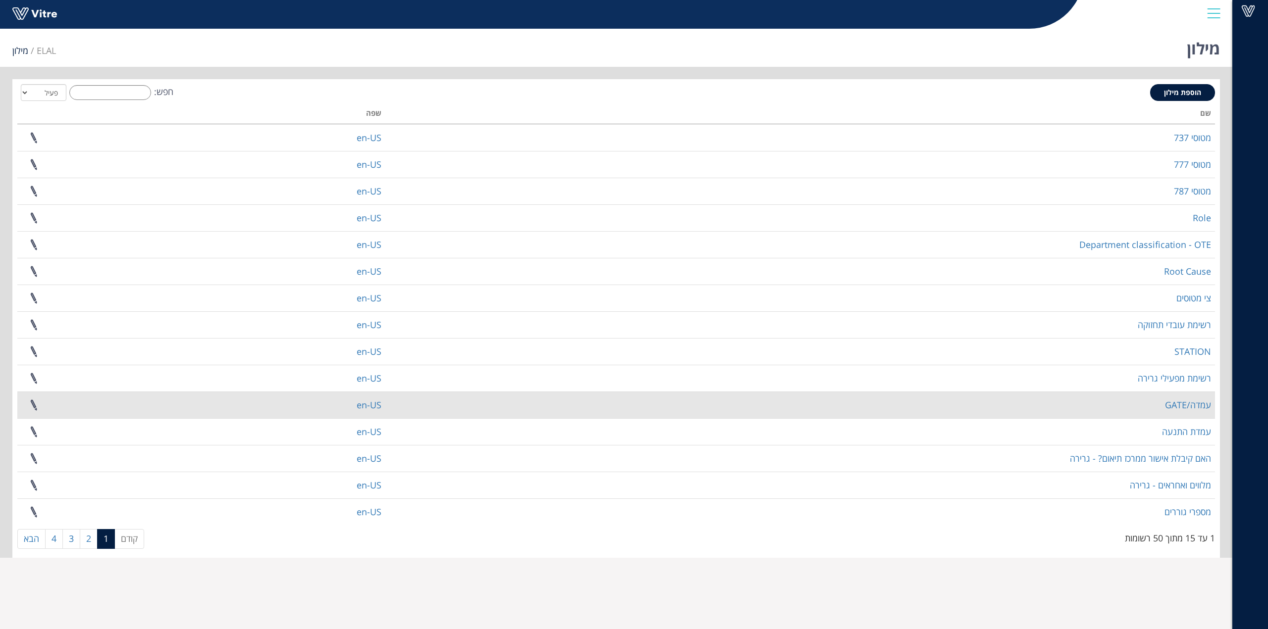
click at [1173, 414] on td "עמדה/GATE" at bounding box center [800, 405] width 830 height 27
click at [1200, 401] on link "עמדה/GATE" at bounding box center [1188, 405] width 46 height 12
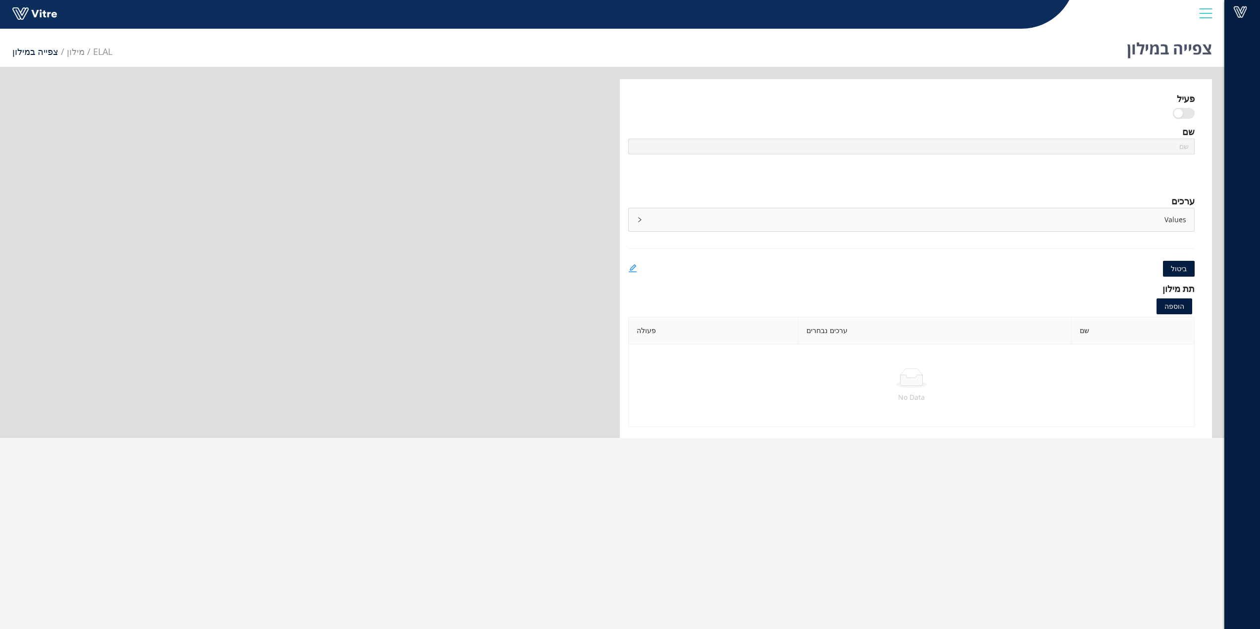
type input "עמדה/GATE"
click at [629, 268] on icon "edit" at bounding box center [633, 268] width 9 height 9
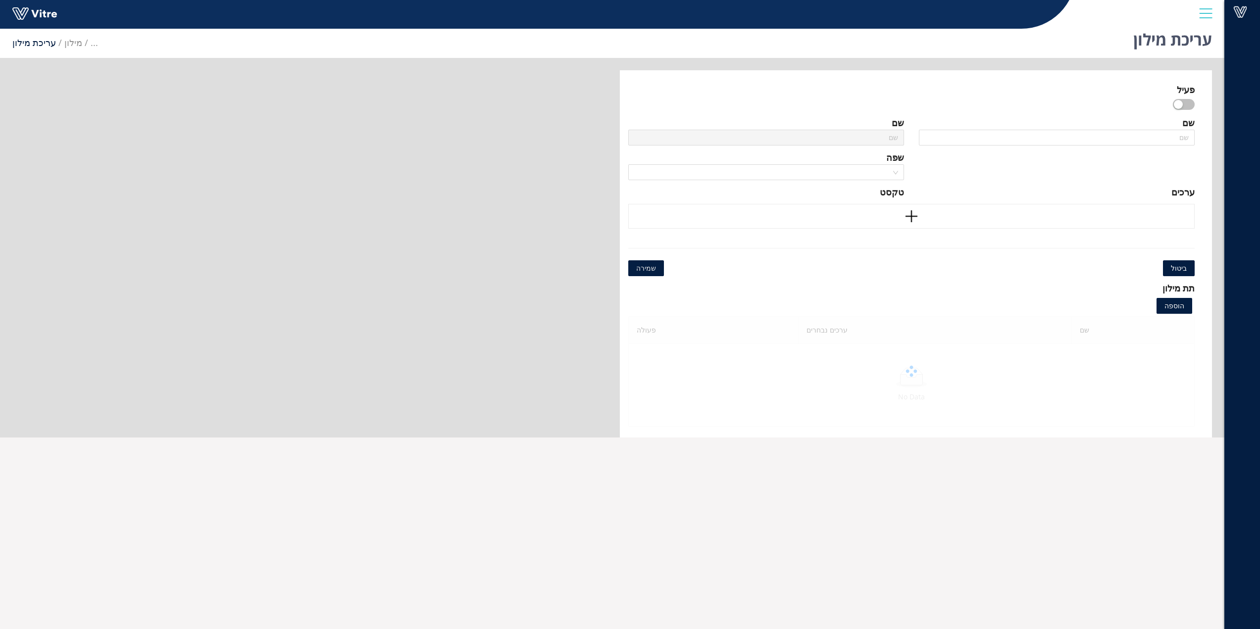
scroll to position [25, 0]
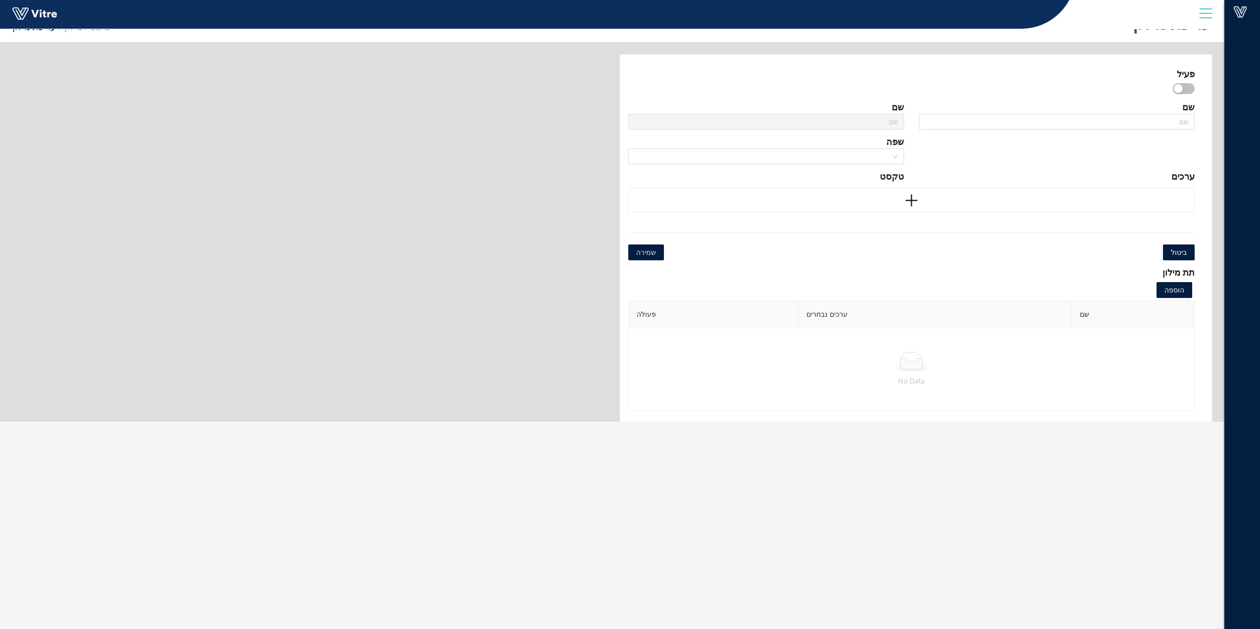
type input "עמדה/GATE"
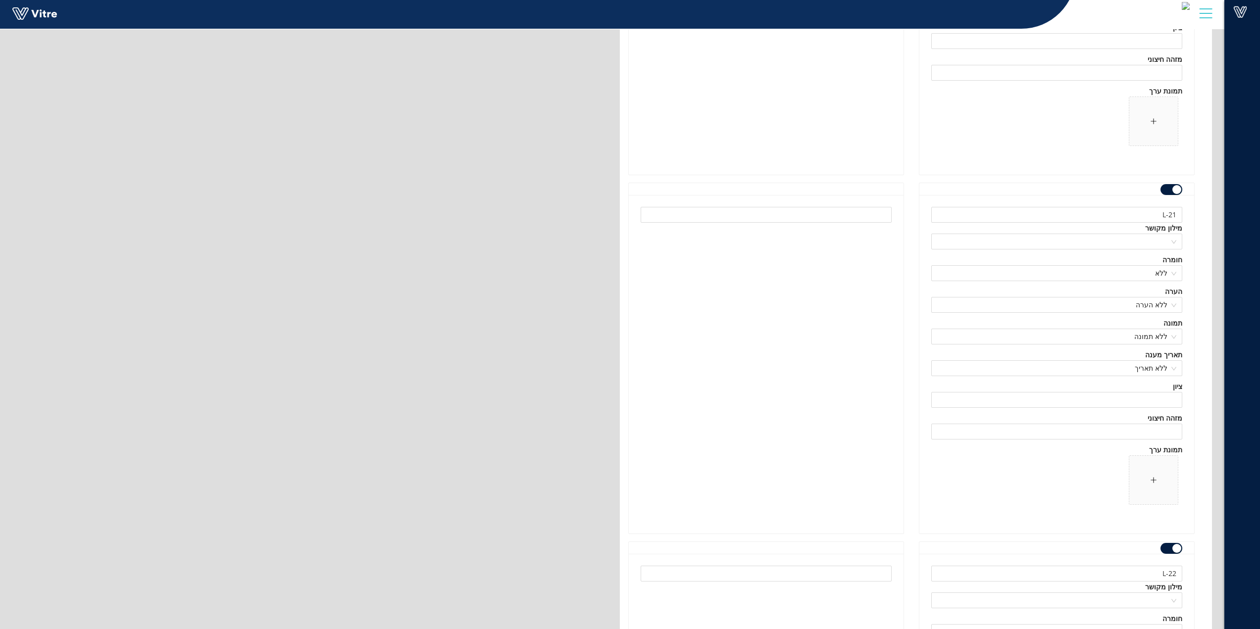
scroll to position [31013, 0]
